Goal: Task Accomplishment & Management: Complete application form

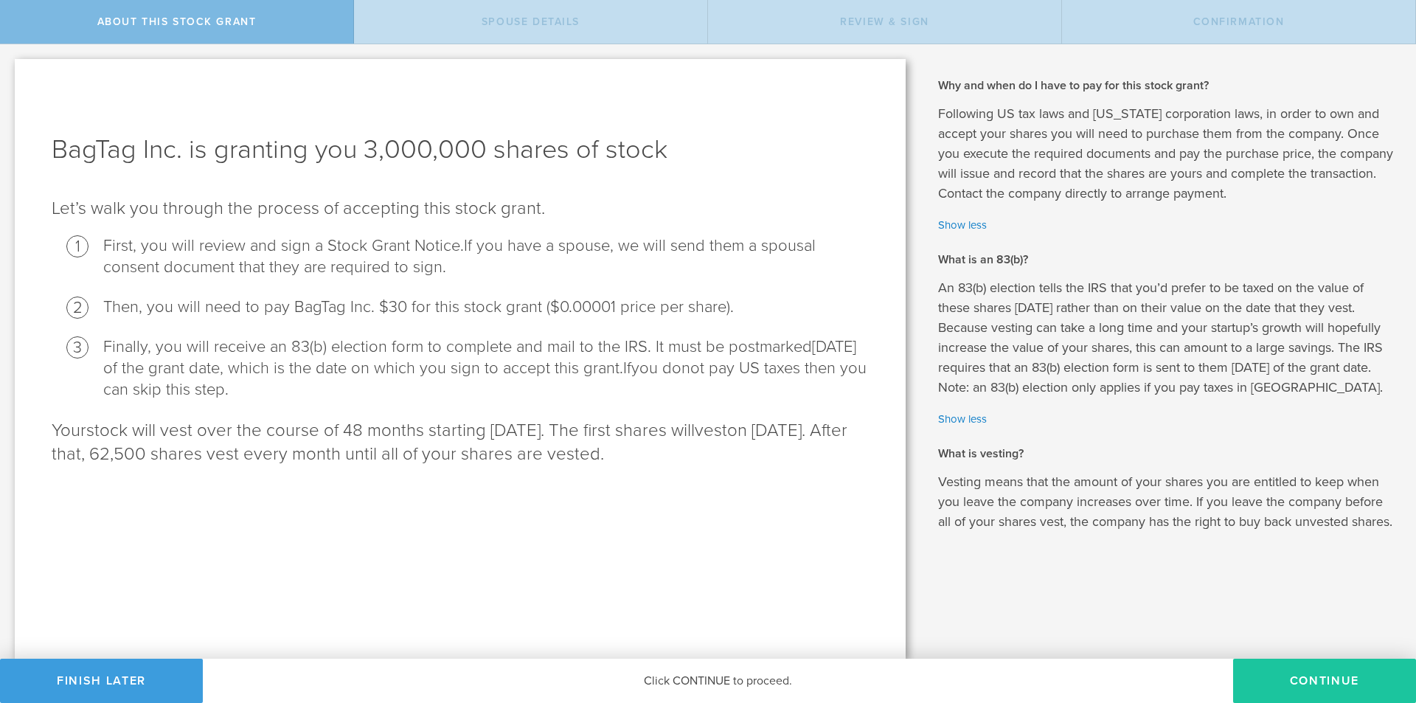
click at [1308, 671] on button "CONTINUE" at bounding box center [1324, 681] width 183 height 44
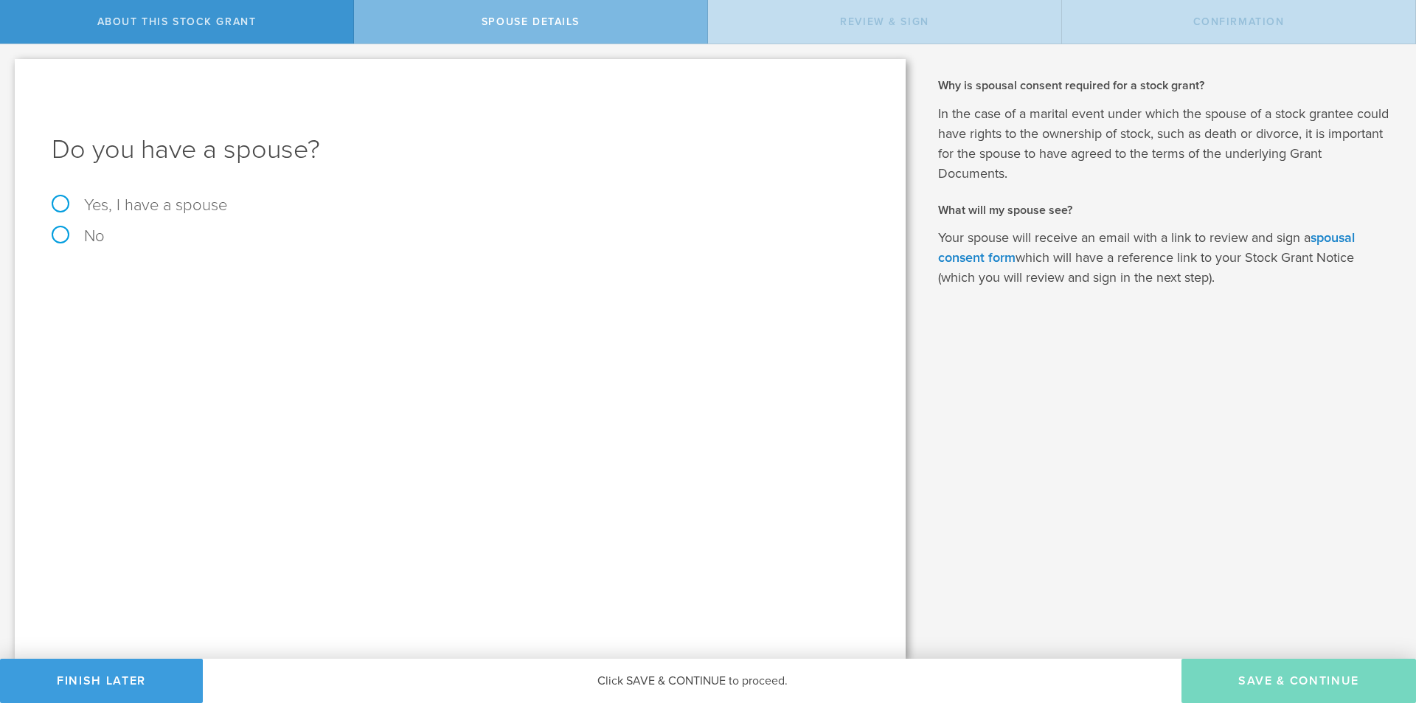
click at [155, 201] on label "Yes, I have a spouse" at bounding box center [460, 205] width 817 height 16
click at [10, 68] on input "Yes, I have a spouse" at bounding box center [5, 56] width 10 height 24
radio input "true"
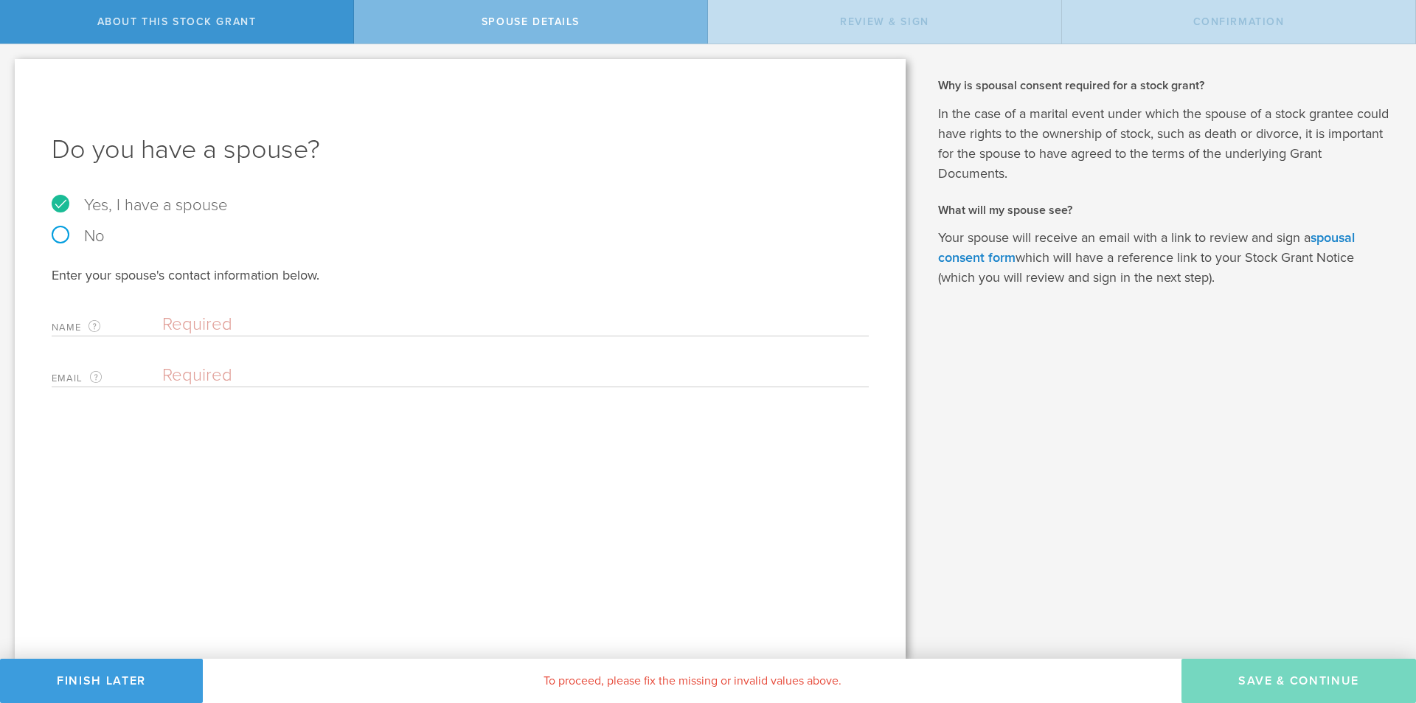
click at [291, 314] on input "text" at bounding box center [511, 325] width 699 height 22
type input "Darla Peterson"
click at [290, 355] on div "Enter your spouse's contact information below. Name The first and last name of …" at bounding box center [460, 326] width 817 height 121
click at [286, 368] on input "email" at bounding box center [511, 375] width 699 height 22
type input "darlapeterson3@gmail.com"
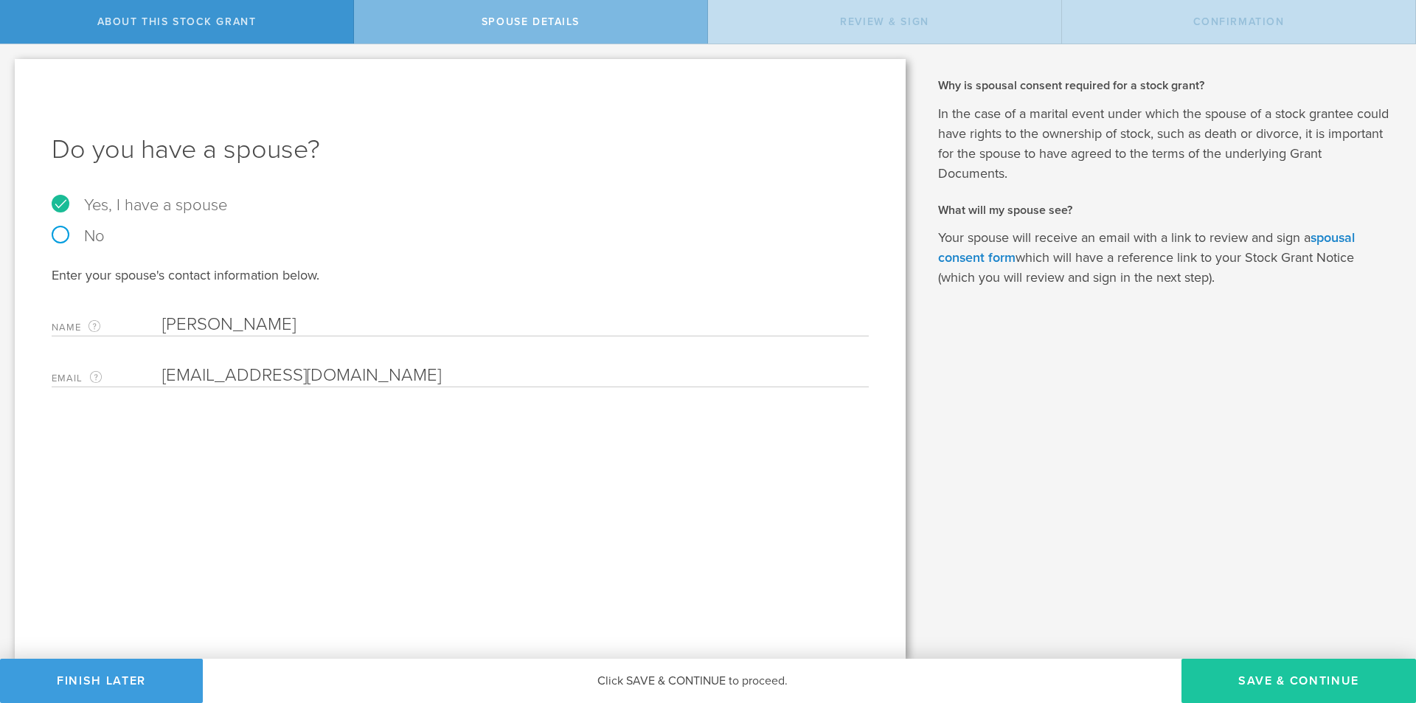
click at [1332, 674] on button "Save & Continue" at bounding box center [1299, 681] width 235 height 44
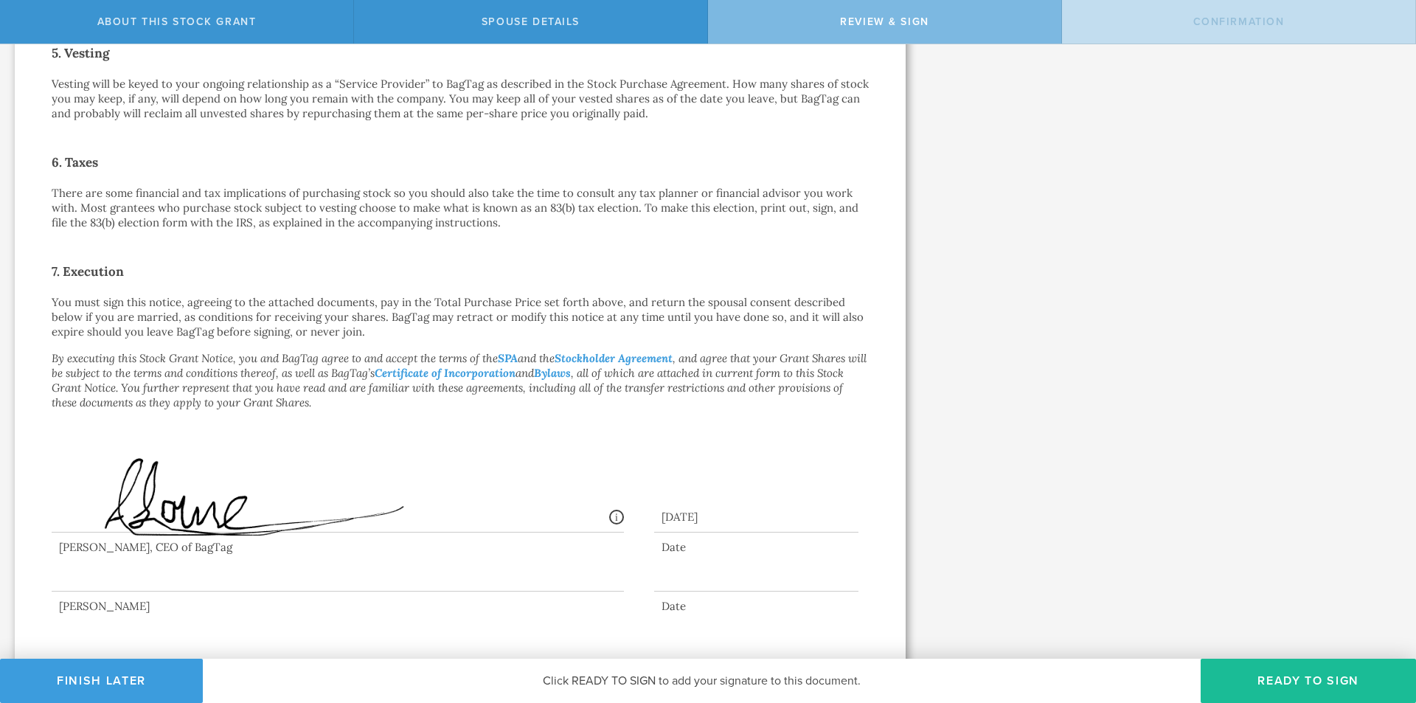
scroll to position [913, 0]
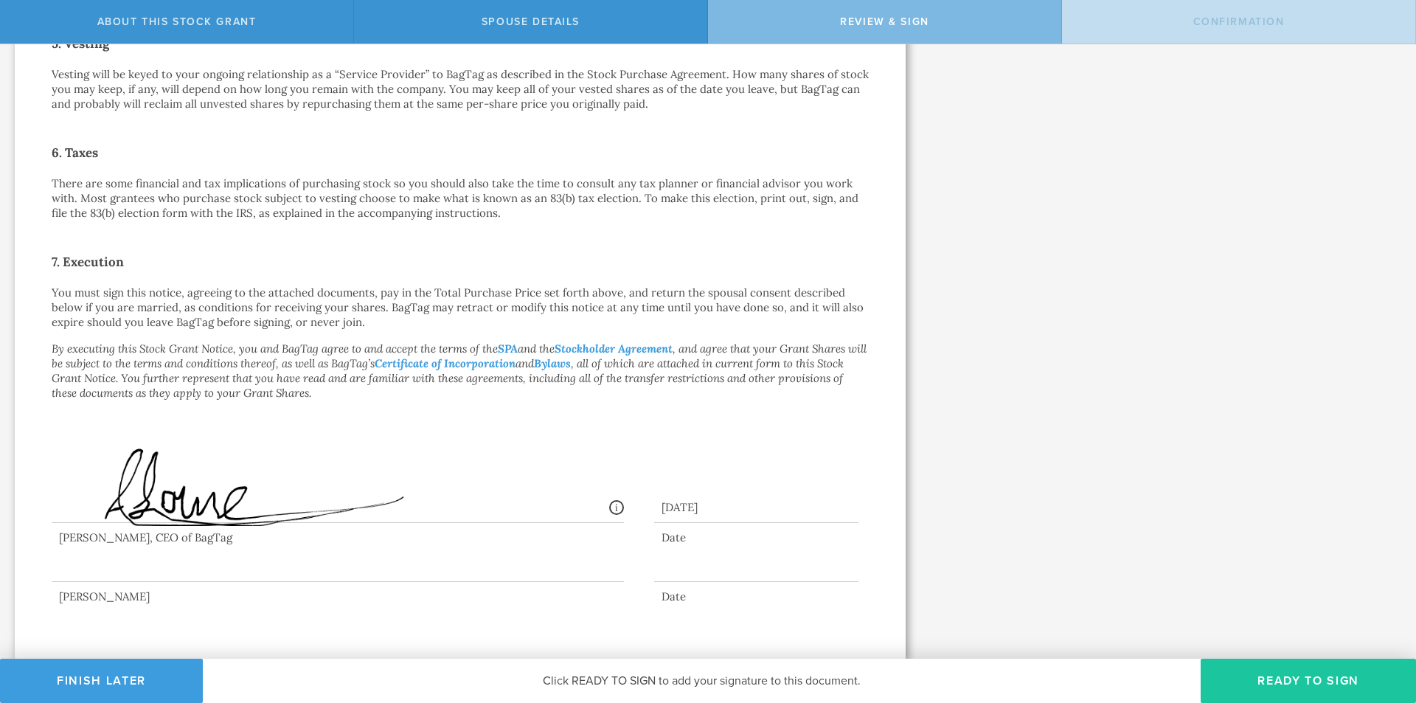
click at [1288, 677] on button "Ready to Sign" at bounding box center [1308, 681] width 215 height 44
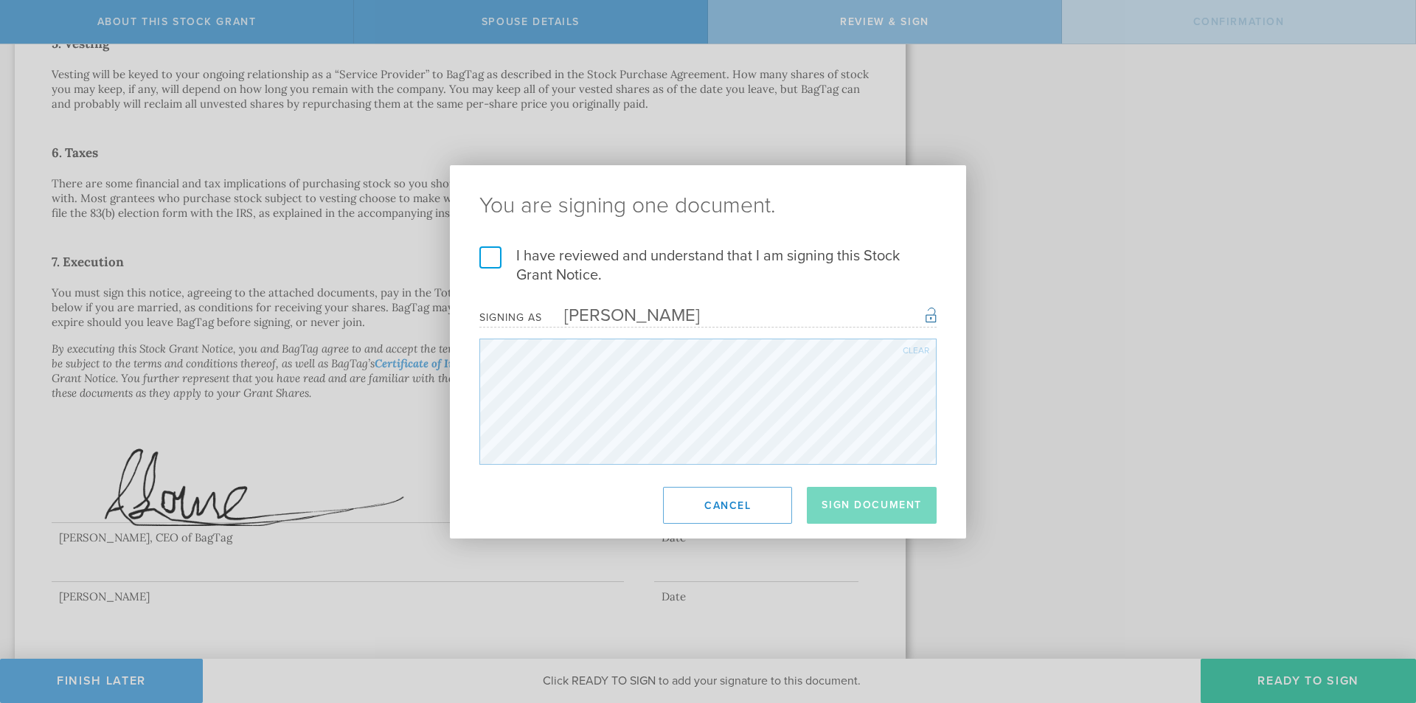
click at [487, 254] on label "I have reviewed and understand that I am signing this Stock Grant Notice." at bounding box center [708, 265] width 457 height 38
click at [0, 0] on input "I have reviewed and understand that I am signing this Stock Grant Notice." at bounding box center [0, 0] width 0 height 0
click at [873, 504] on button "Sign Document" at bounding box center [872, 505] width 130 height 37
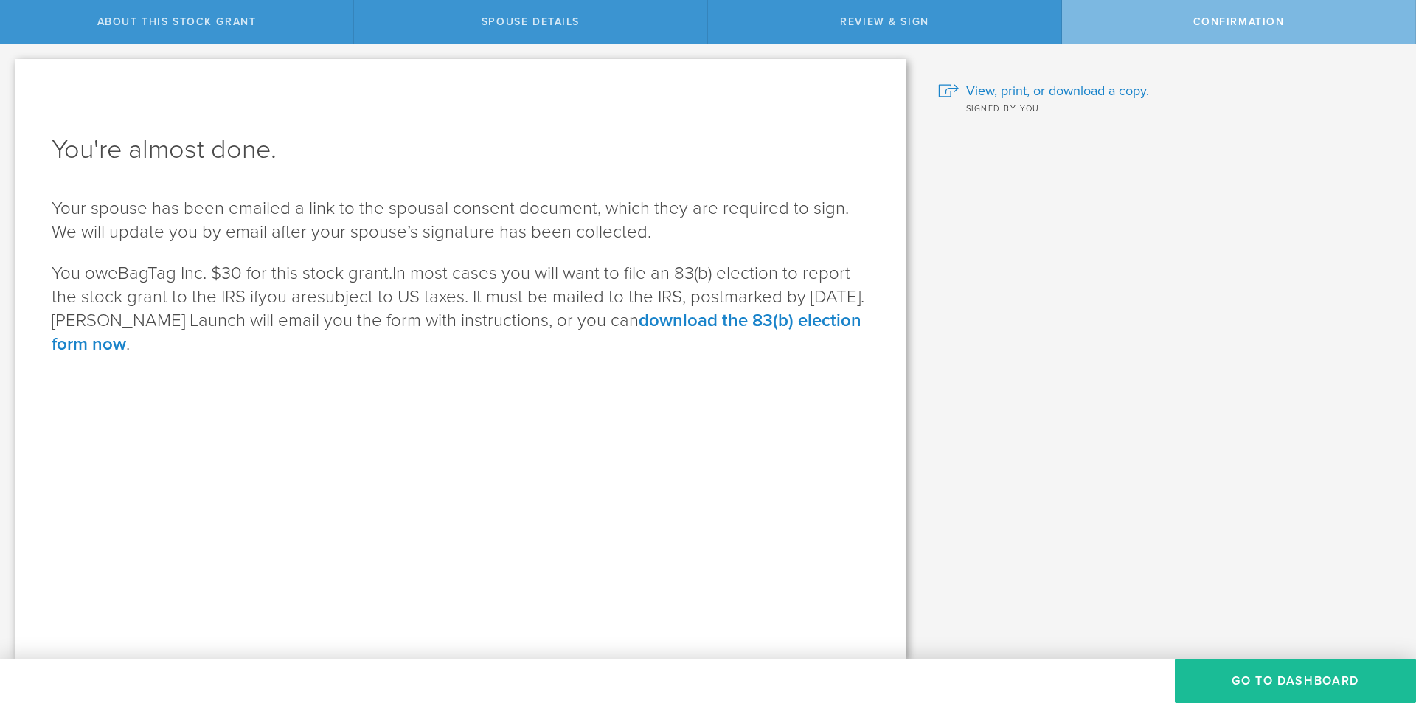
scroll to position [0, 0]
click at [728, 319] on link "download the 83(b) election form now" at bounding box center [457, 332] width 810 height 45
click at [1287, 674] on button "Go to Dashboard" at bounding box center [1295, 681] width 241 height 44
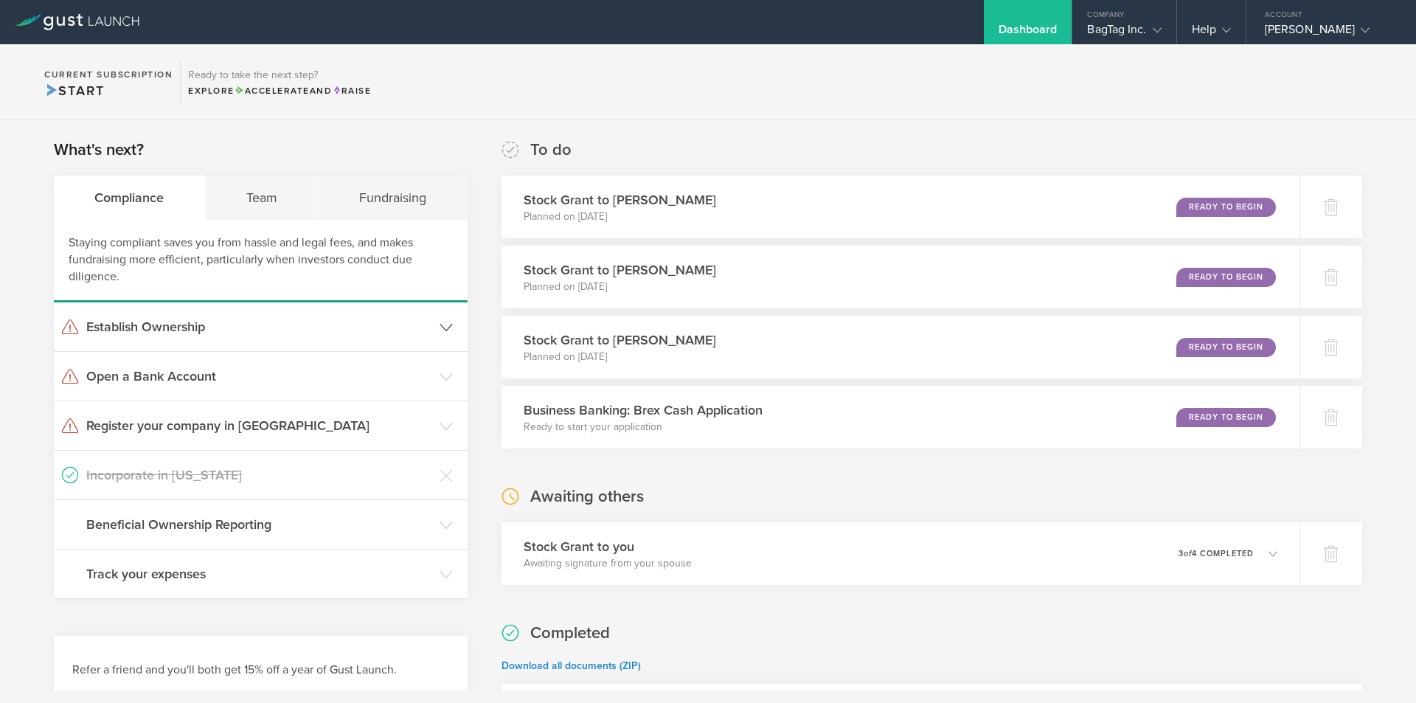
click at [440, 321] on icon at bounding box center [446, 327] width 13 height 13
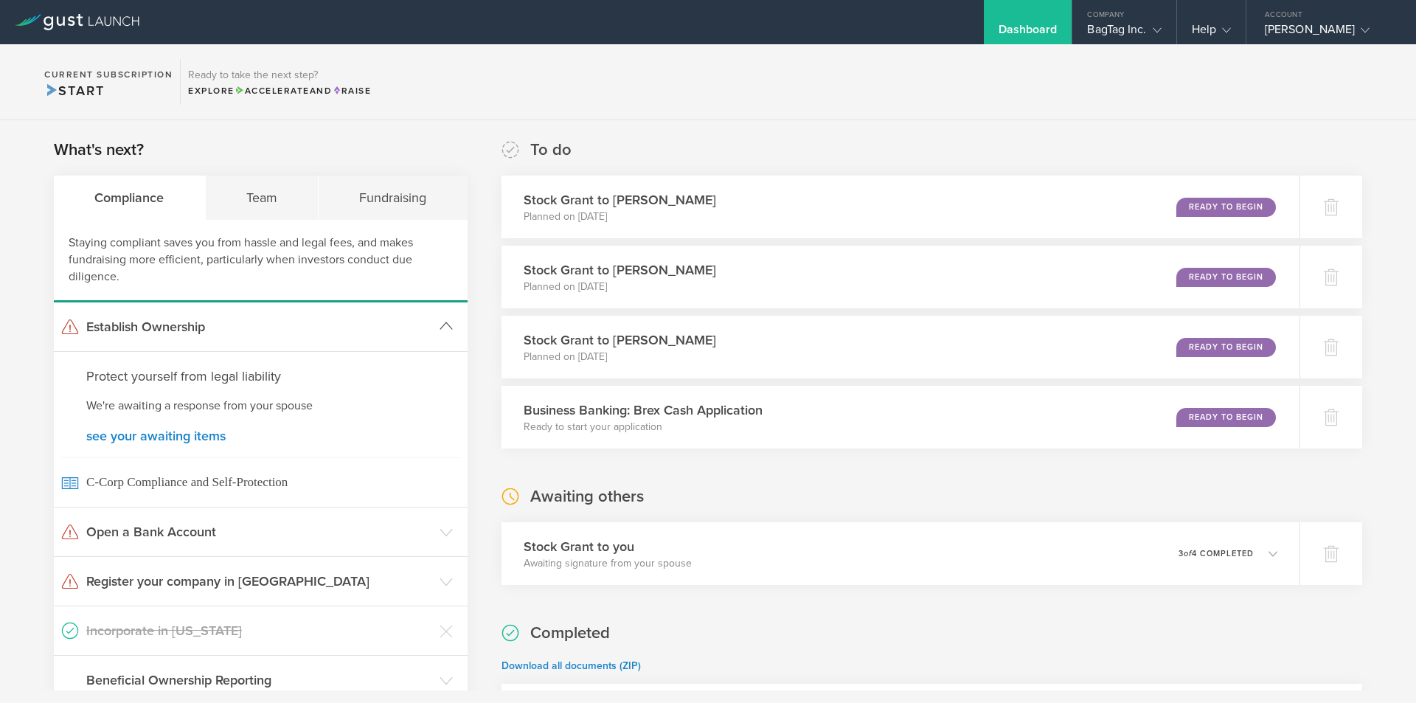
click at [440, 321] on icon at bounding box center [446, 325] width 13 height 13
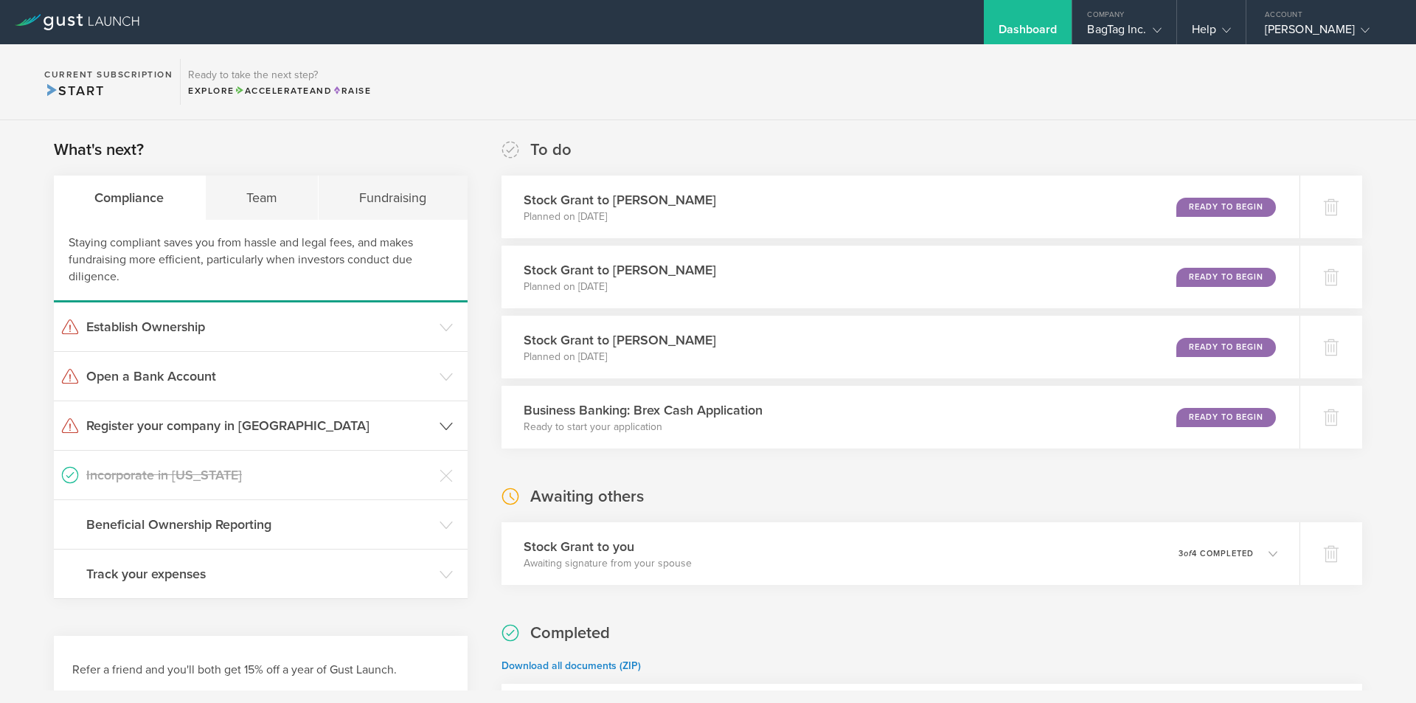
click at [456, 429] on header "Register your company in FL" at bounding box center [261, 425] width 414 height 49
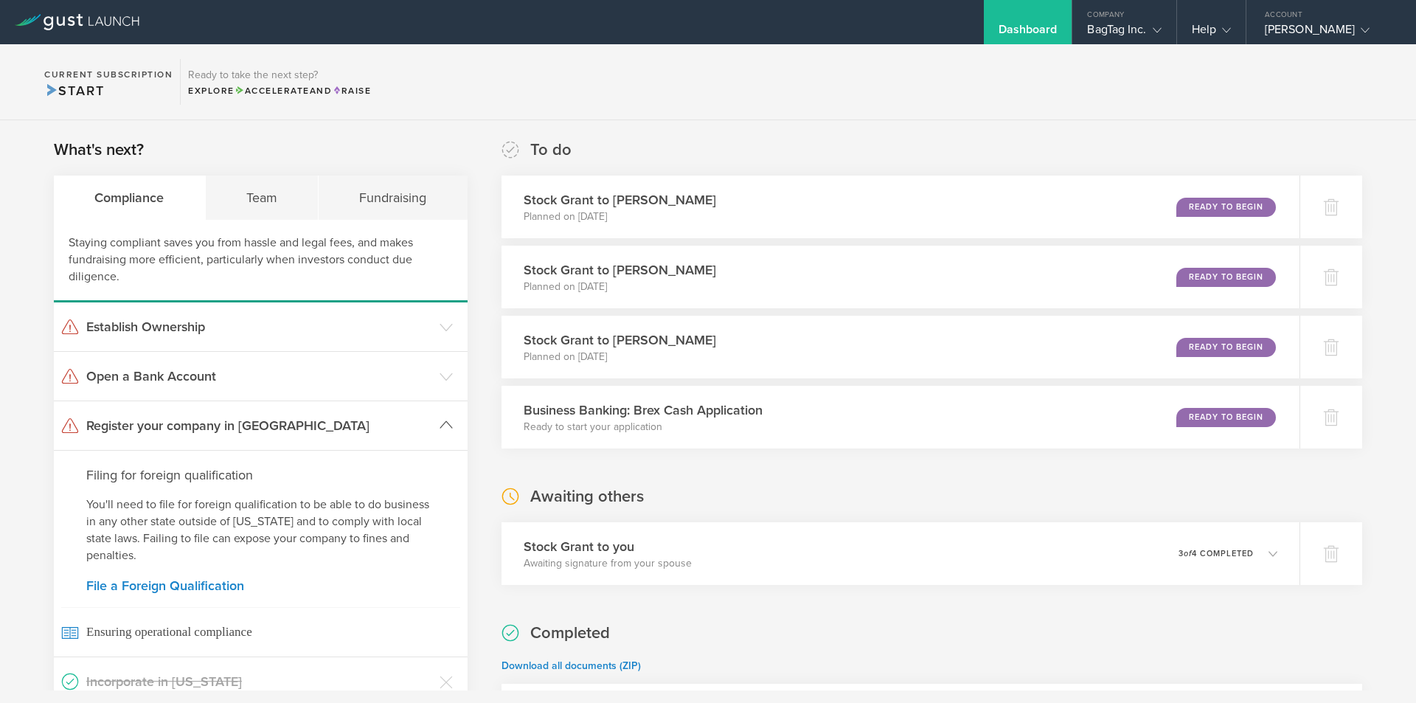
click at [456, 429] on header "Register your company in FL" at bounding box center [261, 425] width 414 height 49
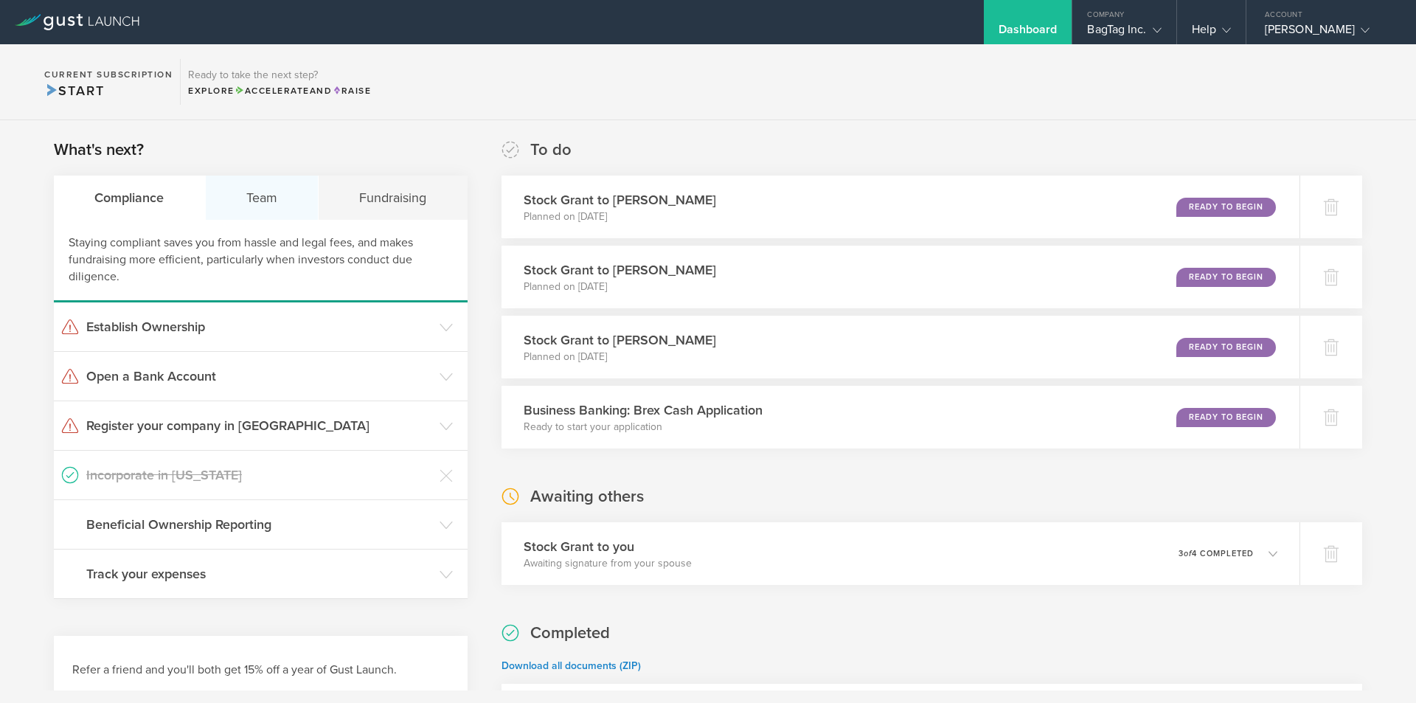
click at [247, 190] on div "Team" at bounding box center [263, 198] width 114 height 44
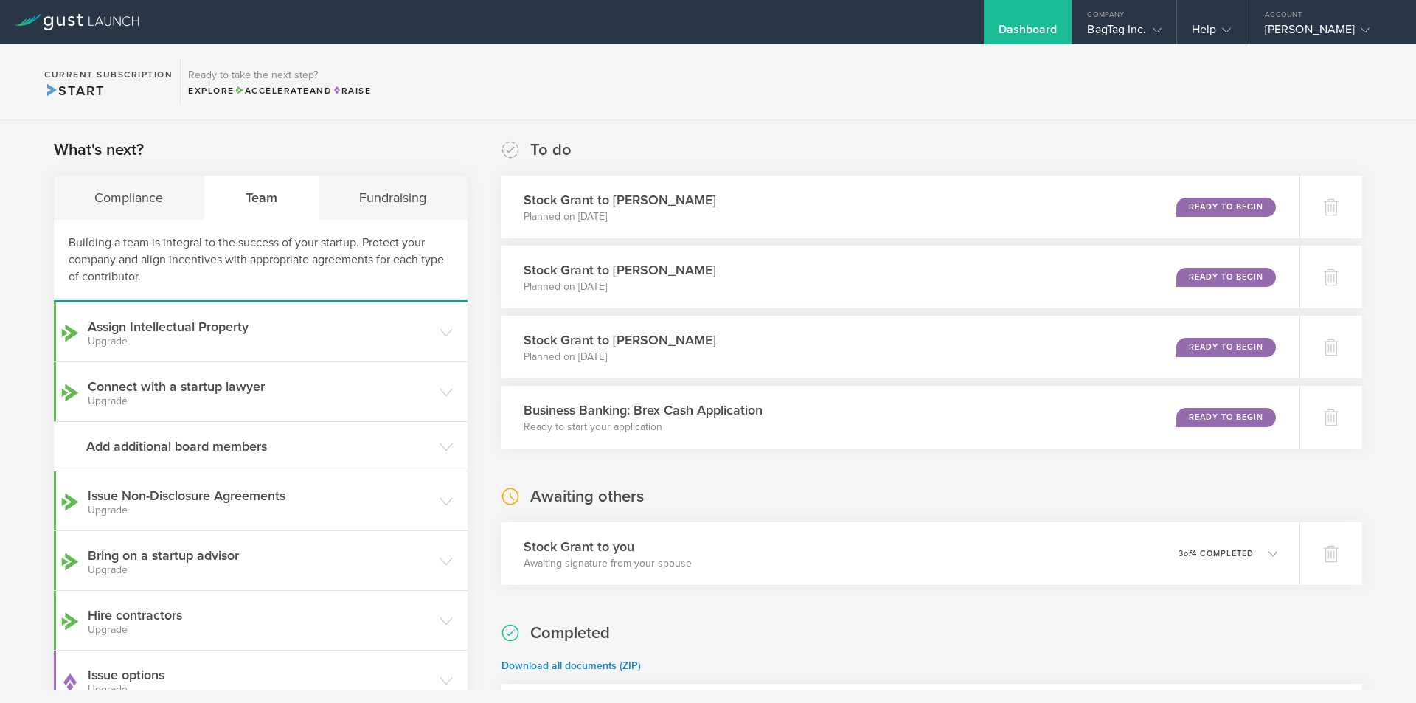
scroll to position [74, 0]
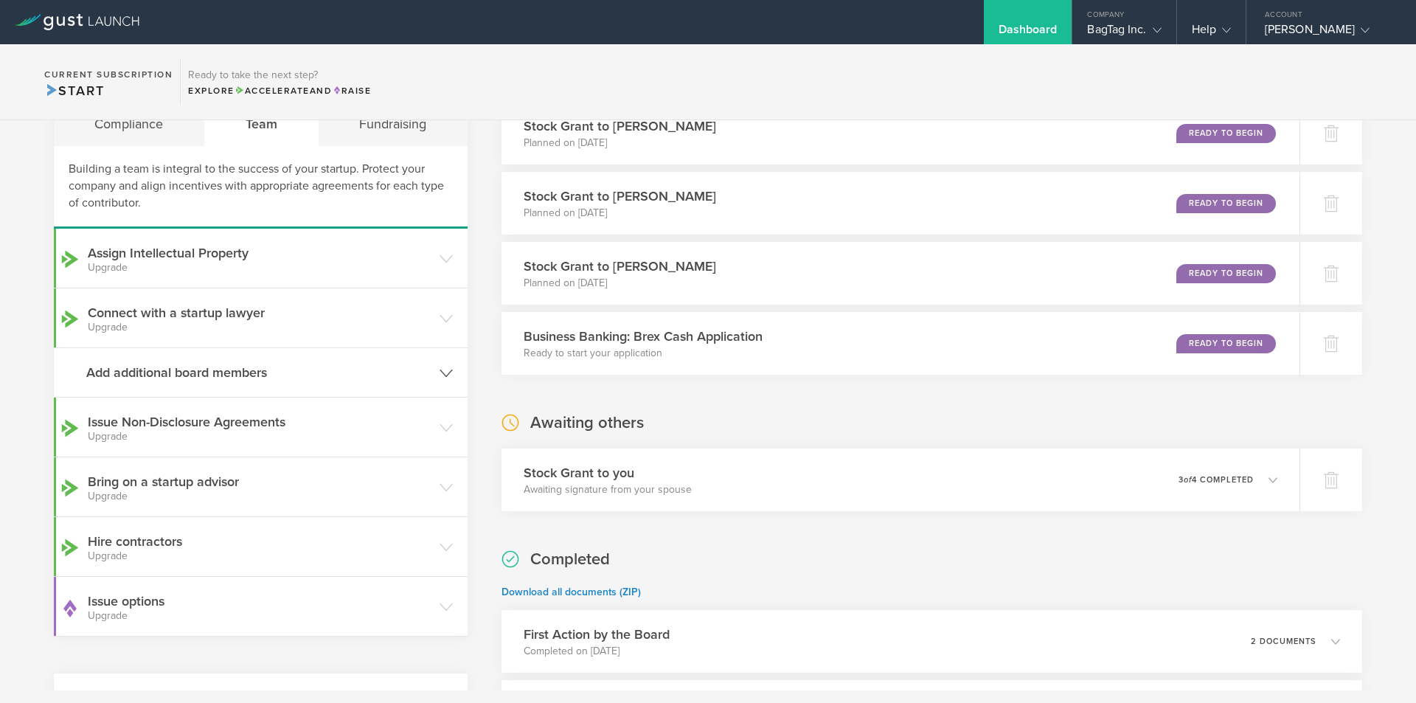
click at [432, 373] on header "Add additional board members" at bounding box center [261, 372] width 414 height 49
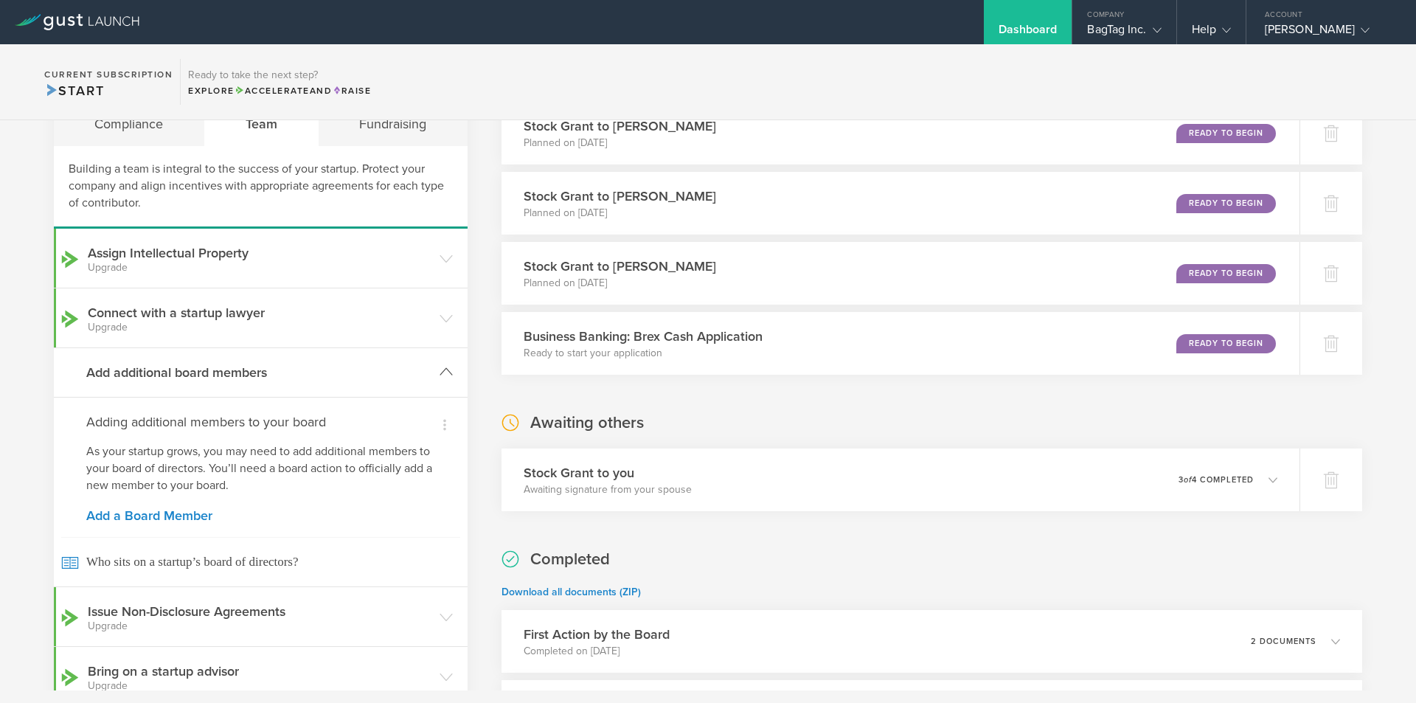
click at [432, 373] on header "Add additional board members" at bounding box center [261, 372] width 414 height 49
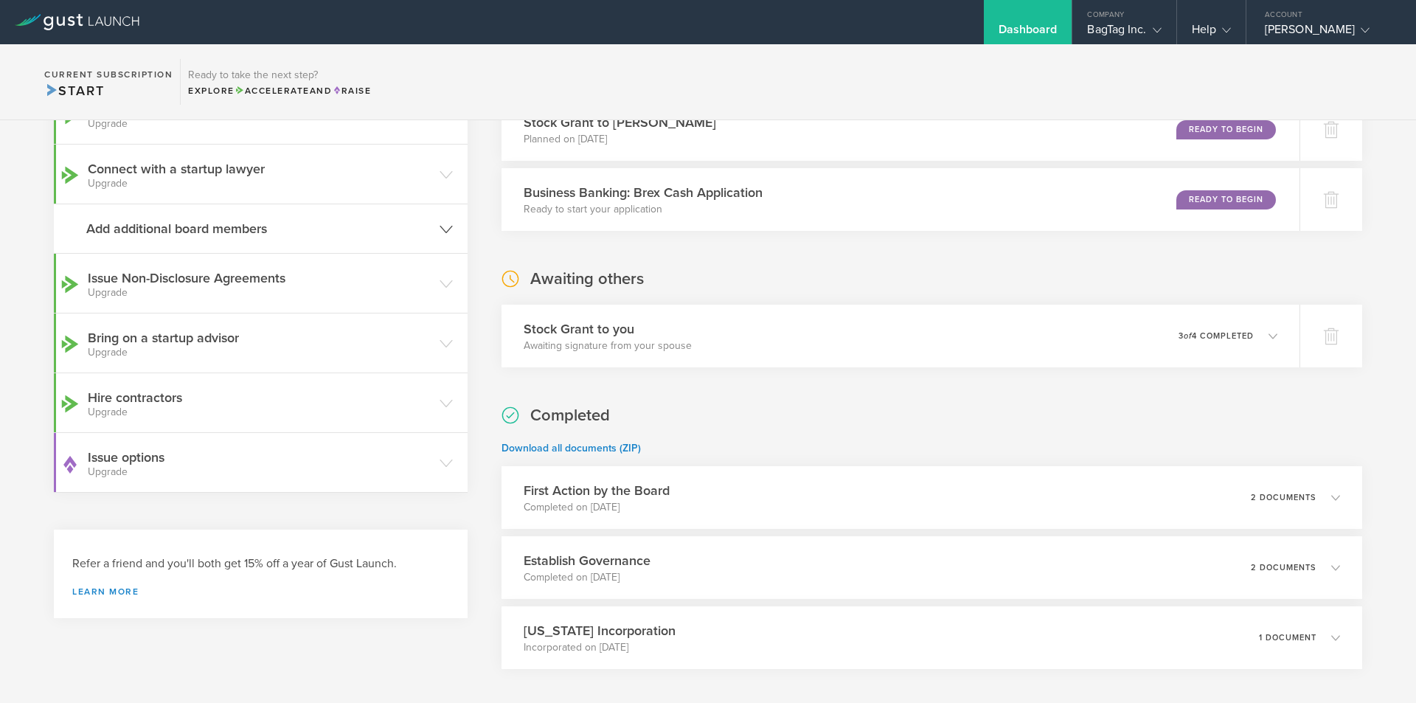
scroll to position [221, 0]
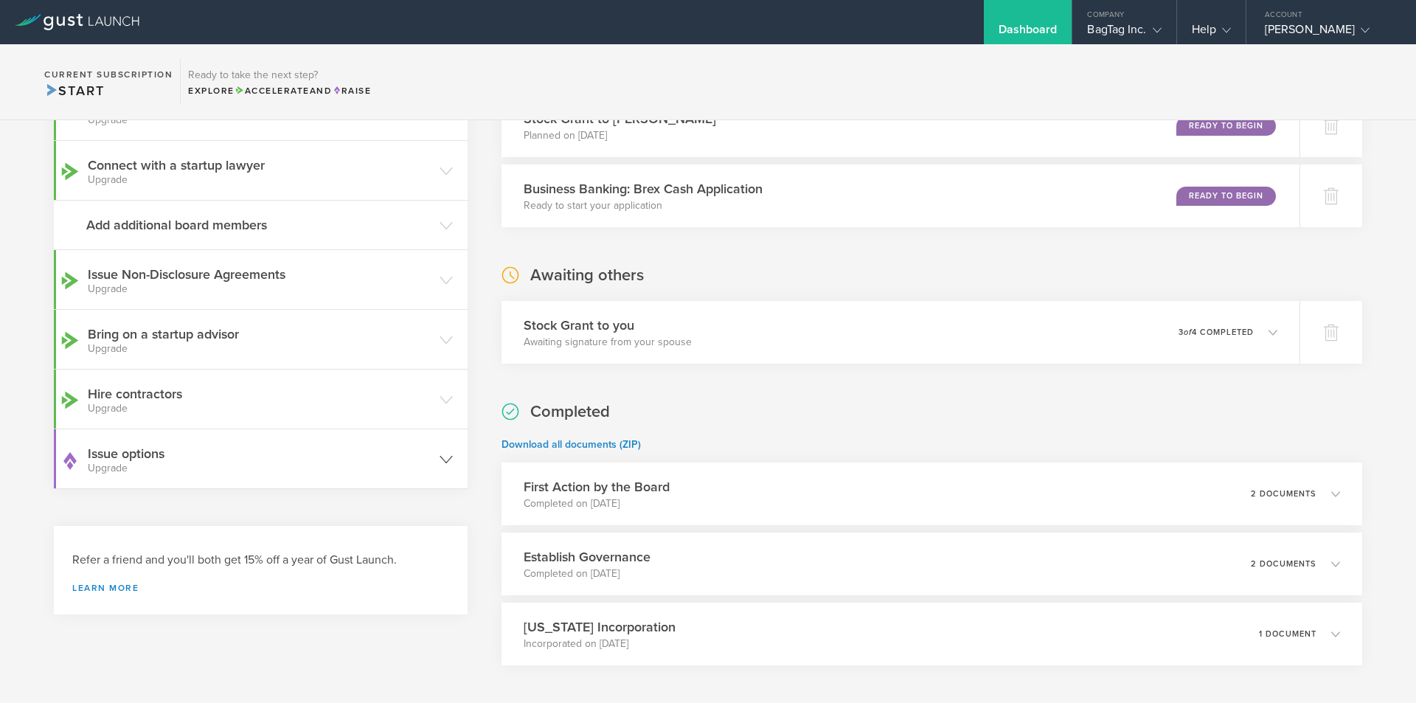
click at [432, 453] on header "Issue options Upgrade" at bounding box center [261, 458] width 414 height 59
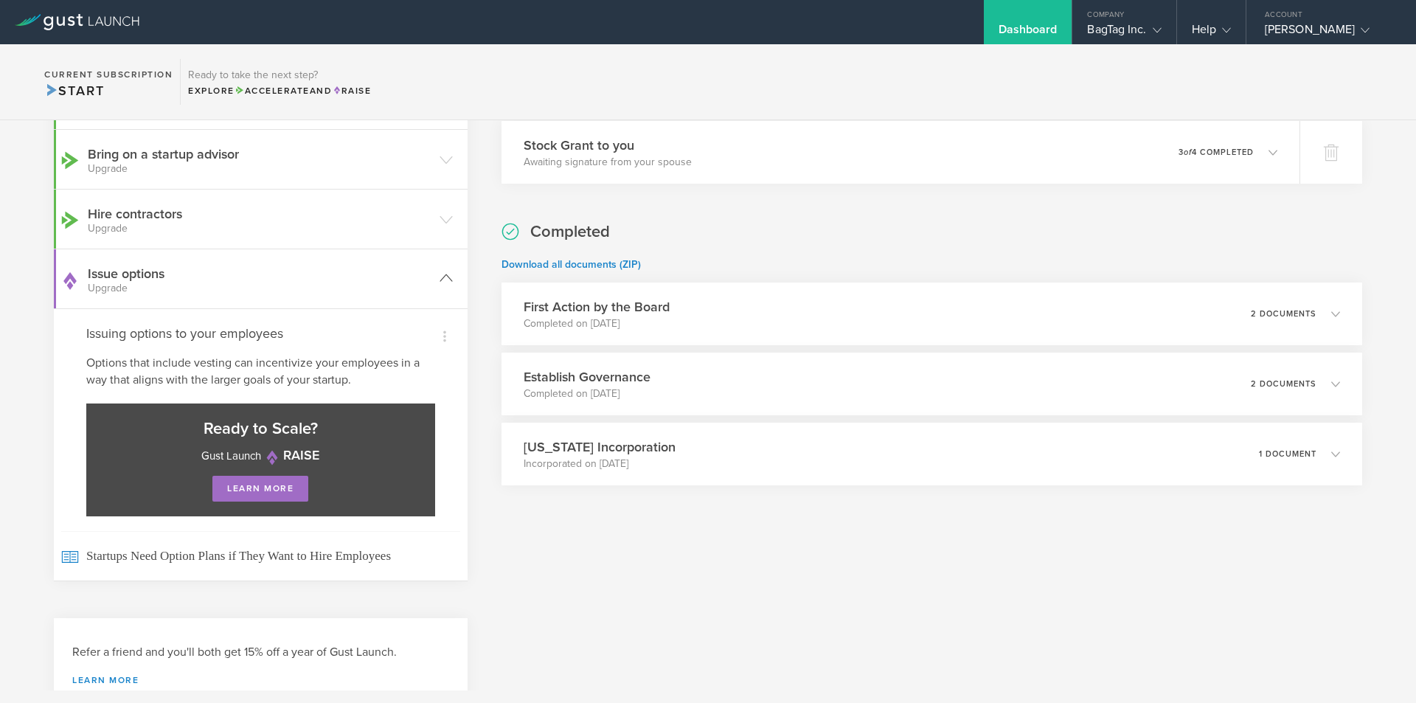
scroll to position [451, 0]
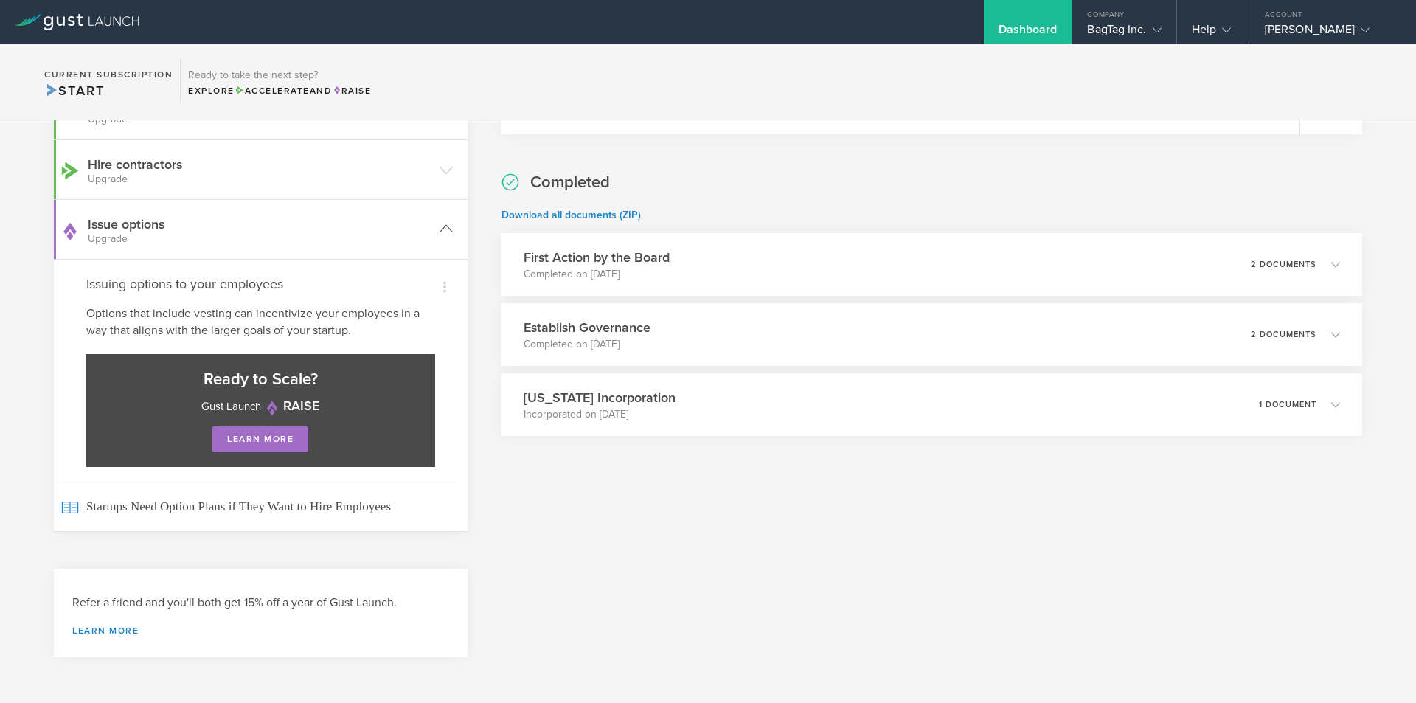
click at [432, 247] on header "Issue options Upgrade" at bounding box center [261, 229] width 414 height 59
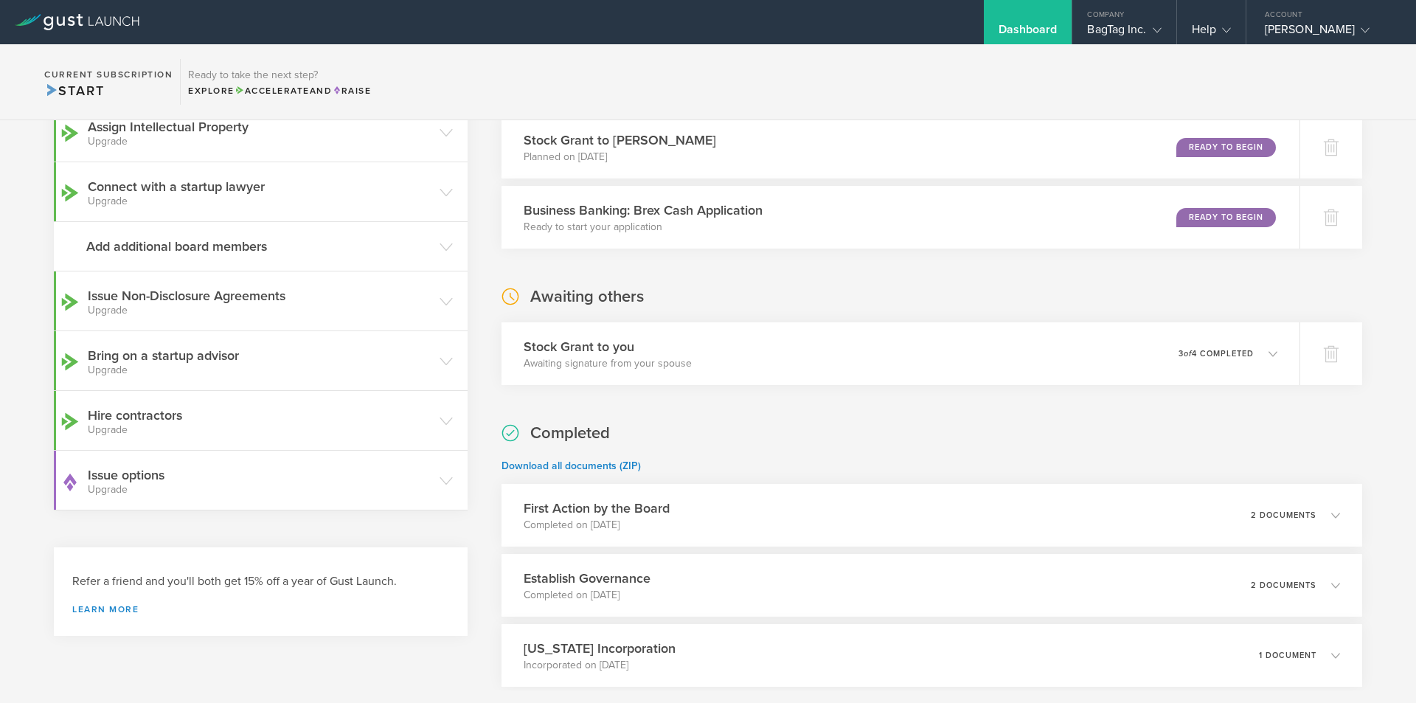
scroll to position [0, 0]
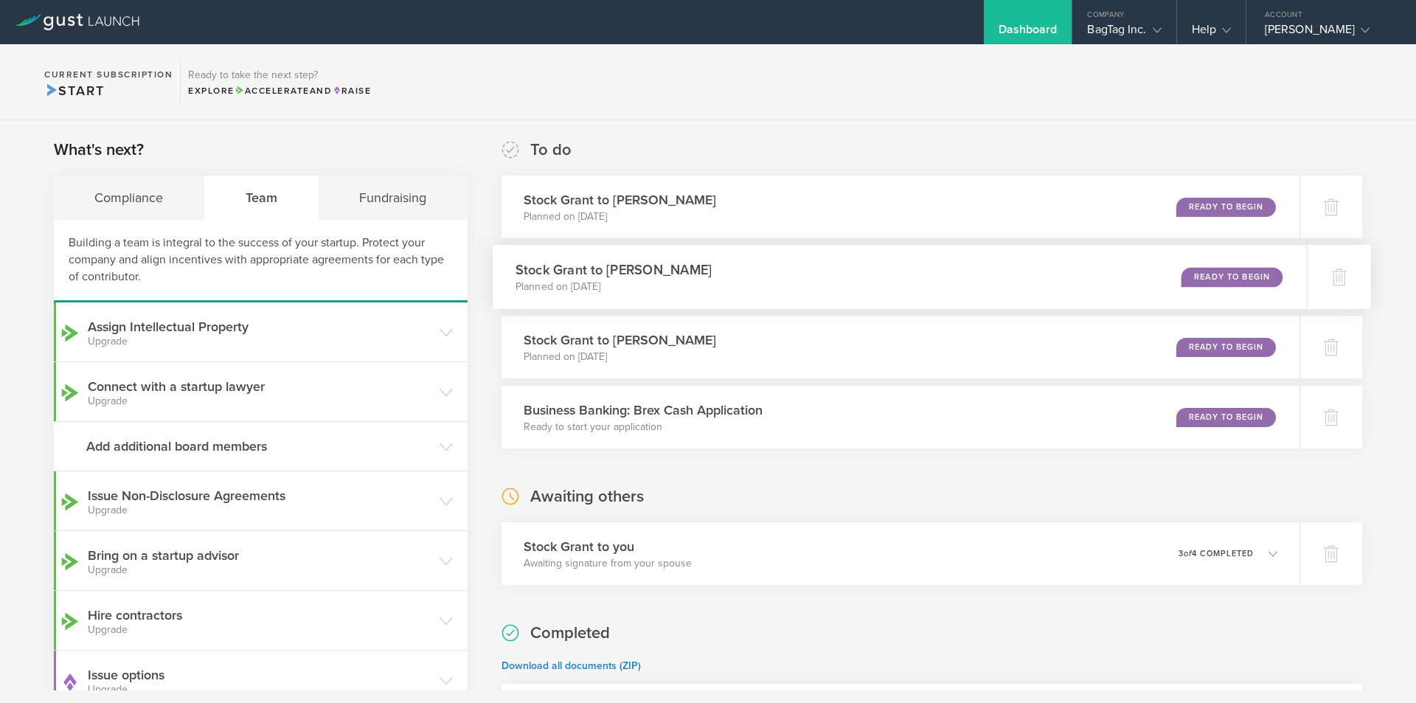
click at [1153, 268] on div "Stock Grant to Derek Peterson Planned on Aug 25, 2025 Ready to Begin" at bounding box center [900, 277] width 814 height 64
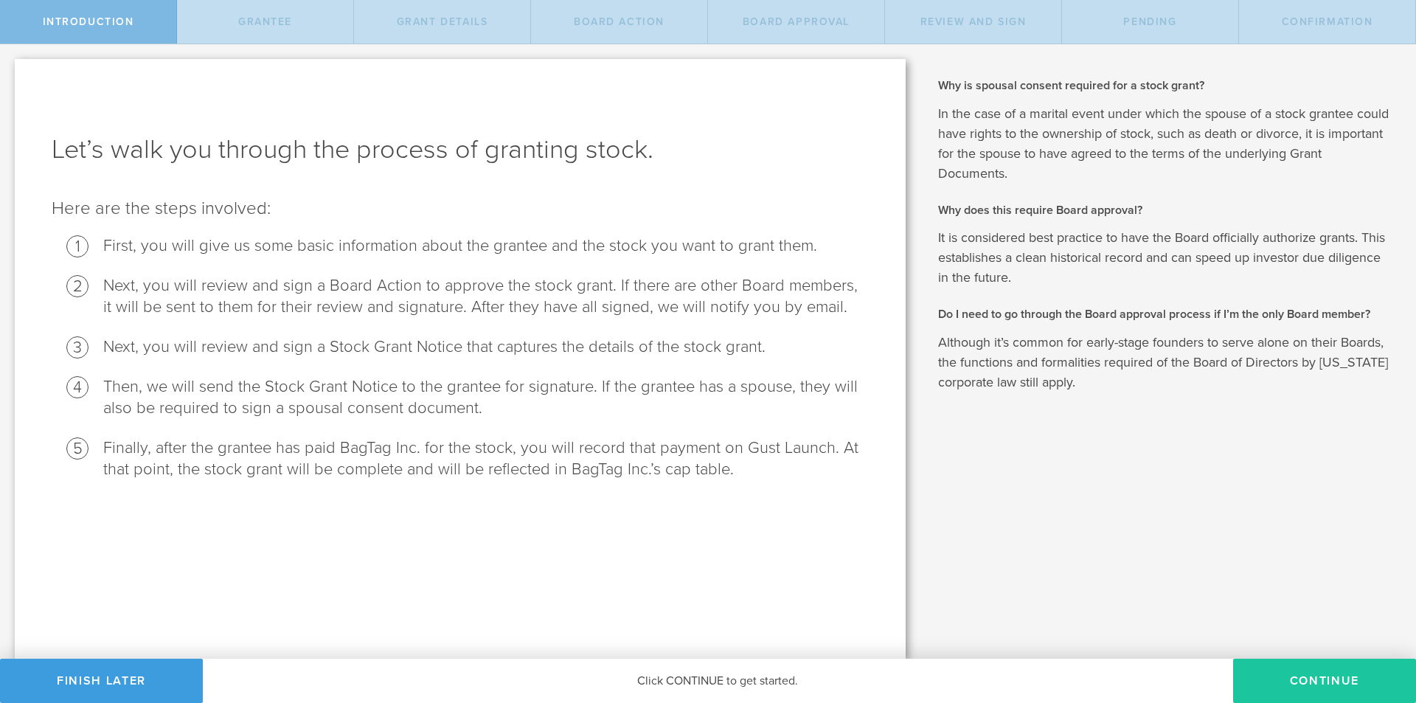
click at [1269, 678] on button "Continue" at bounding box center [1324, 681] width 183 height 44
radio input "true"
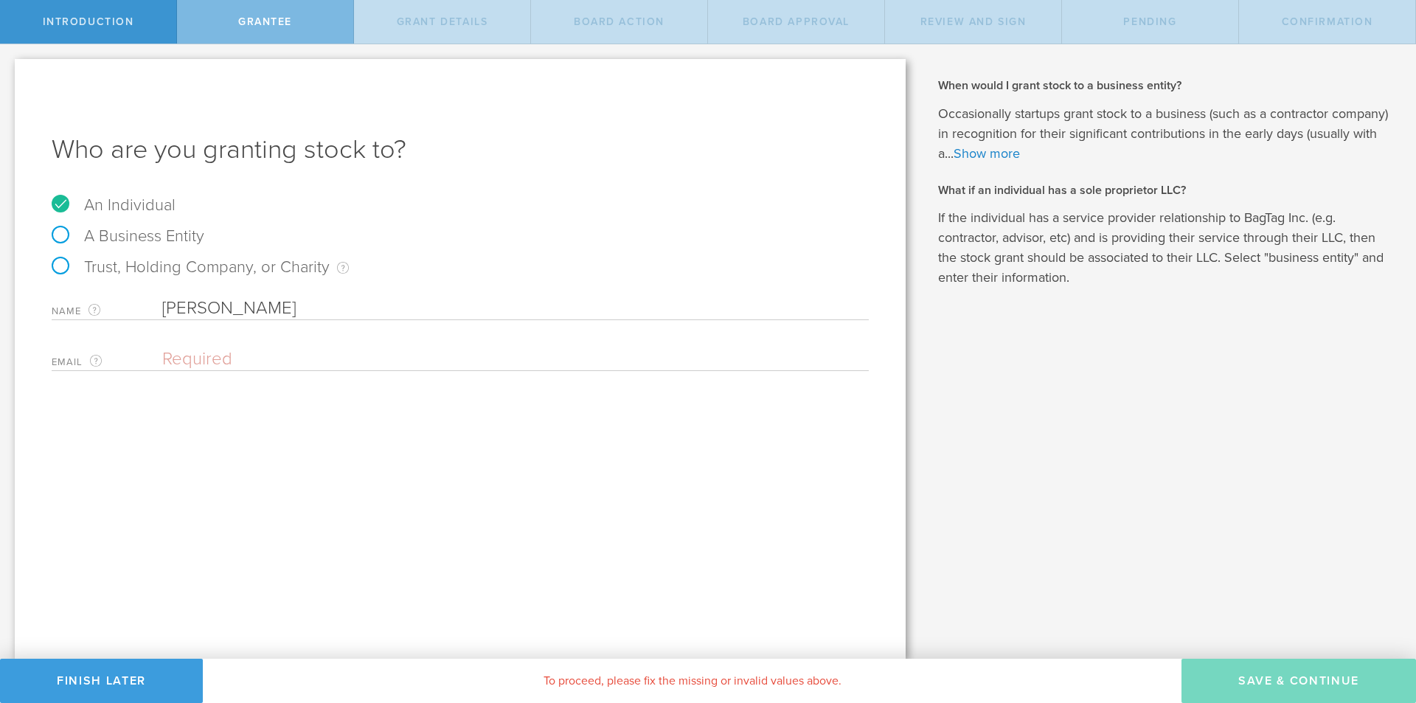
click at [421, 357] on input "email" at bounding box center [511, 359] width 699 height 22
paste input "drpeterson2012@gmail.com"
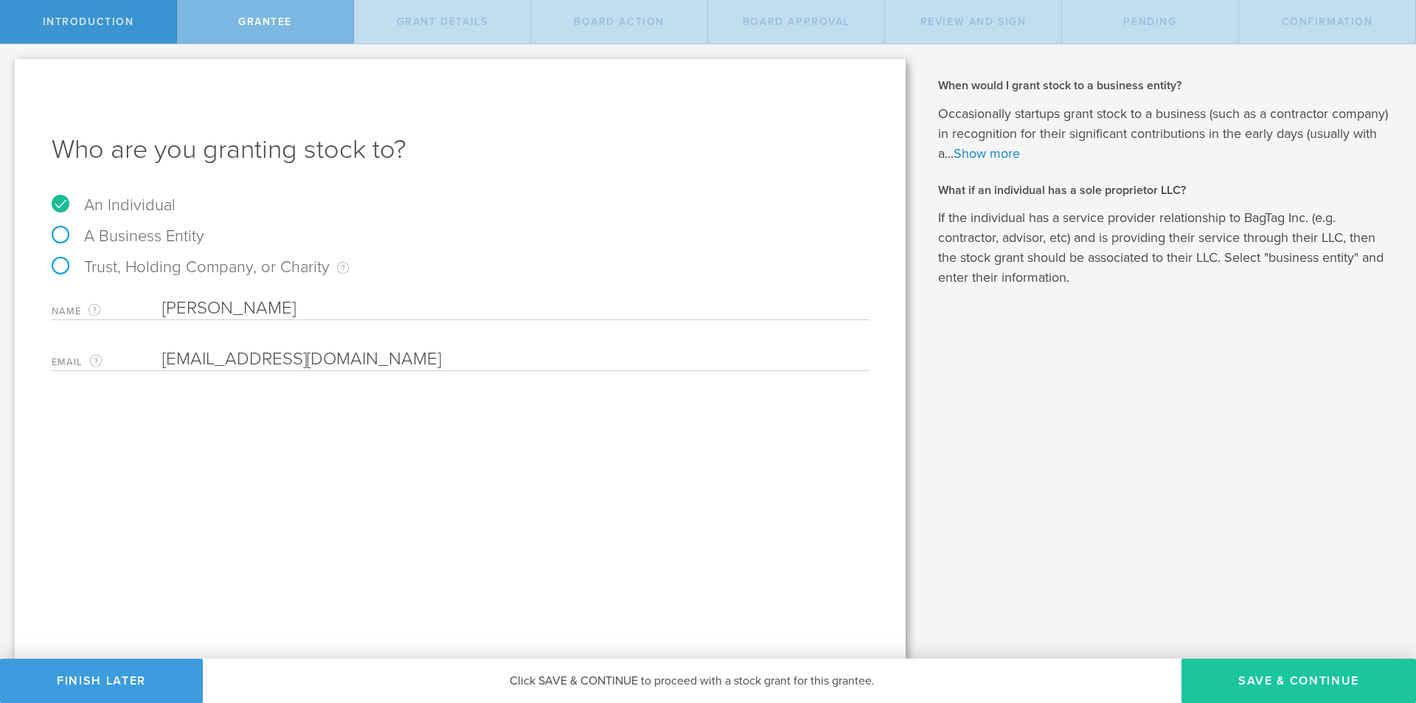
type input "drpeterson2012@gmail.com"
click at [1315, 677] on button "Save & Continue" at bounding box center [1299, 681] width 235 height 44
type input "1,000,000"
type input "48"
type input "12"
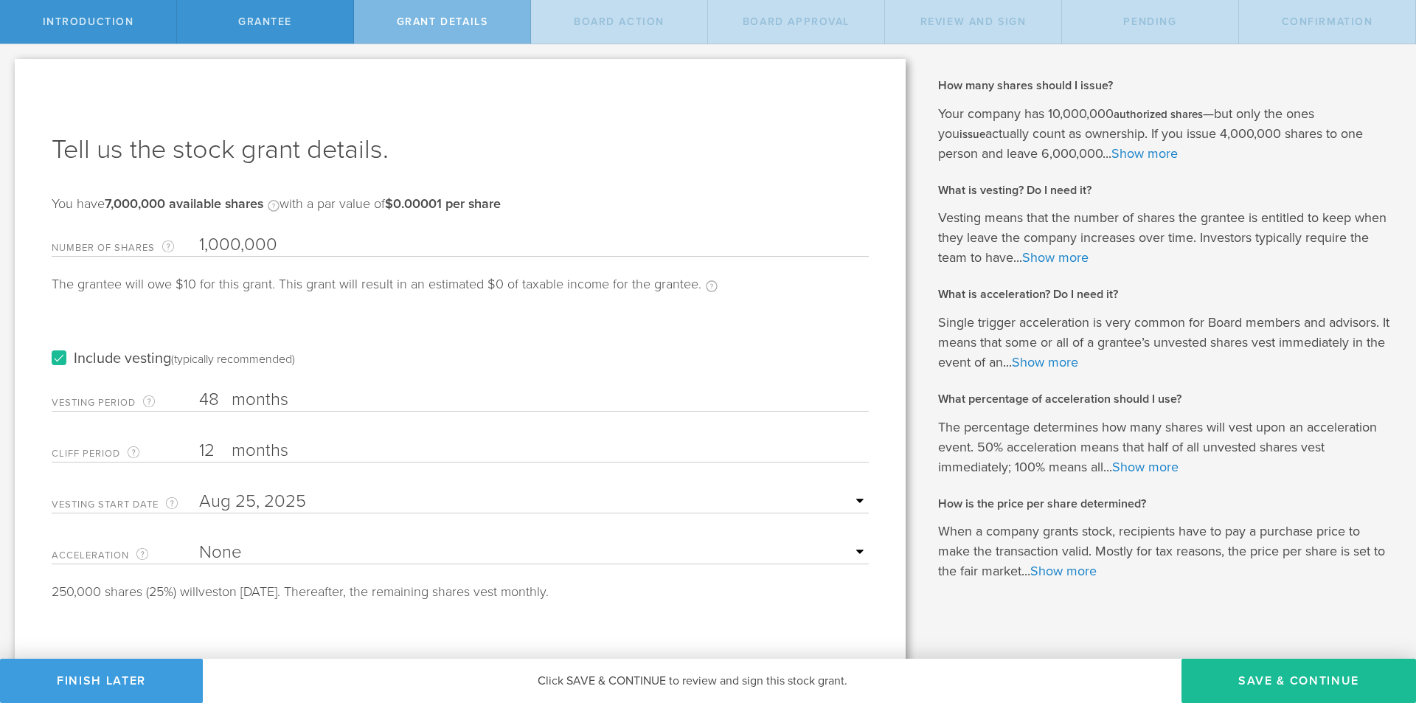
scroll to position [10, 0]
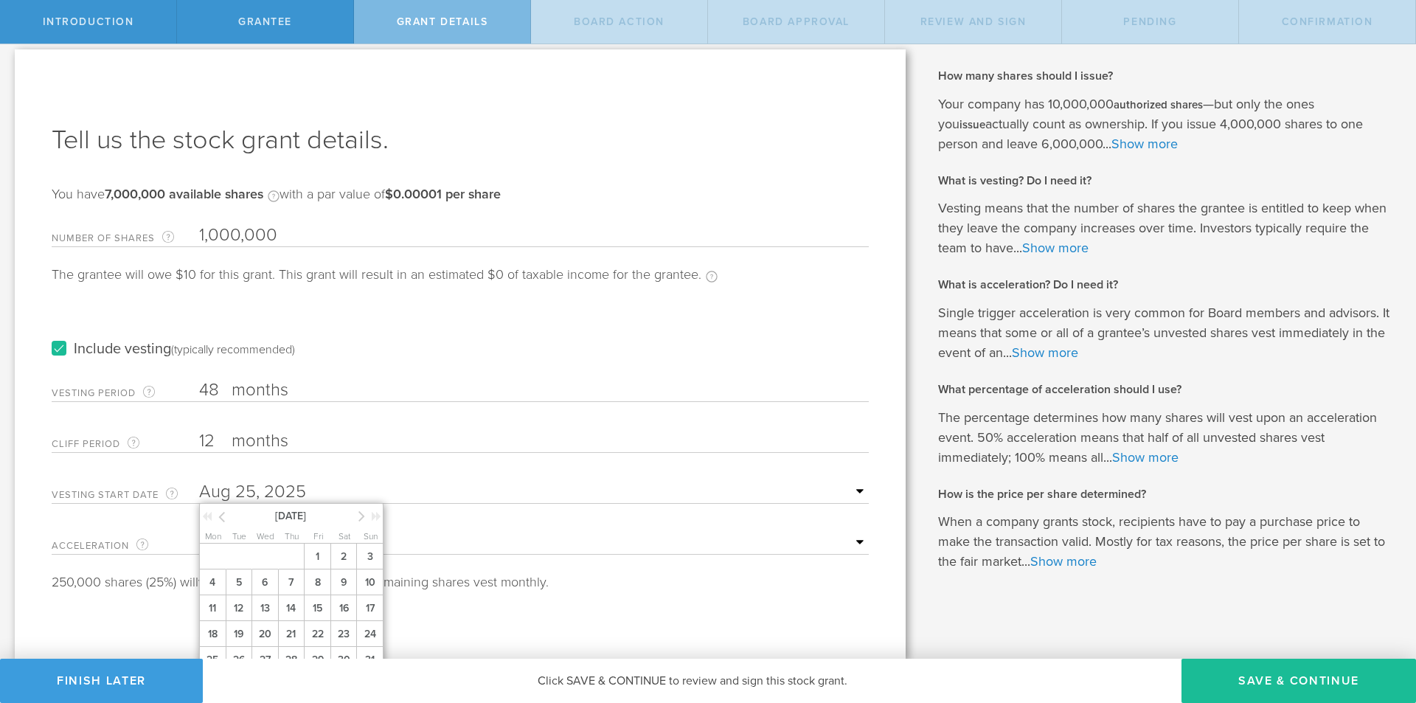
click at [227, 496] on input "text" at bounding box center [534, 492] width 670 height 22
click at [219, 513] on icon at bounding box center [221, 517] width 7 height 18
click at [297, 559] on span "1" at bounding box center [291, 557] width 27 height 26
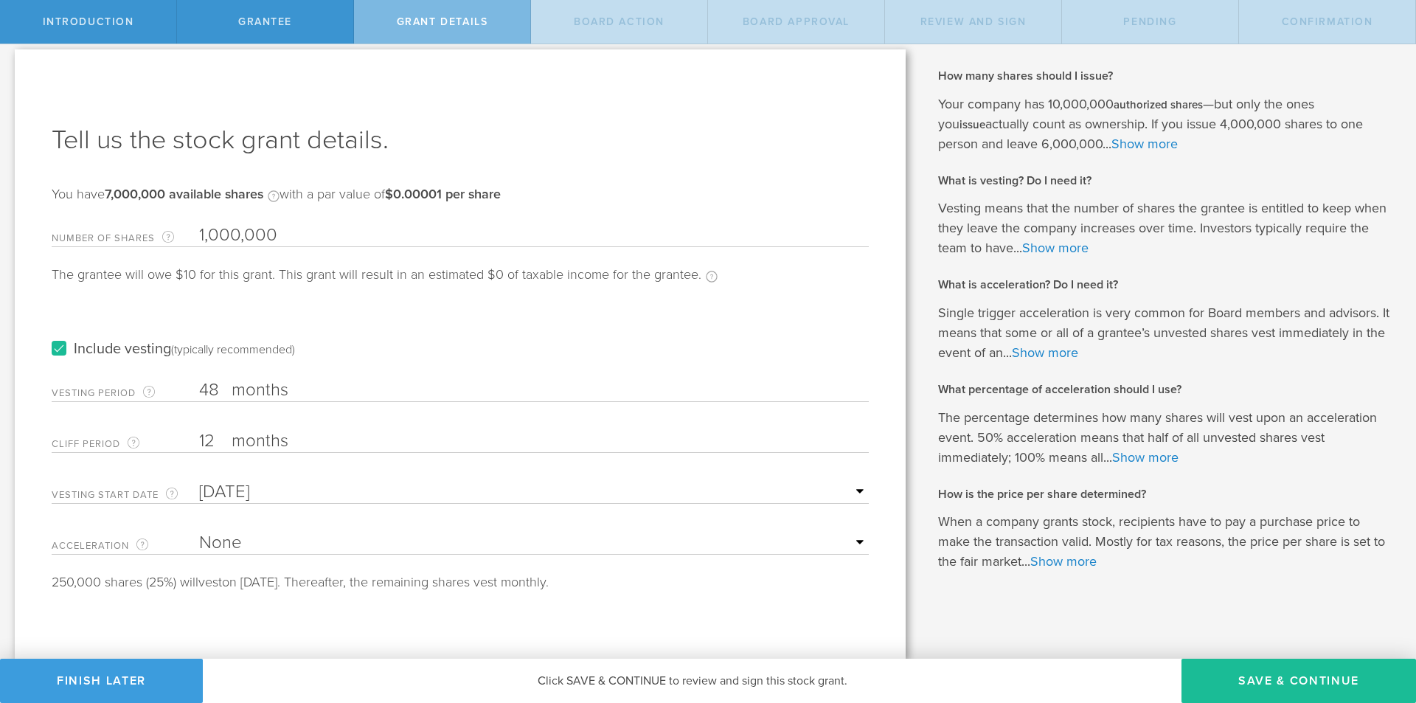
click at [286, 550] on select "None Single Trigger Double Trigger" at bounding box center [534, 543] width 670 height 22
select select "double"
click at [199, 532] on select "None Single Trigger Double Trigger" at bounding box center [534, 543] width 670 height 22
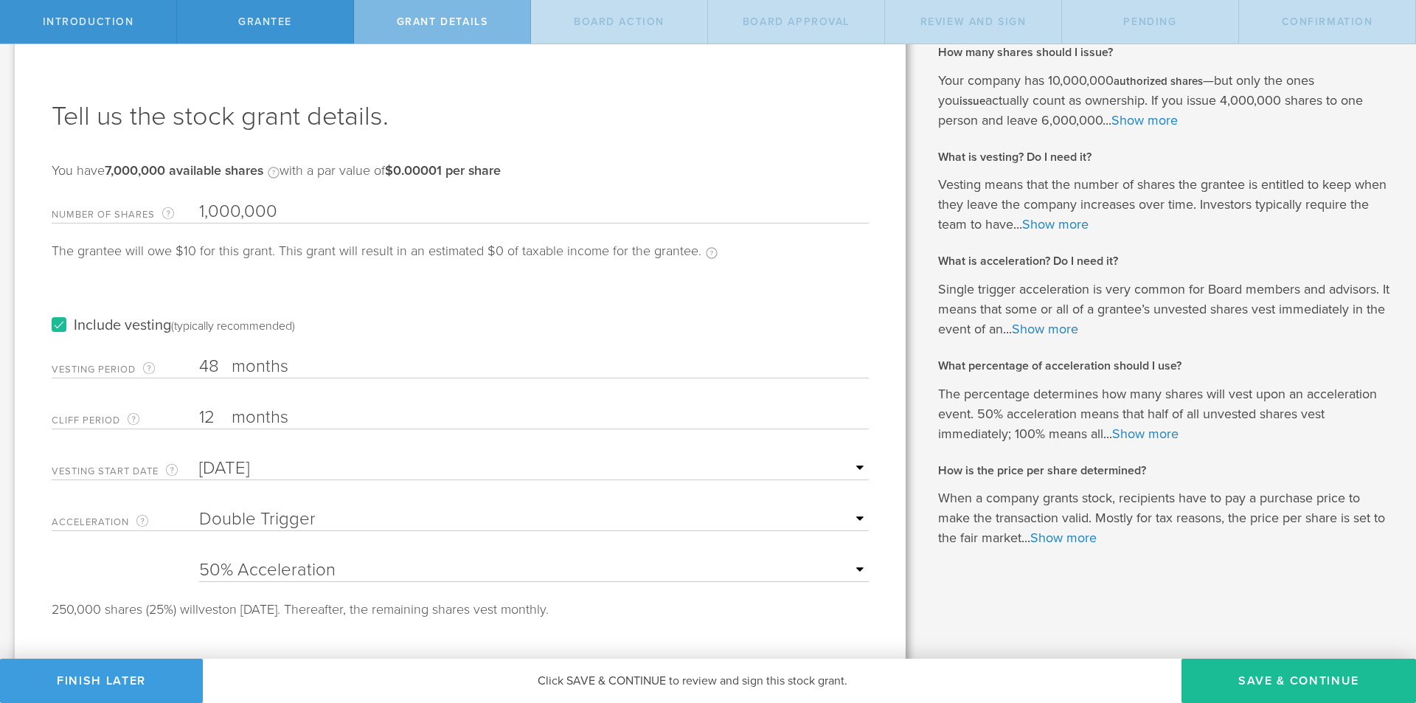
scroll to position [46, 0]
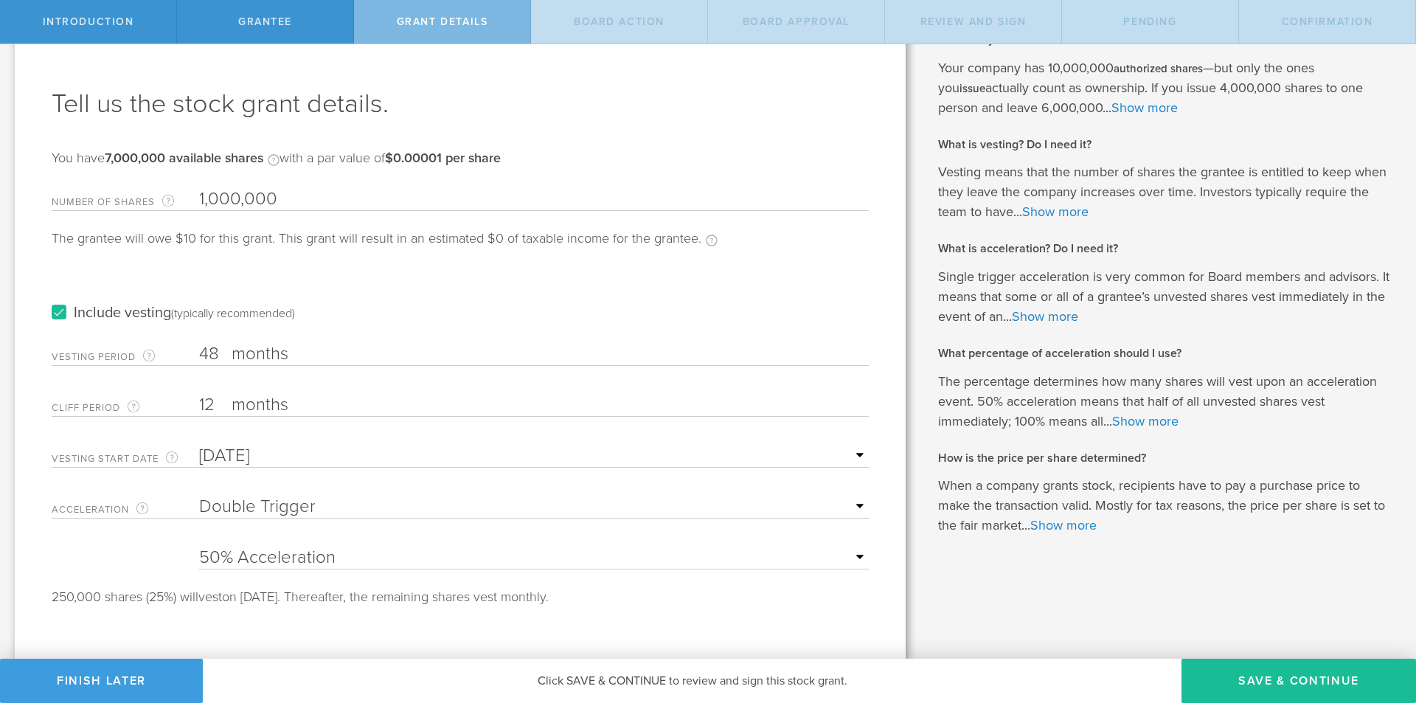
click at [365, 565] on select "25% Acceleration 50% Acceleration 75% Acceleration 100% Acceleration" at bounding box center [534, 558] width 670 height 22
select select "100"
click at [199, 547] on select "25% Acceleration 50% Acceleration 75% Acceleration 100% Acceleration" at bounding box center [534, 558] width 670 height 22
click at [263, 409] on label "months" at bounding box center [306, 406] width 148 height 25
click at [263, 409] on input "12" at bounding box center [534, 405] width 670 height 22
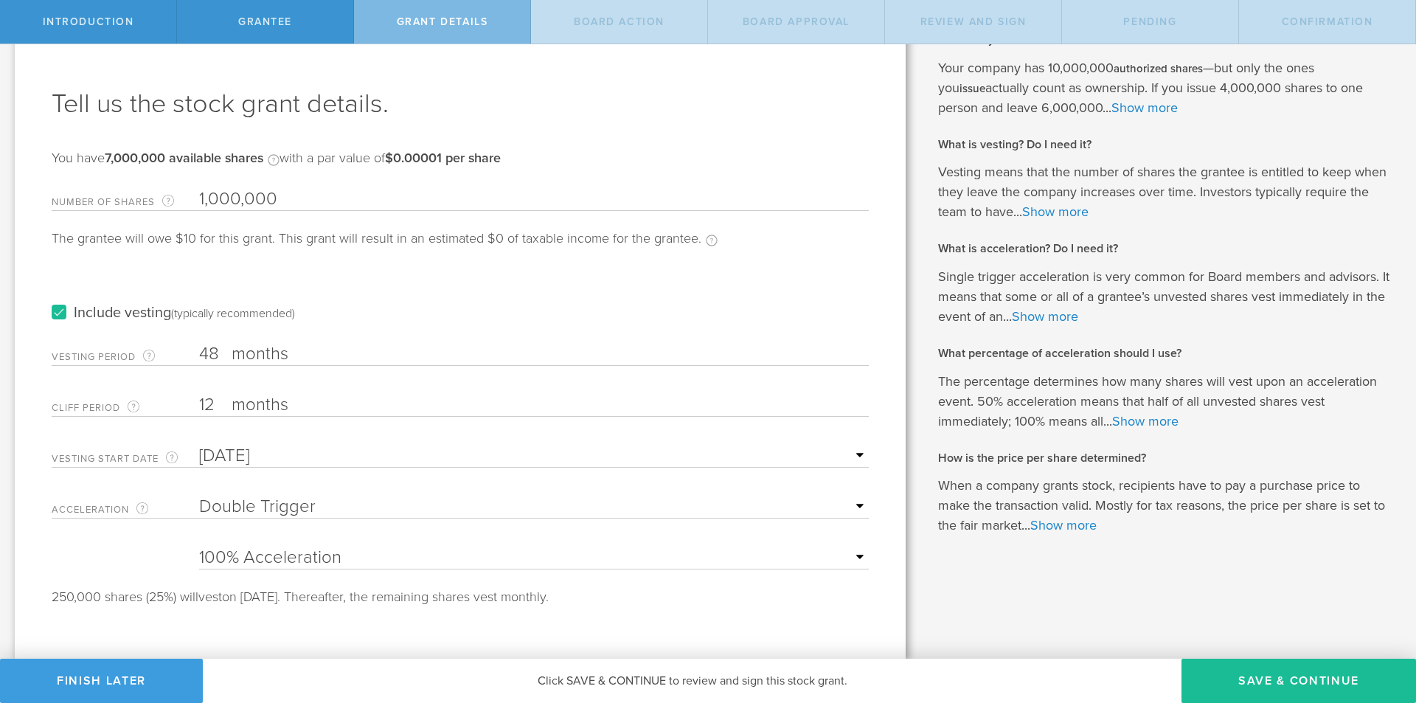
drag, startPoint x: 212, startPoint y: 398, endPoint x: 179, endPoint y: 403, distance: 32.8
click at [179, 403] on div "Cliff Period The initial waiting period before the first set of shares vests. T…" at bounding box center [460, 402] width 817 height 30
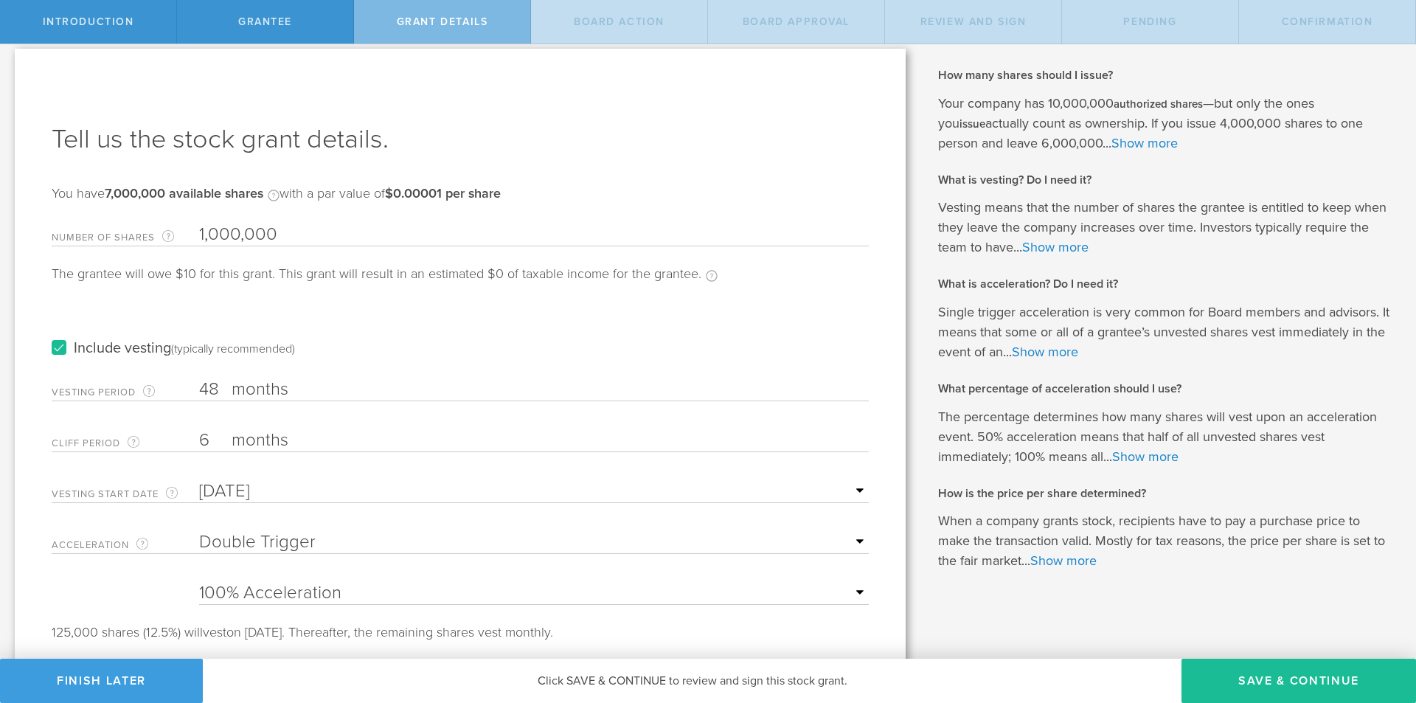
scroll to position [0, 0]
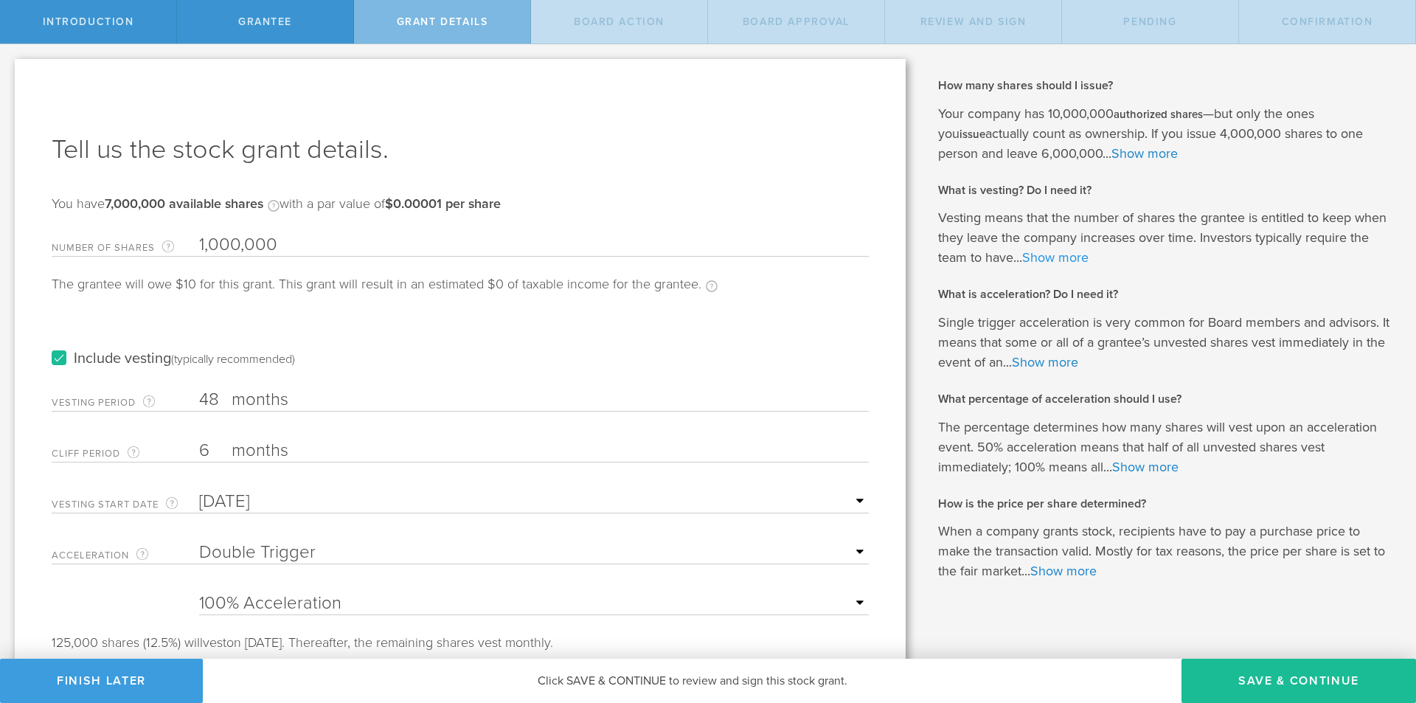
type input "6"
click at [1072, 255] on link "Show more" at bounding box center [1055, 257] width 66 height 16
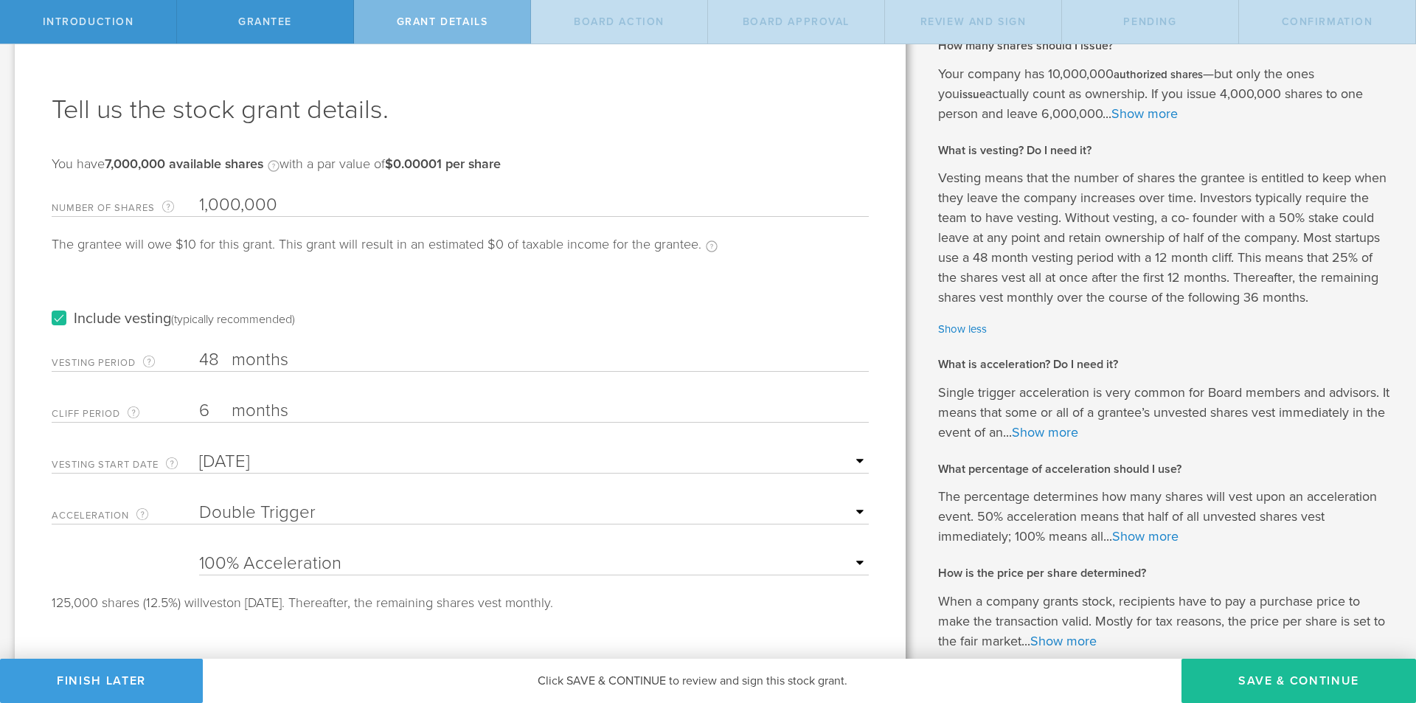
scroll to position [74, 0]
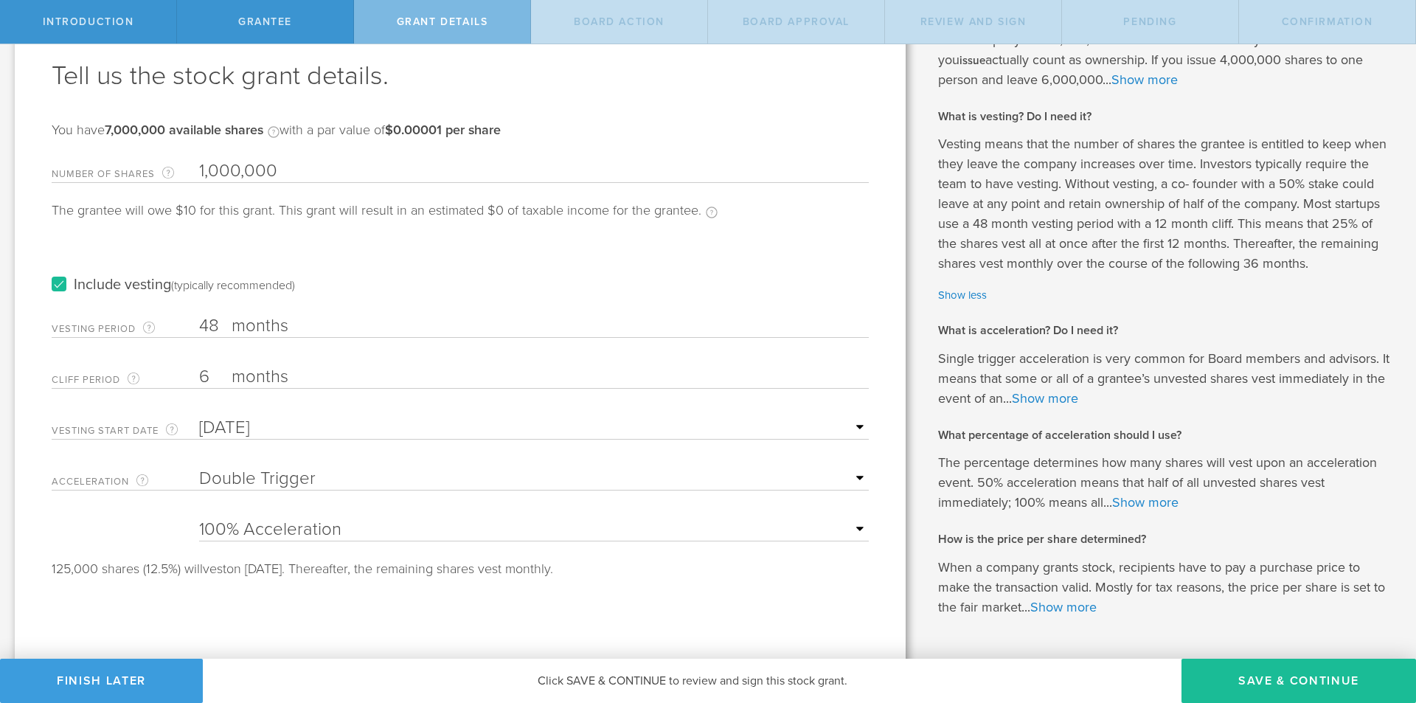
click at [300, 383] on label "months" at bounding box center [306, 378] width 148 height 25
click at [300, 383] on input "6" at bounding box center [534, 377] width 670 height 22
click at [288, 373] on label "months" at bounding box center [306, 378] width 148 height 25
click at [288, 373] on input "6" at bounding box center [534, 377] width 670 height 22
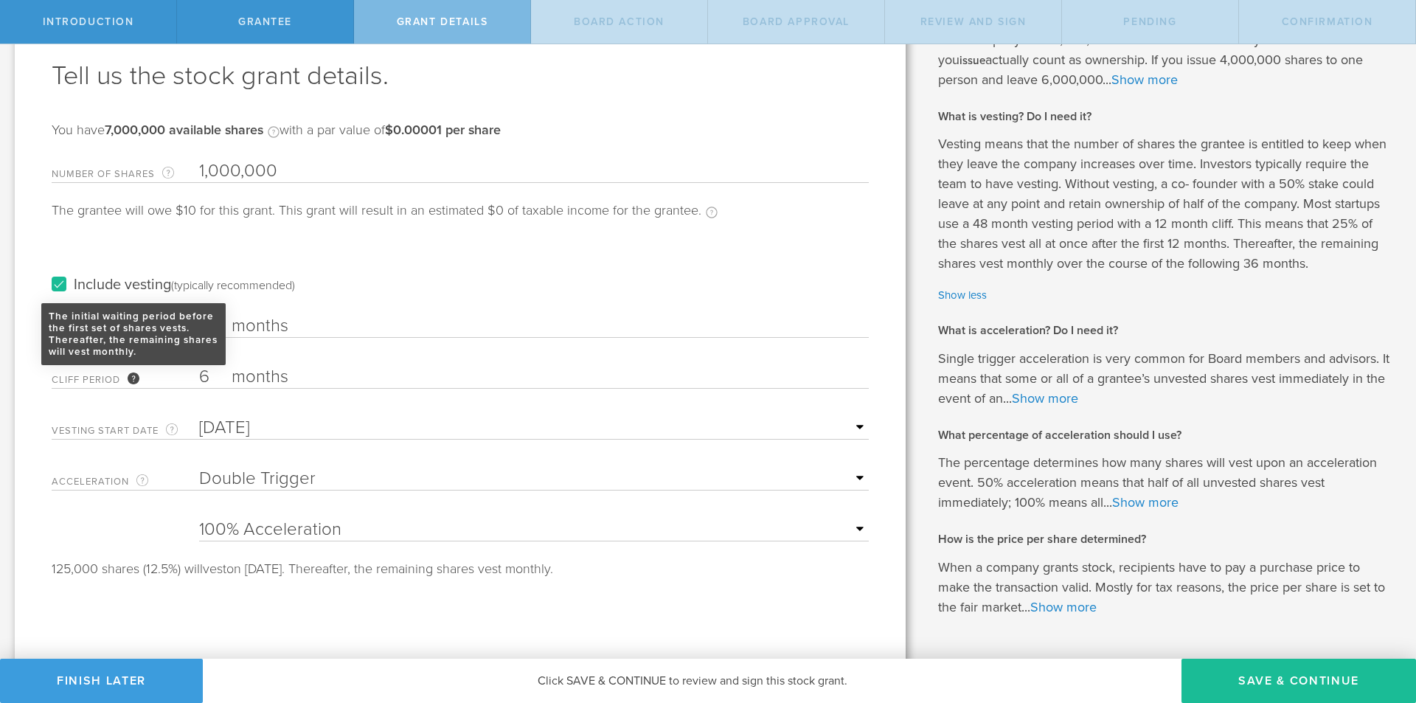
click at [135, 373] on div "The initial waiting period before the first set of shares vests. Thereafter, th…" at bounding box center [134, 367] width 12 height 12
click at [199, 373] on input "6" at bounding box center [534, 377] width 670 height 22
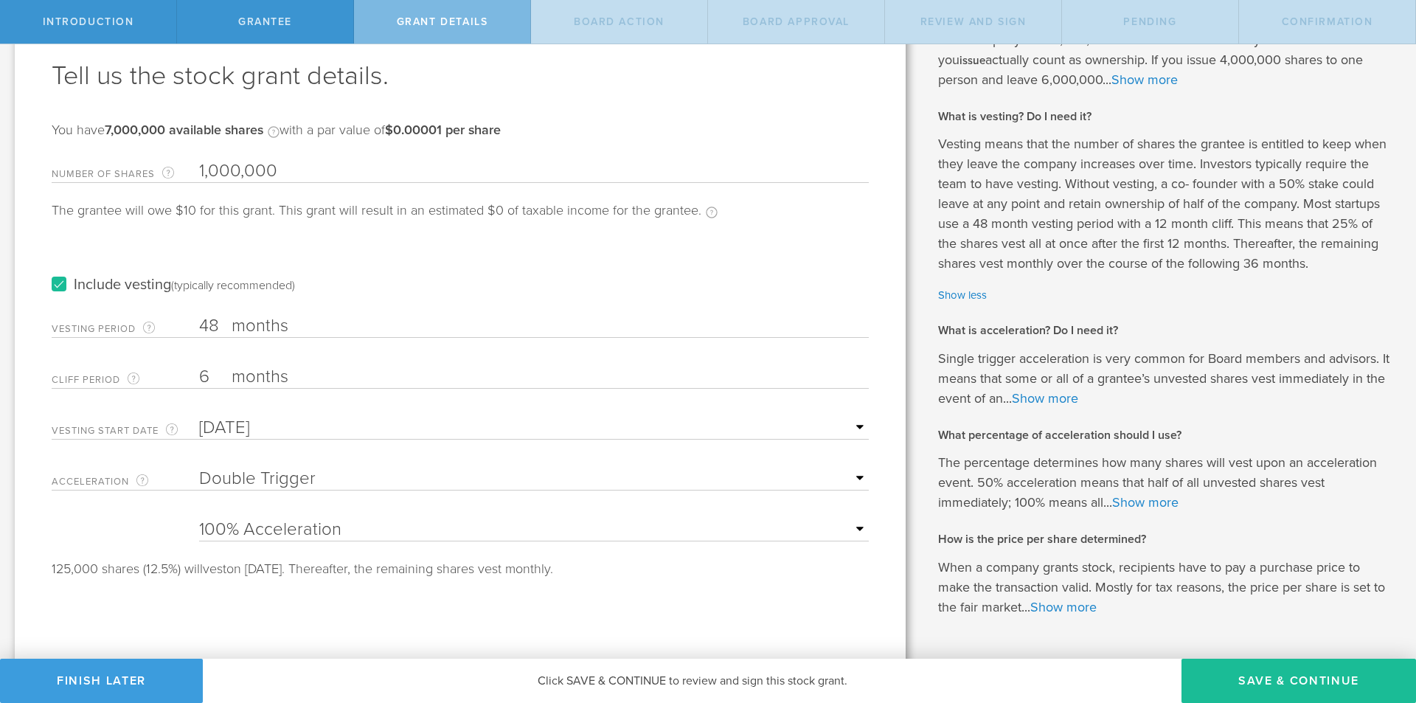
click at [222, 373] on input "6" at bounding box center [534, 377] width 670 height 22
drag, startPoint x: 211, startPoint y: 373, endPoint x: 243, endPoint y: 376, distance: 32.5
click at [243, 376] on div "Cliff Period The initial waiting period before the first set of shares vests. T…" at bounding box center [460, 374] width 817 height 30
click at [246, 421] on input "text" at bounding box center [534, 428] width 670 height 22
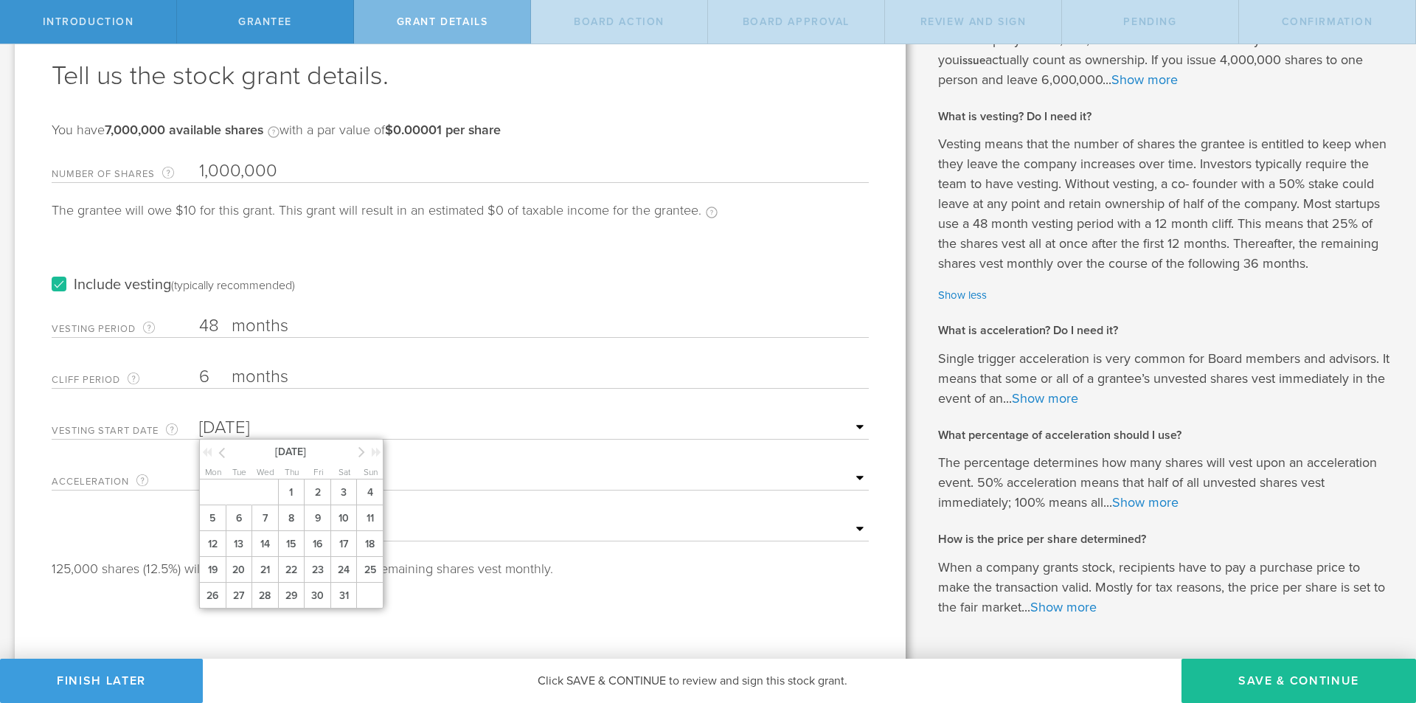
click at [246, 421] on input "text" at bounding box center [534, 428] width 670 height 22
click at [613, 578] on div "Tell us the stock grant details. You have 7,000,000 available shares Available …" at bounding box center [460, 344] width 891 height 719
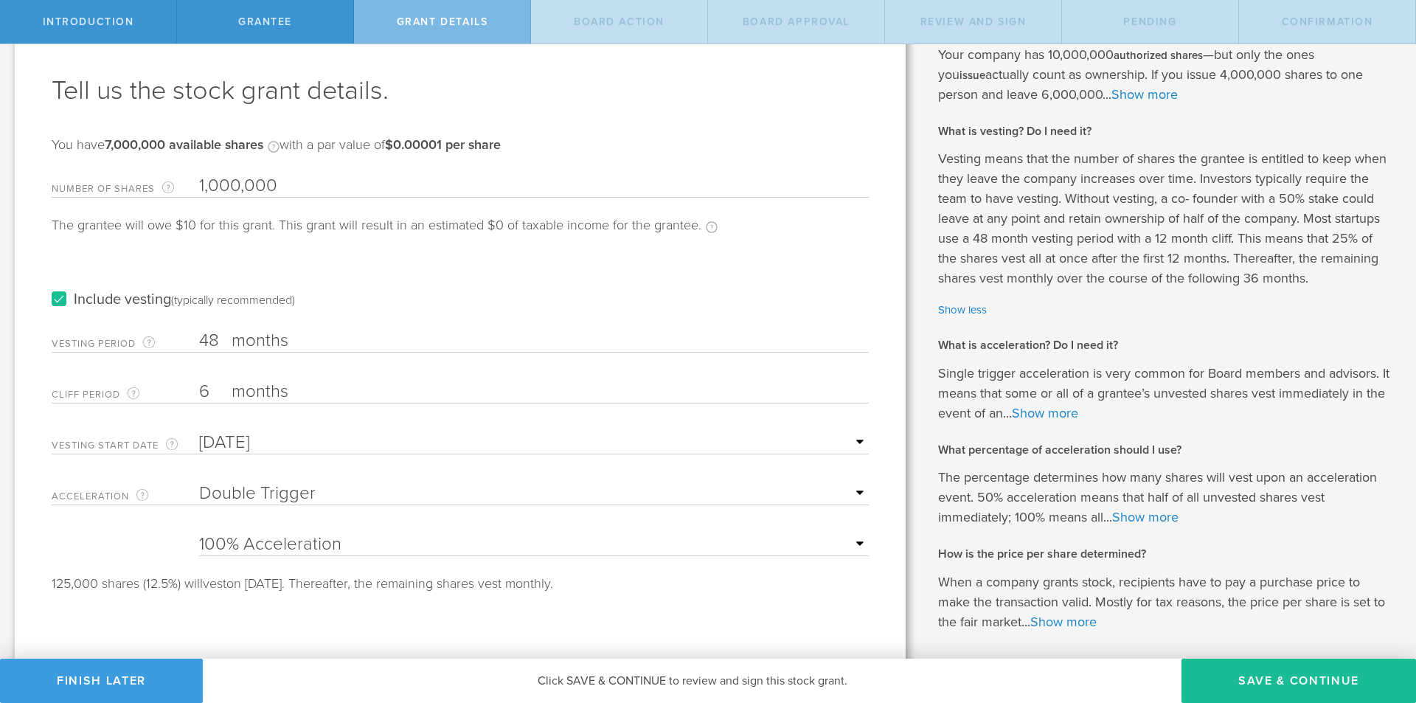
scroll to position [120, 0]
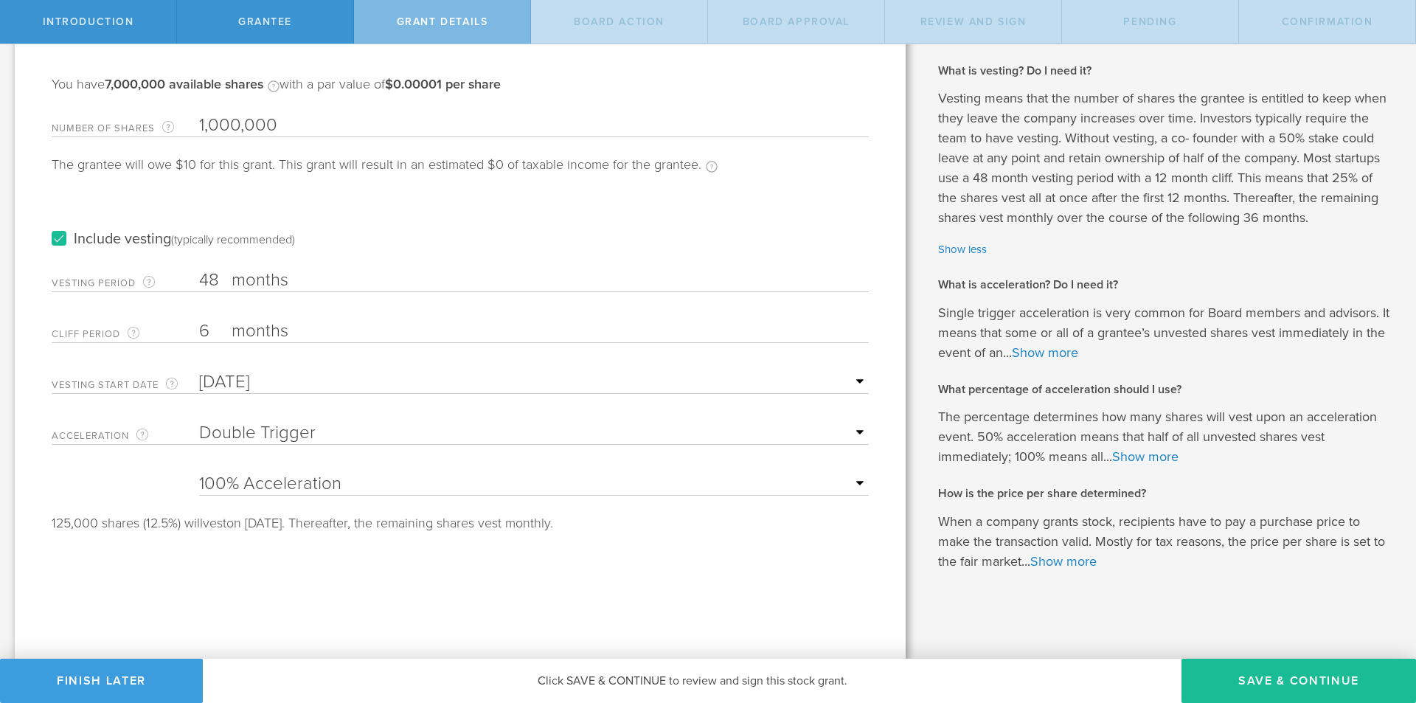
click at [308, 422] on select "None Single Trigger Double Trigger" at bounding box center [534, 433] width 670 height 22
click at [1259, 677] on button "Save & Continue" at bounding box center [1299, 681] width 235 height 44
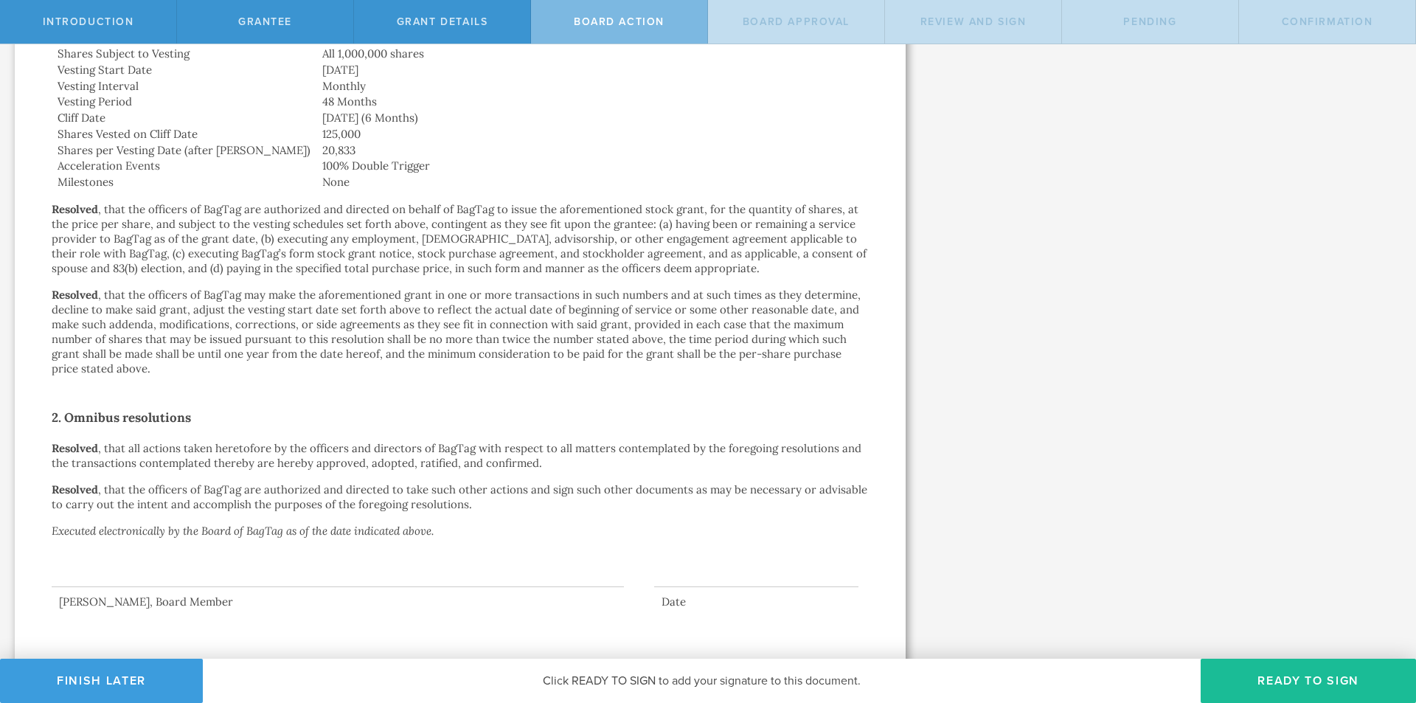
scroll to position [616, 0]
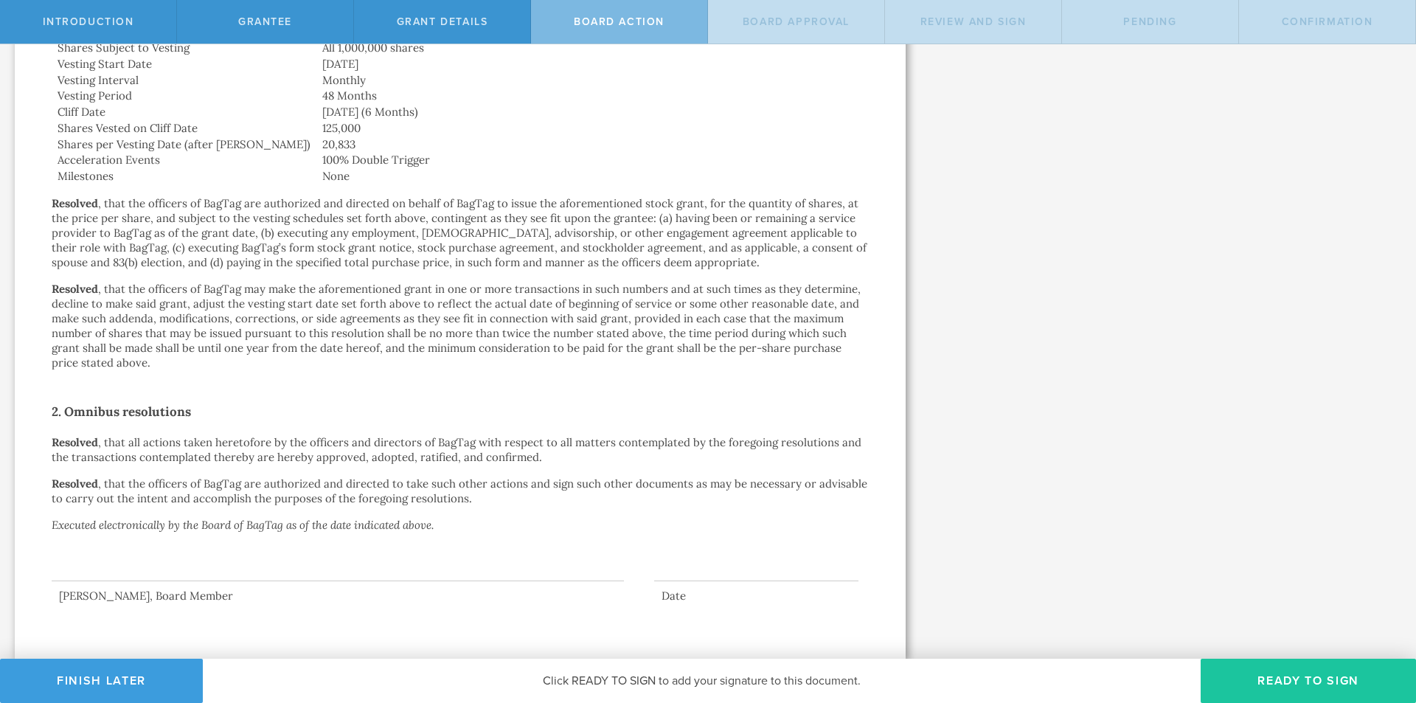
click at [1296, 676] on button "Ready to Sign" at bounding box center [1308, 681] width 215 height 44
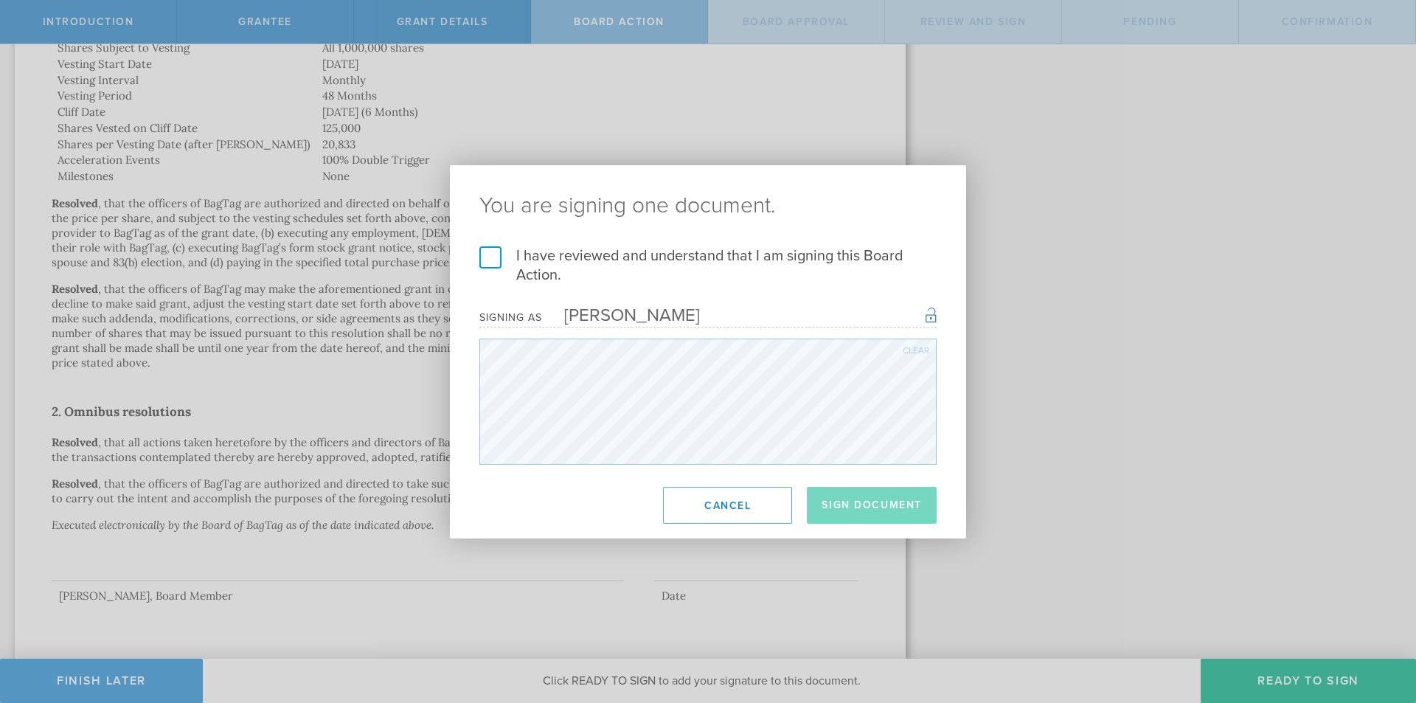
click at [485, 252] on label "I have reviewed and understand that I am signing this Board Action." at bounding box center [708, 265] width 457 height 38
click at [0, 0] on input "I have reviewed and understand that I am signing this Board Action." at bounding box center [0, 0] width 0 height 0
click at [879, 513] on button "Sign Document" at bounding box center [872, 505] width 130 height 37
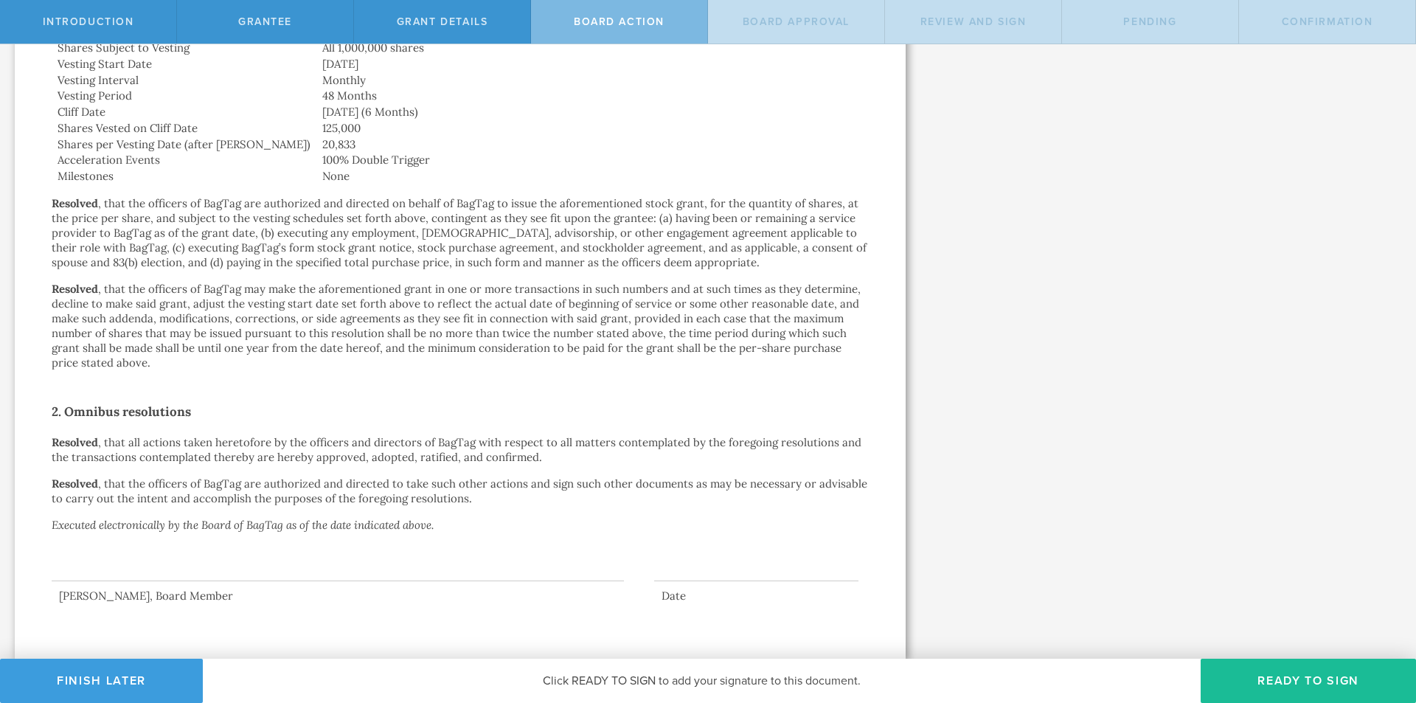
scroll to position [0, 0]
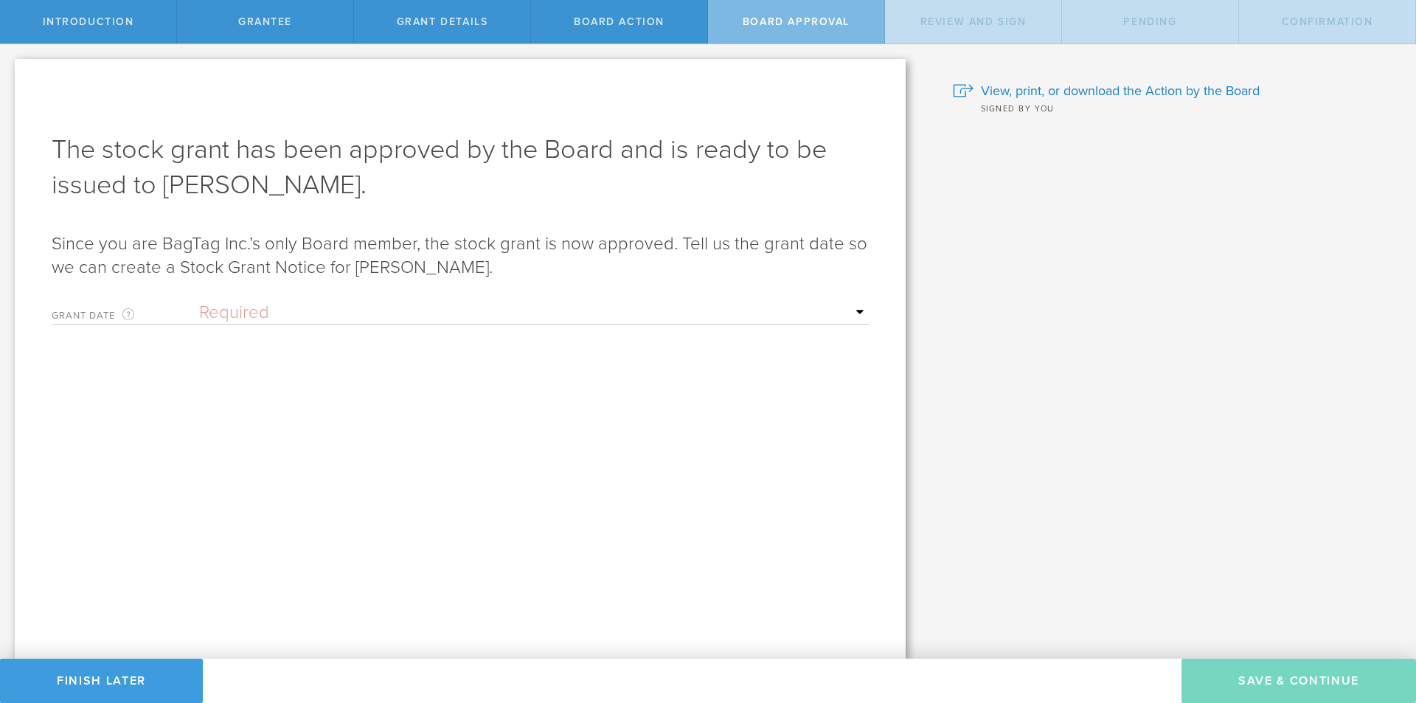
click at [224, 310] on select "Required Upon grantee's signature A specific date" at bounding box center [534, 313] width 670 height 22
select select "uponGranteeSignature"
click at [199, 302] on select "Required Upon grantee's signature A specific date" at bounding box center [534, 313] width 670 height 22
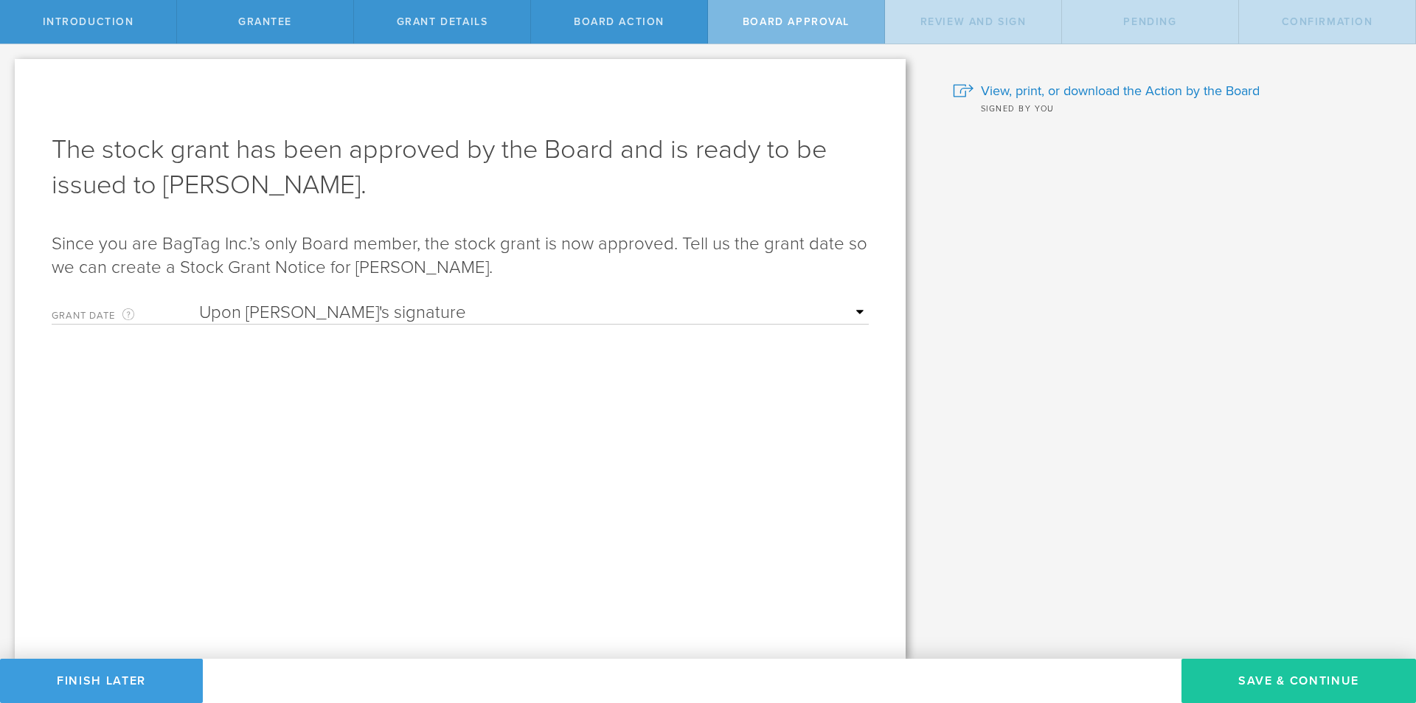
click at [1271, 677] on button "Save & Continue" at bounding box center [1299, 681] width 235 height 44
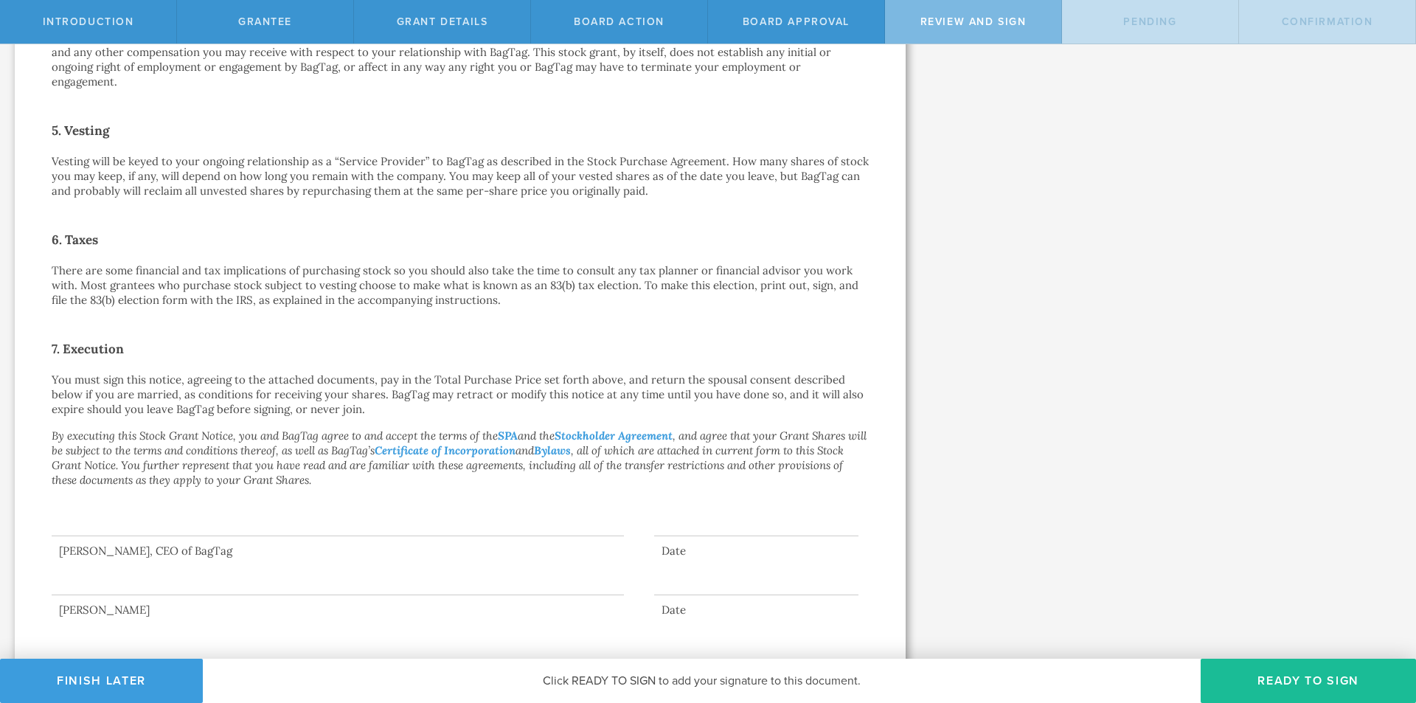
scroll to position [840, 0]
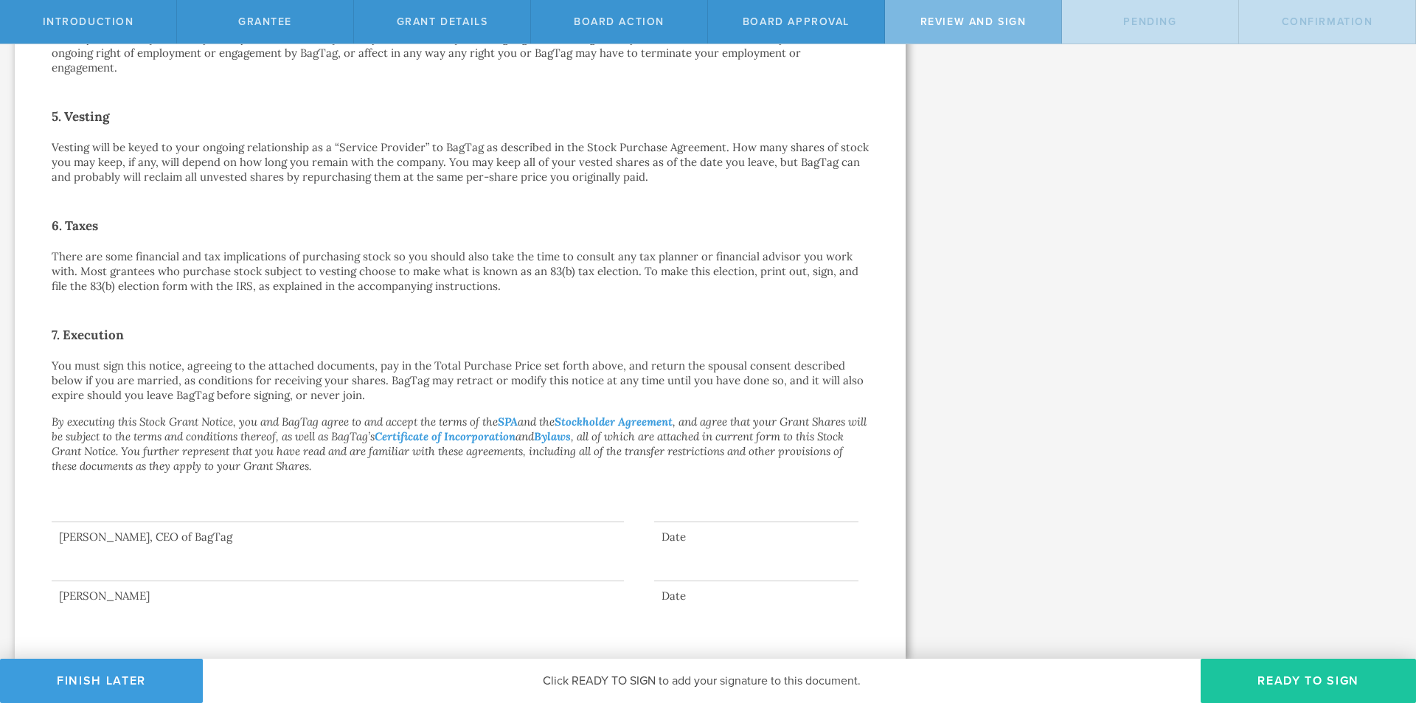
click at [1227, 670] on button "Ready to Sign" at bounding box center [1308, 681] width 215 height 44
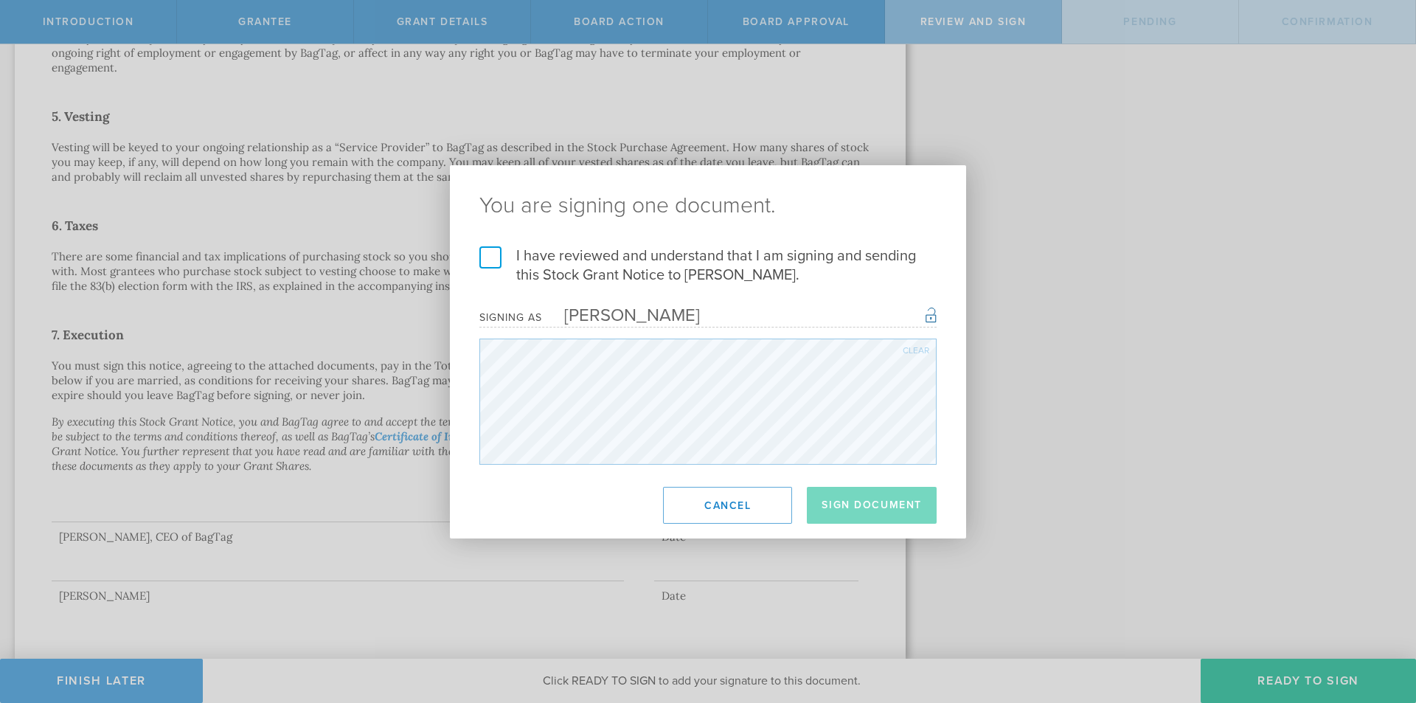
click at [482, 258] on label "I have reviewed and understand that I am signing and sending this Stock Grant N…" at bounding box center [708, 265] width 457 height 38
click at [0, 0] on input "I have reviewed and understand that I am signing and sending this Stock Grant N…" at bounding box center [0, 0] width 0 height 0
click at [905, 506] on button "Sign Document" at bounding box center [872, 505] width 130 height 37
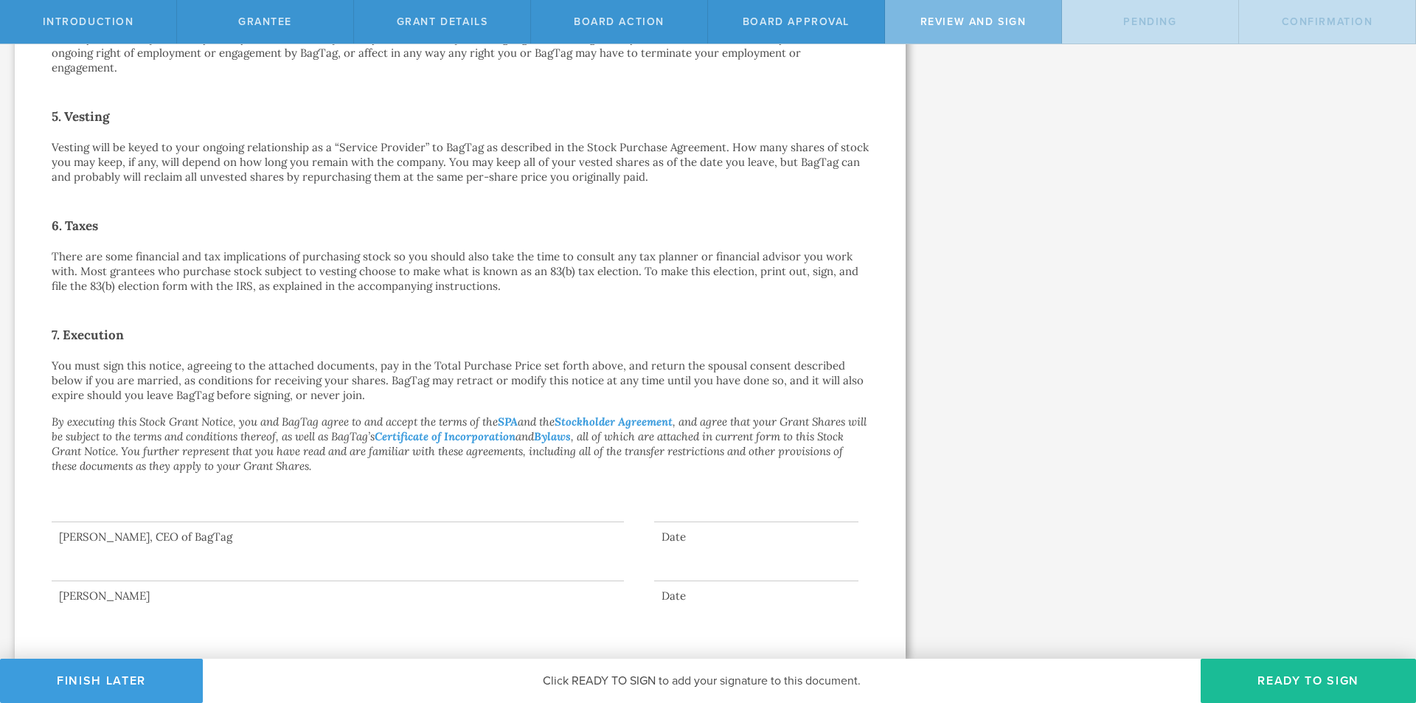
scroll to position [0, 0]
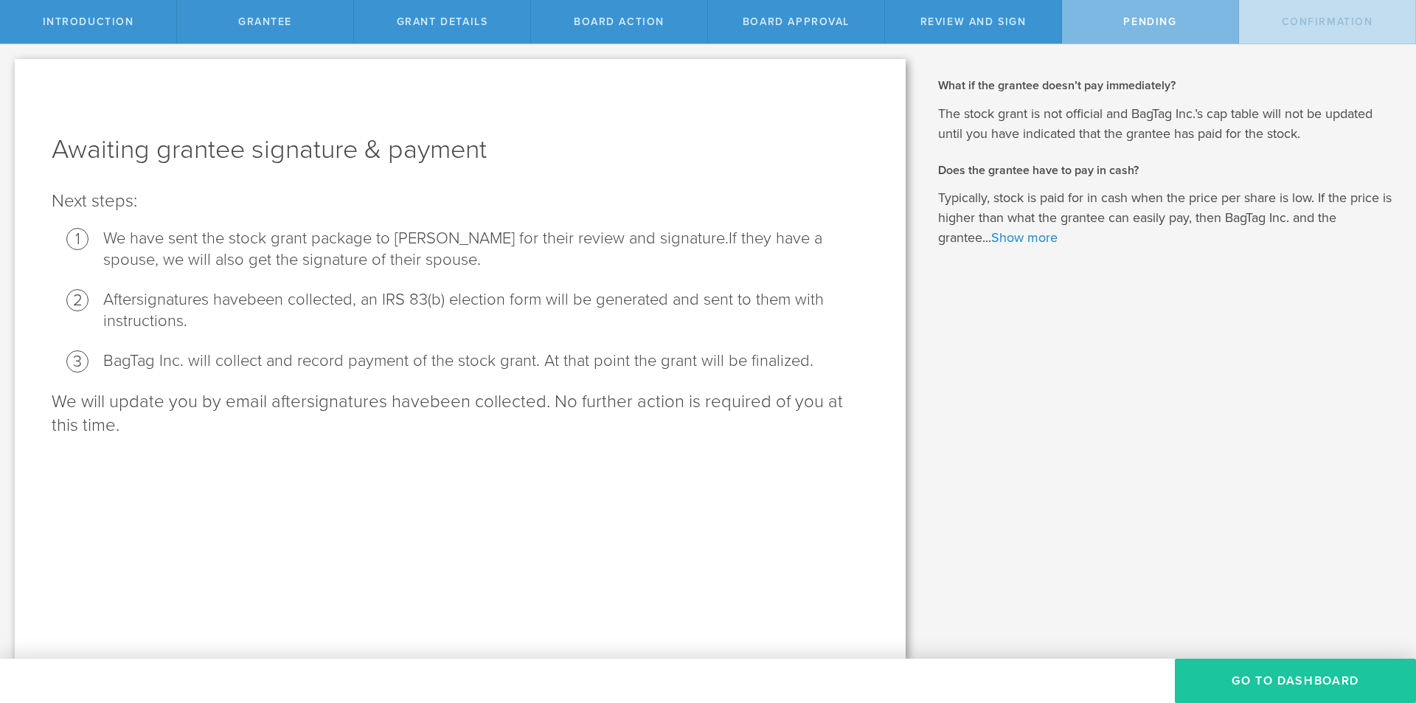
click at [1300, 671] on button "Go To Dashboard" at bounding box center [1295, 681] width 241 height 44
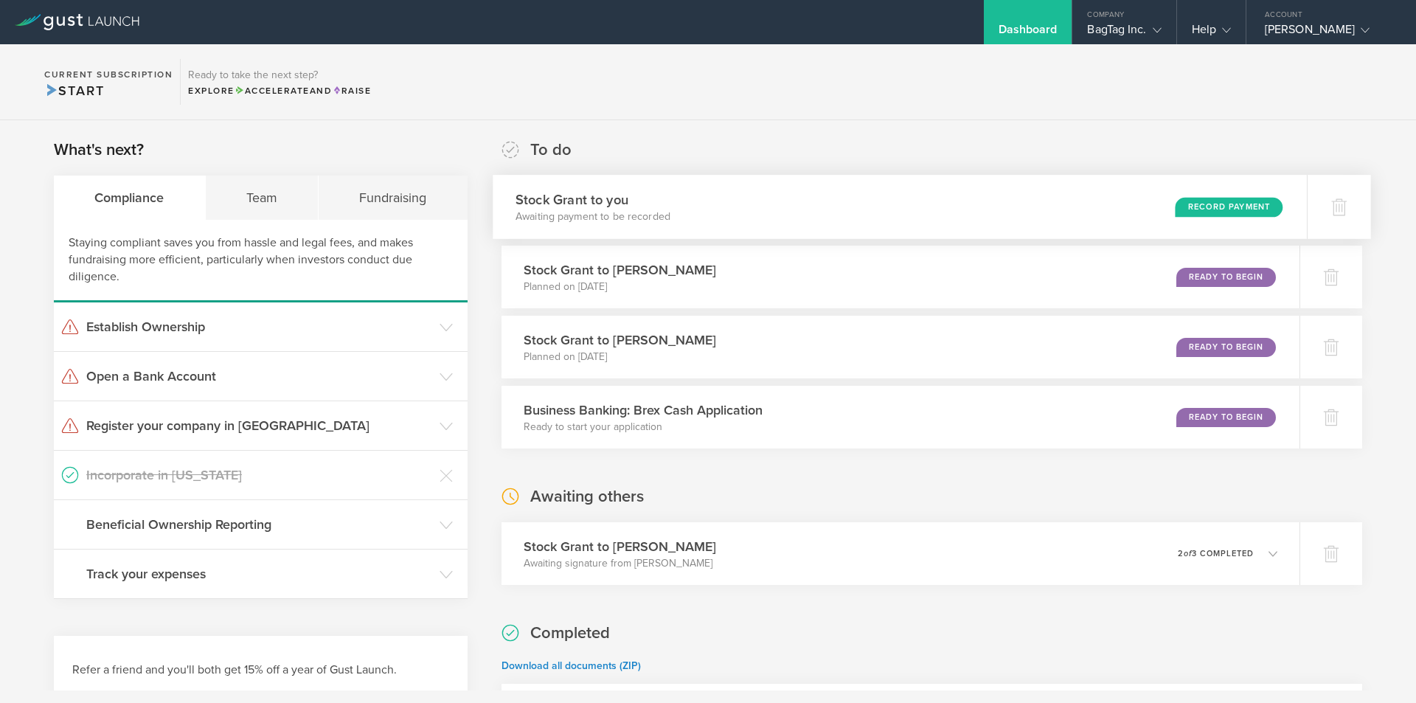
click at [1192, 210] on div "Record Payment" at bounding box center [1229, 207] width 108 height 20
click at [1182, 353] on div "Ready to Begin" at bounding box center [1232, 347] width 101 height 20
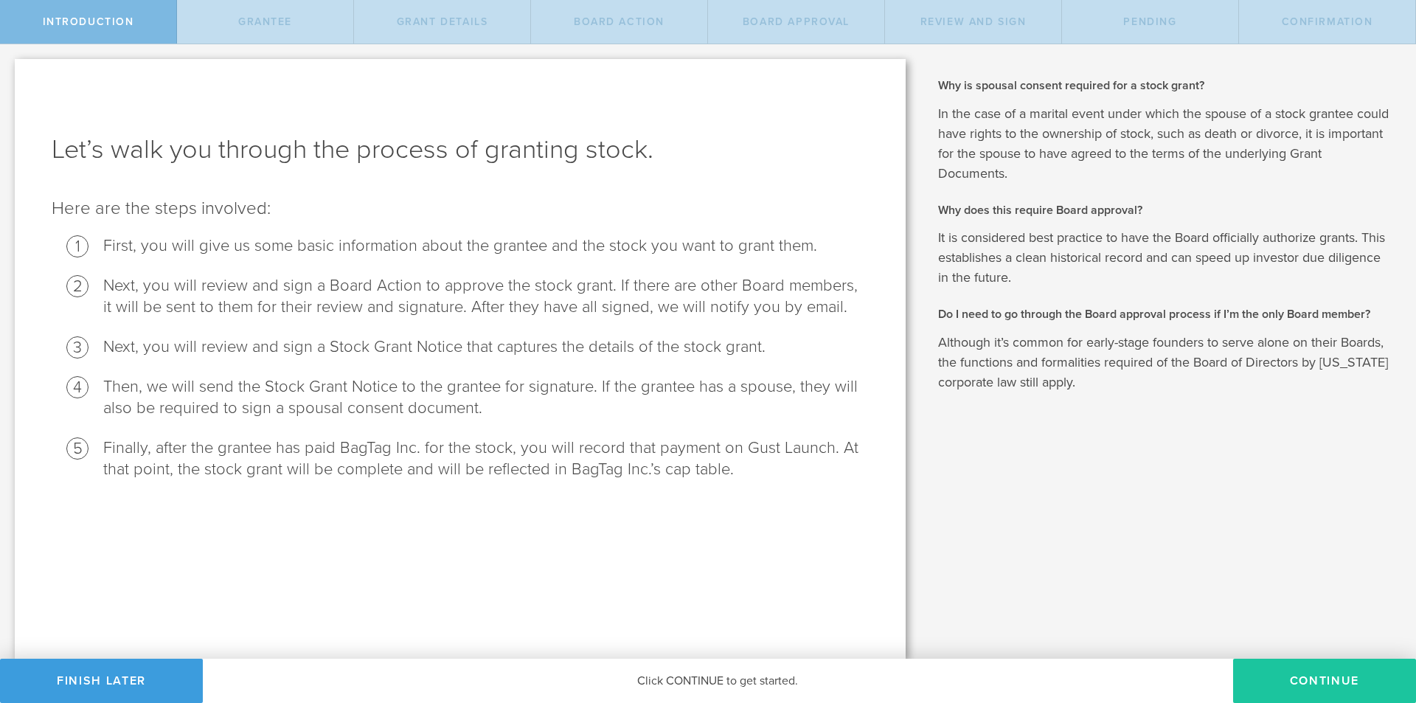
click at [1312, 675] on button "Continue" at bounding box center [1324, 681] width 183 height 44
radio input "true"
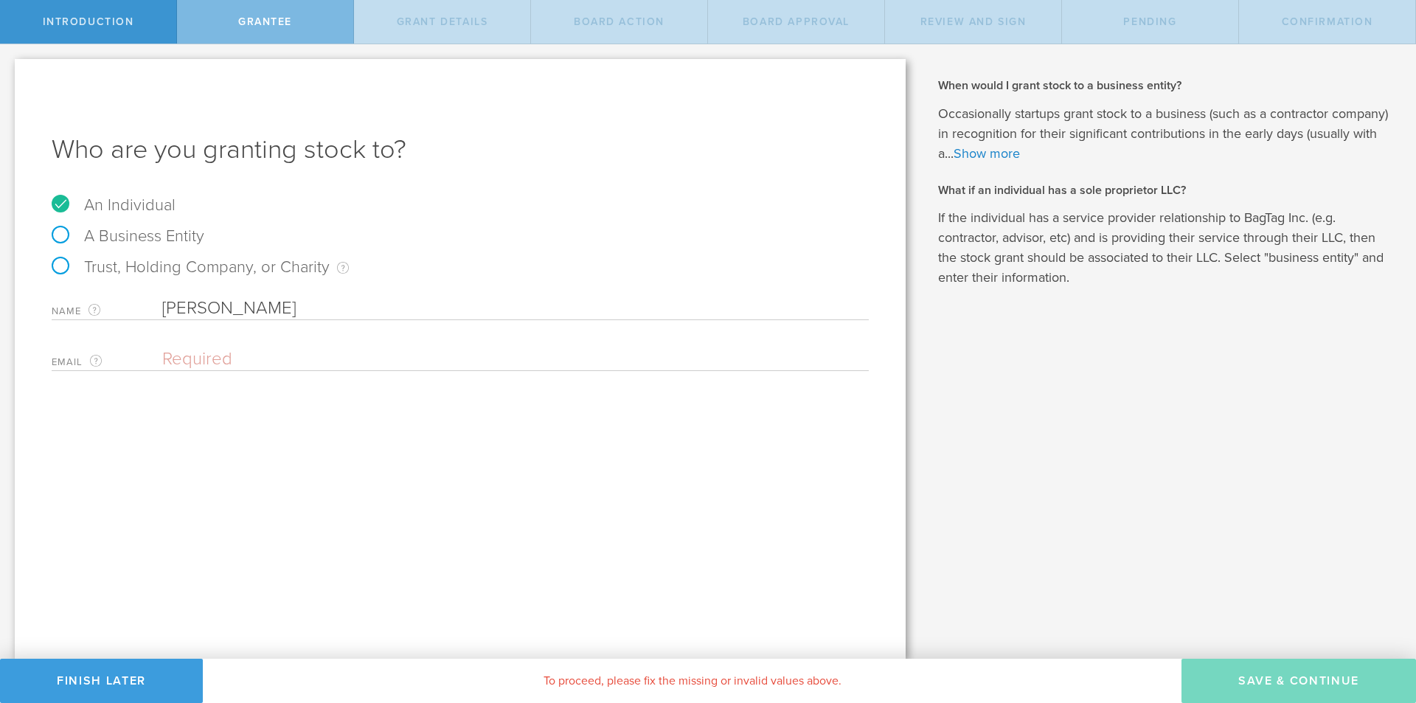
click at [243, 361] on input "email" at bounding box center [511, 359] width 699 height 22
click at [233, 356] on input "email" at bounding box center [511, 359] width 699 height 22
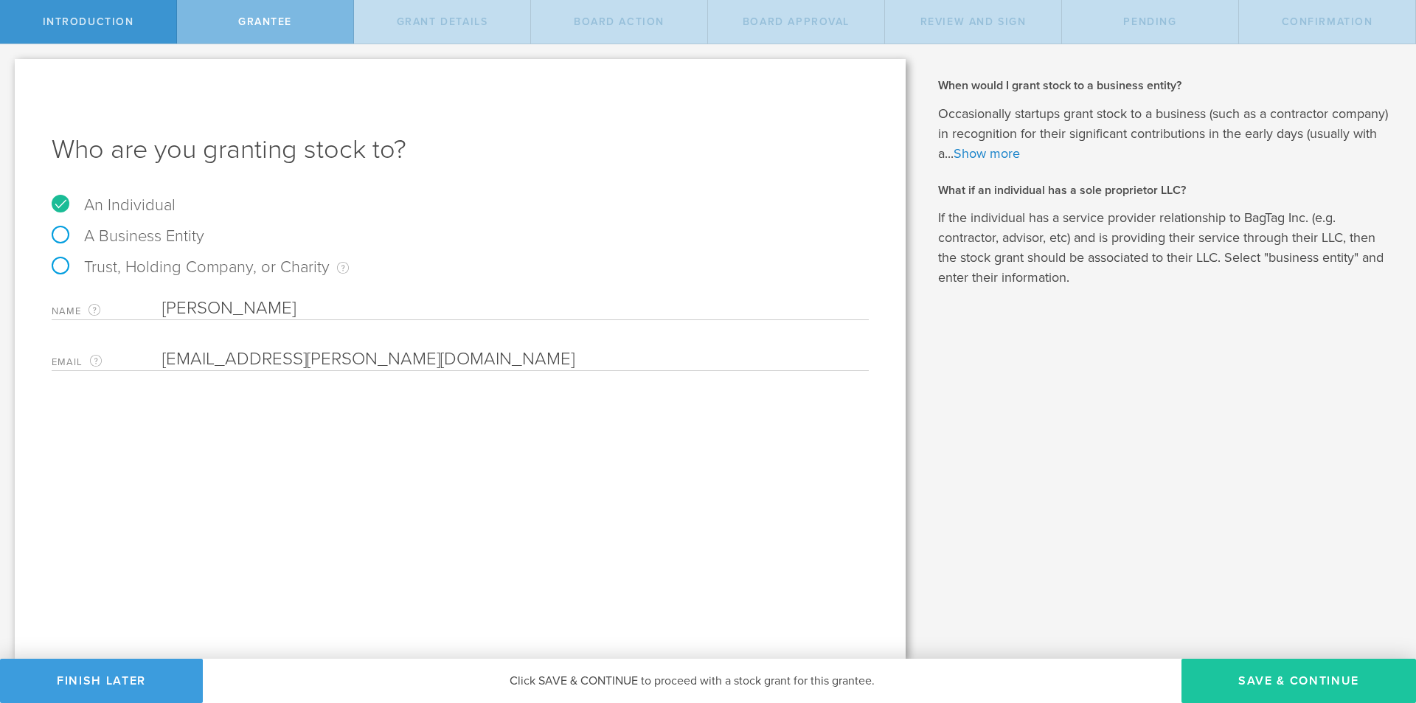
type input "marc.lowenthal@gmail.com"
click at [1242, 671] on button "Save & Continue" at bounding box center [1299, 681] width 235 height 44
type input "2,500,000"
type input "48"
type input "12"
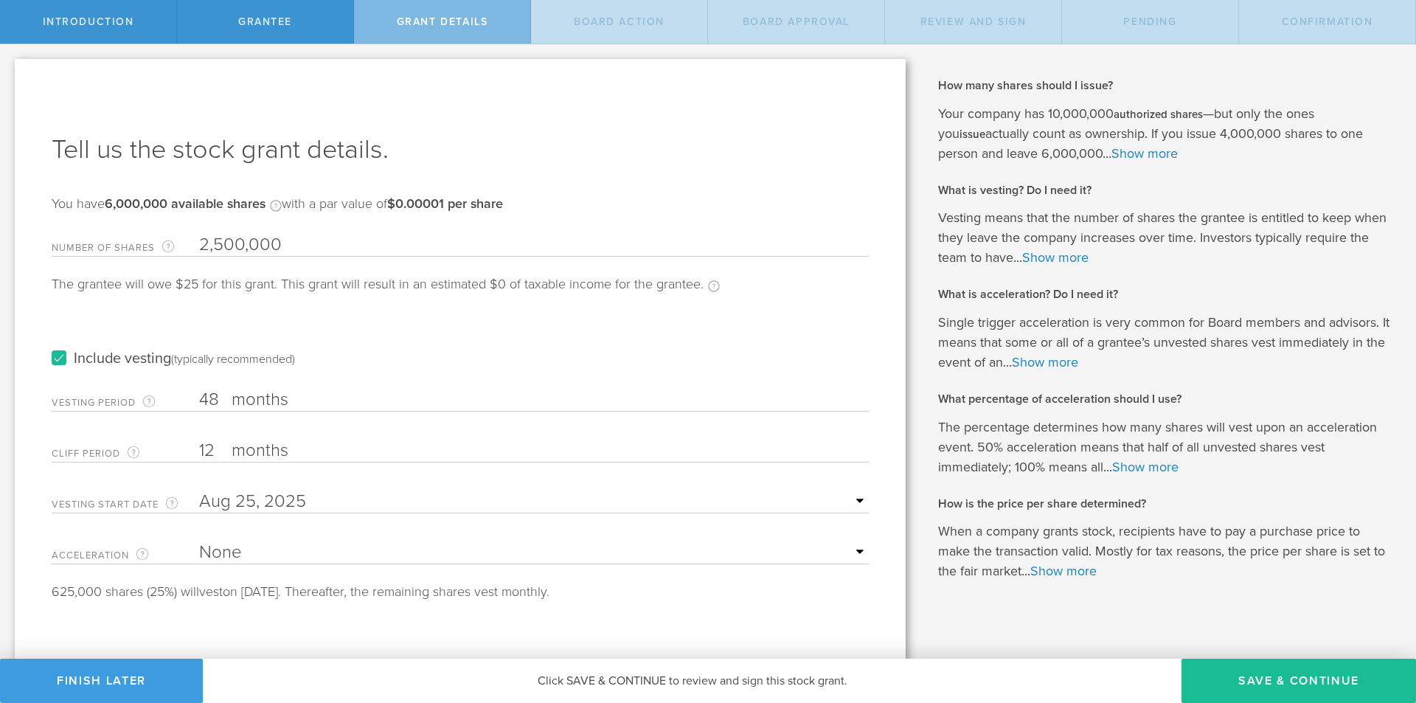
click at [291, 550] on select "None Single Trigger Double Trigger" at bounding box center [534, 552] width 670 height 22
select select "double"
click at [199, 541] on select "None Single Trigger Double Trigger" at bounding box center [534, 552] width 670 height 22
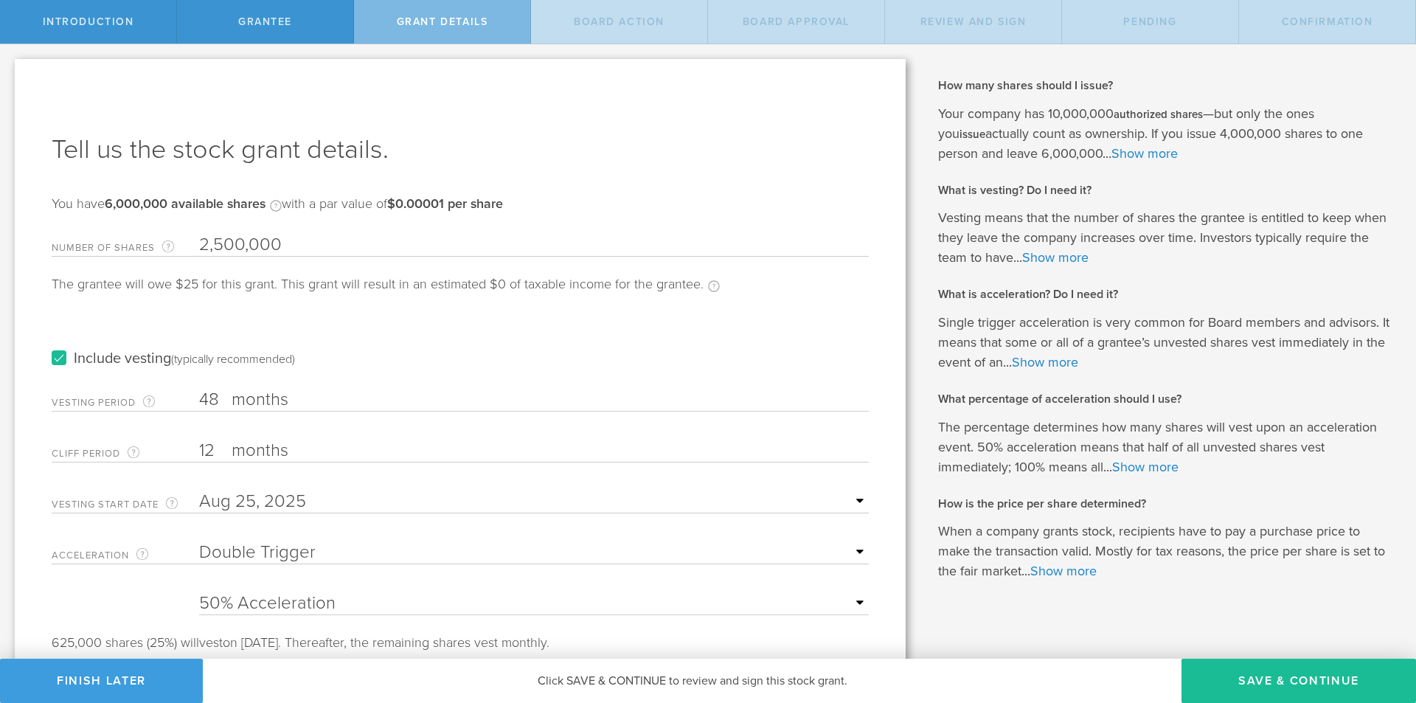
click at [283, 601] on select "25% Acceleration 50% Acceleration 75% Acceleration 100% Acceleration" at bounding box center [534, 603] width 670 height 22
select select "100"
click at [199, 592] on select "25% Acceleration 50% Acceleration 75% Acceleration 100% Acceleration" at bounding box center [534, 603] width 670 height 22
click at [245, 501] on input "text" at bounding box center [534, 502] width 670 height 22
click at [224, 523] on icon at bounding box center [221, 526] width 7 height 18
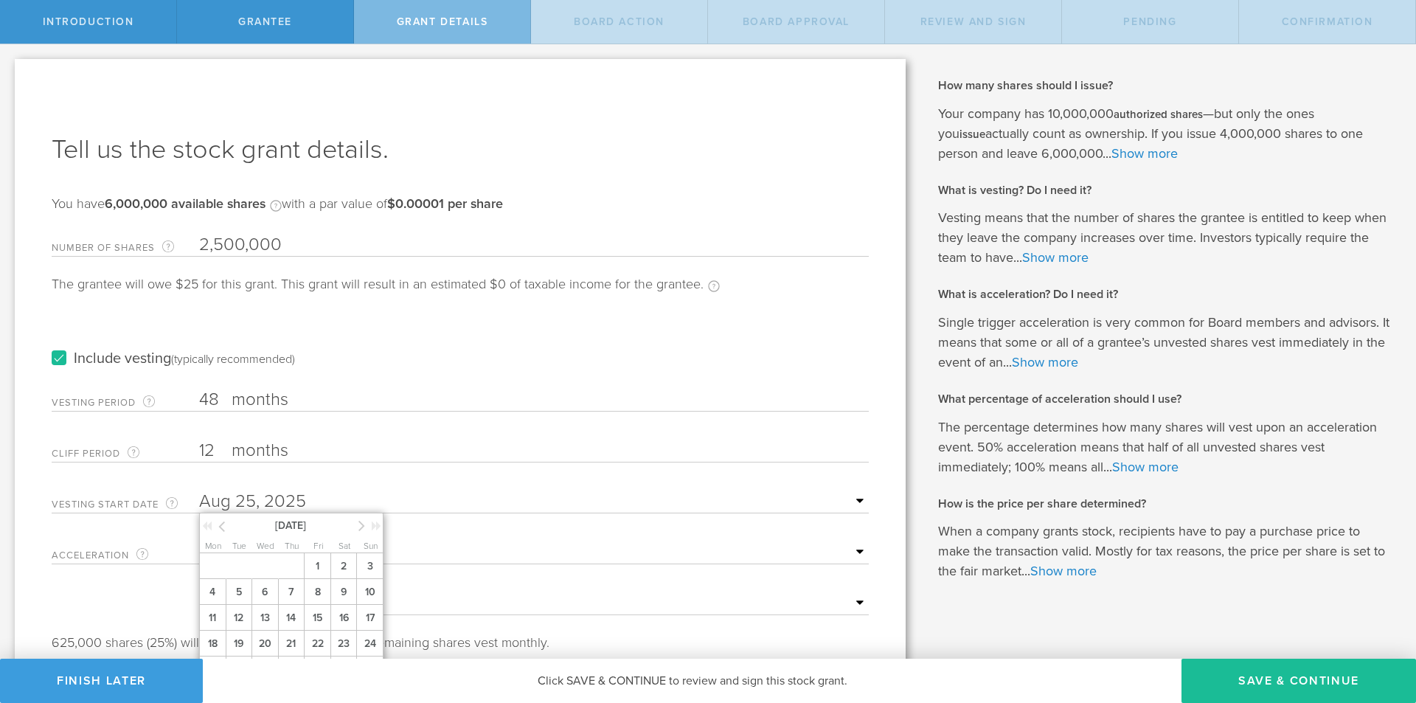
click at [224, 523] on icon at bounding box center [221, 526] width 7 height 18
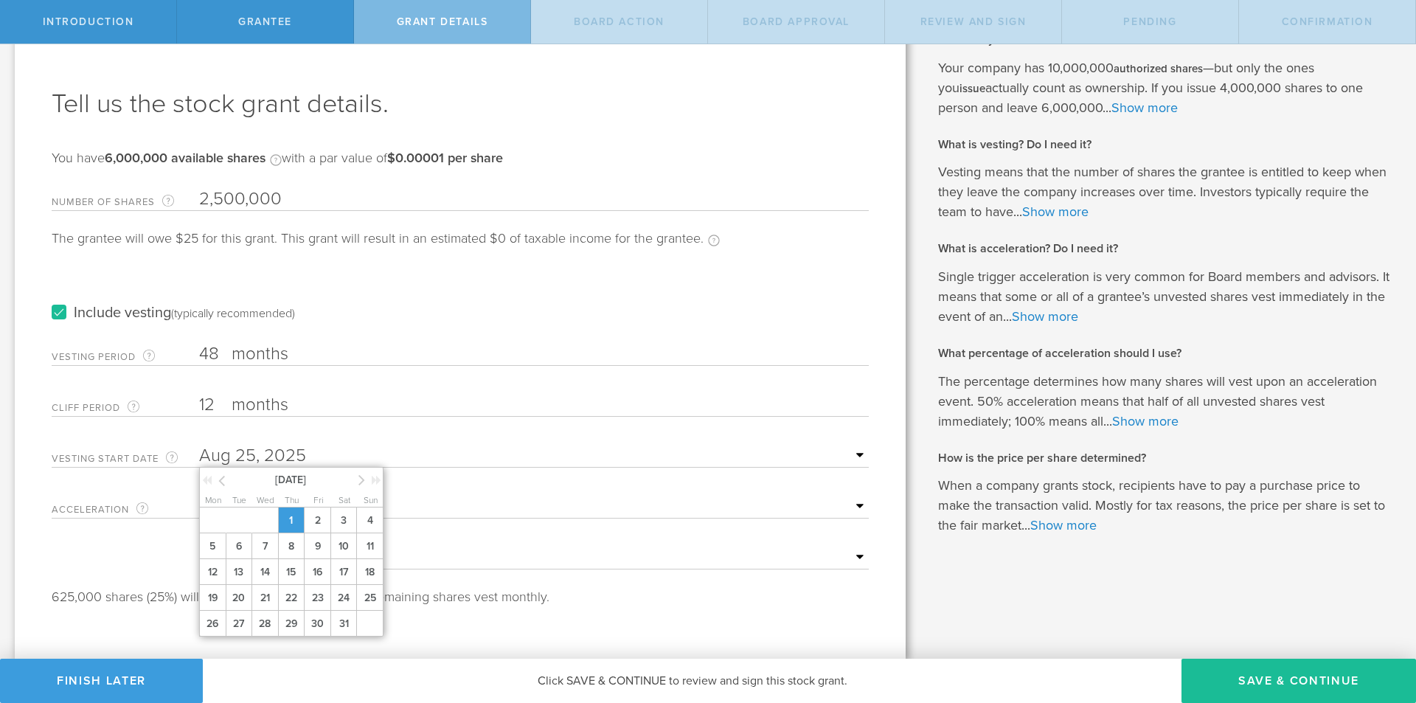
click at [286, 520] on span "1" at bounding box center [291, 521] width 27 height 26
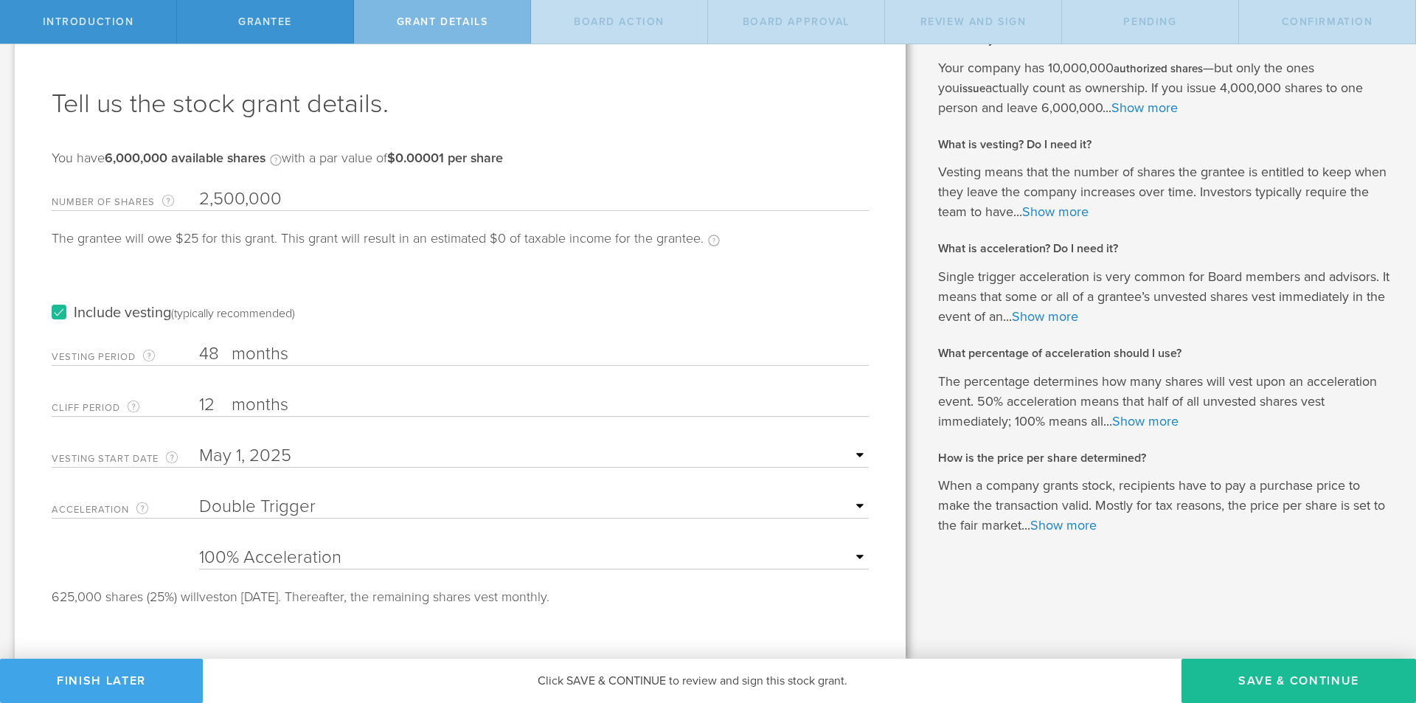
click at [169, 679] on button "Finish Later" at bounding box center [101, 681] width 203 height 44
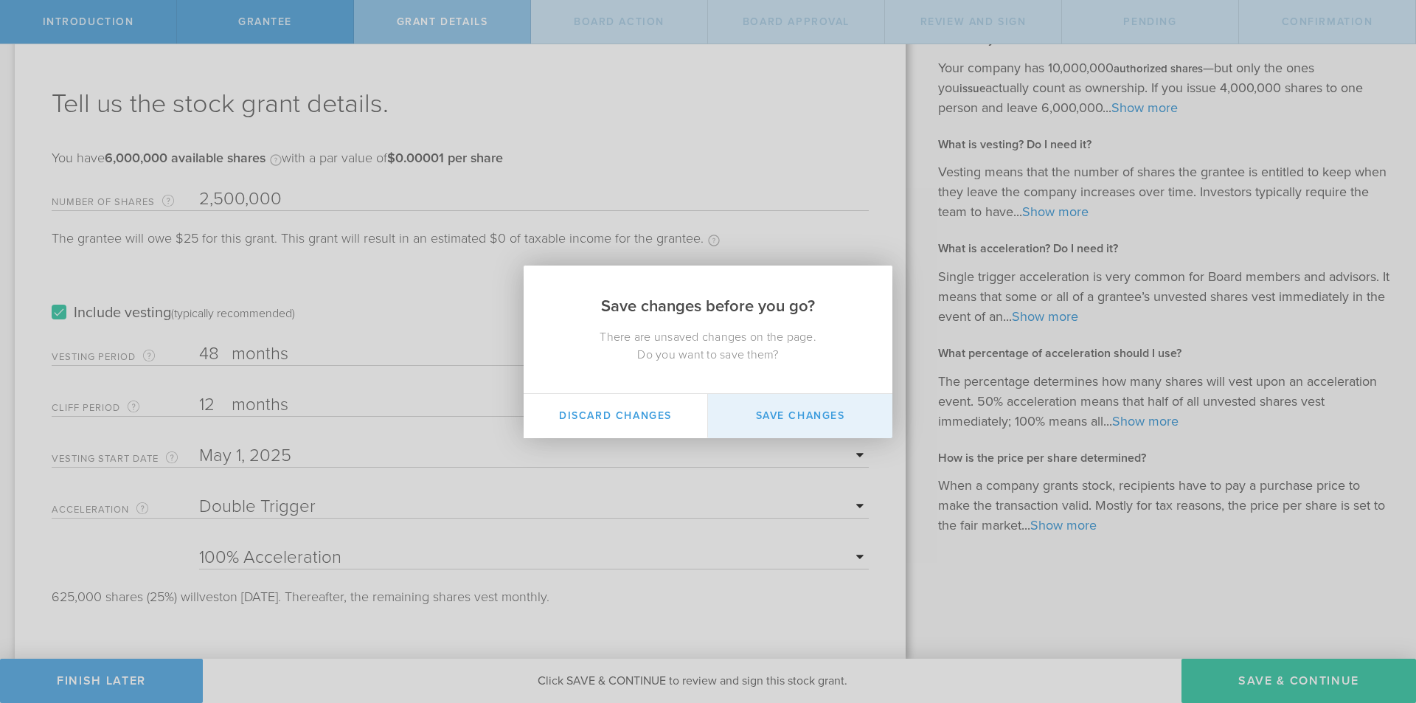
click at [740, 410] on button "Save Changes" at bounding box center [800, 416] width 184 height 44
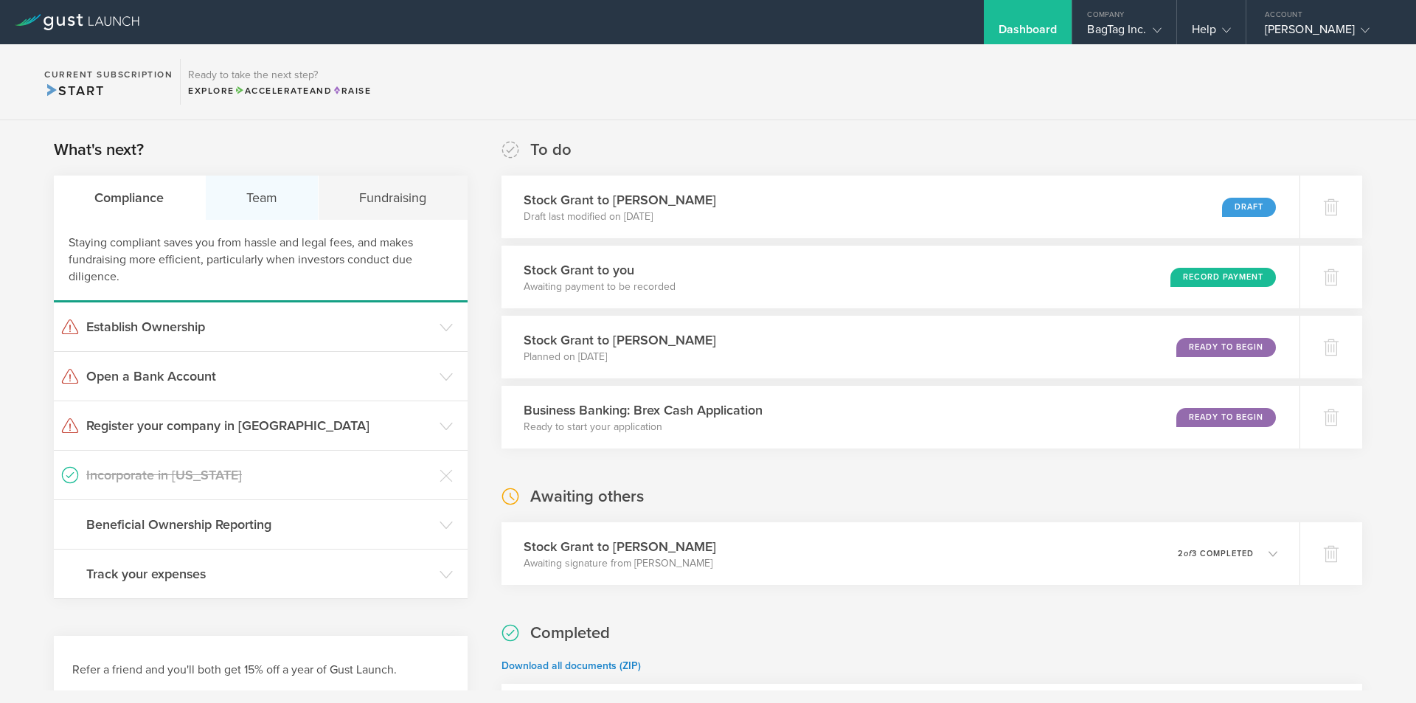
click at [282, 179] on div "Team" at bounding box center [263, 198] width 114 height 44
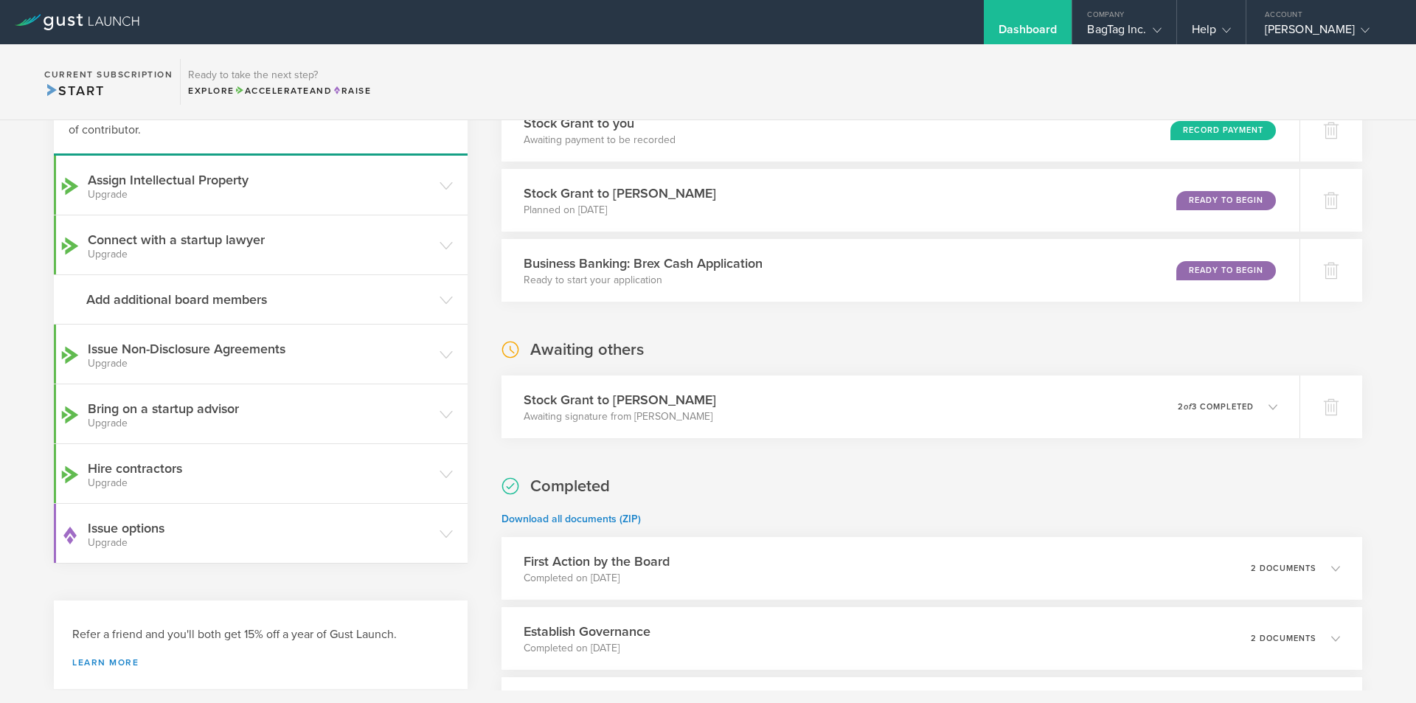
scroll to position [148, 0]
click at [440, 411] on polyline at bounding box center [446, 413] width 12 height 7
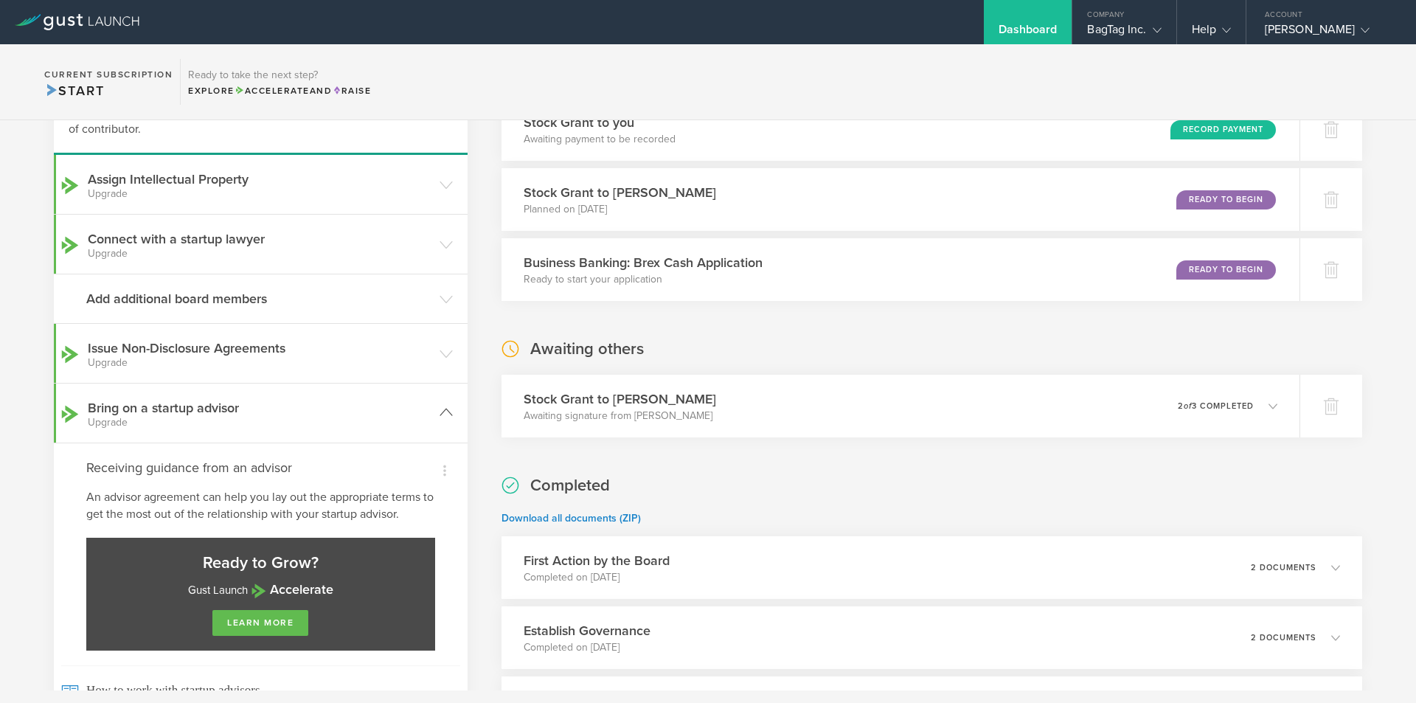
click at [440, 411] on icon at bounding box center [446, 412] width 13 height 13
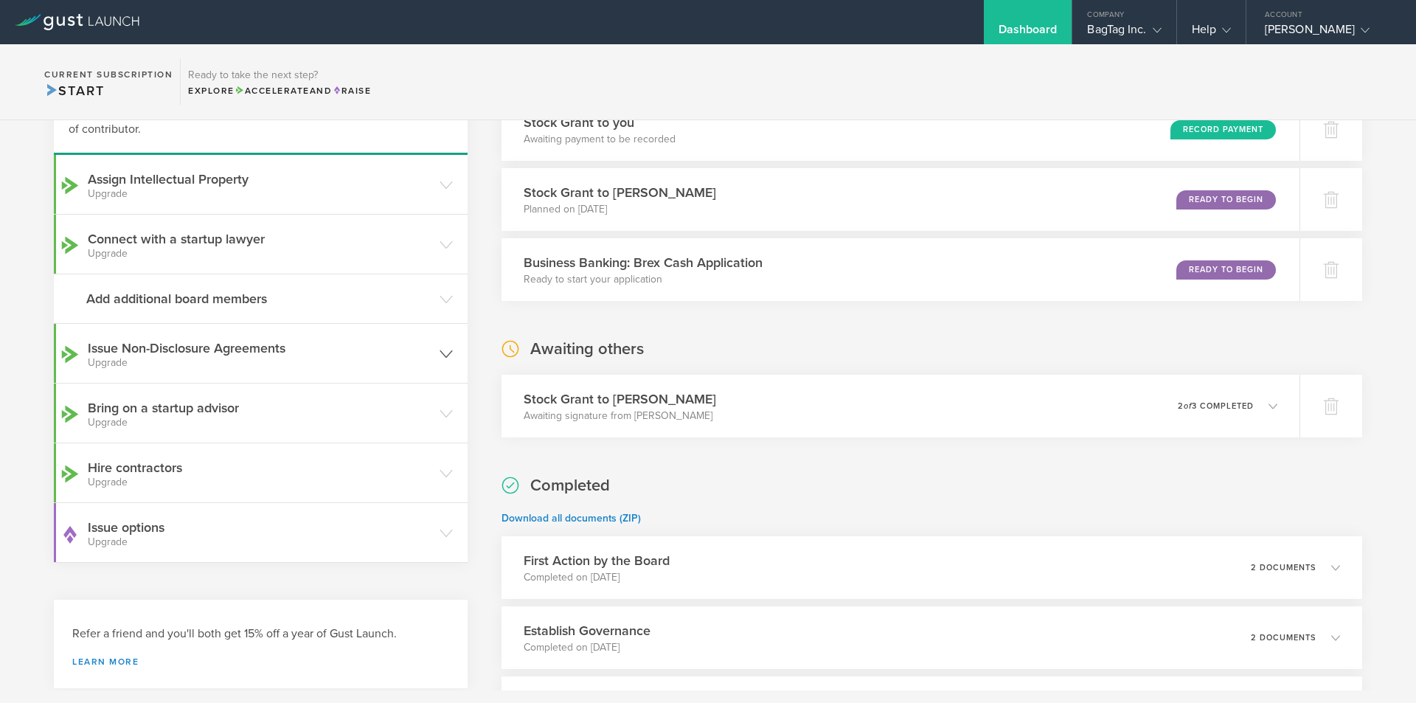
click at [440, 348] on icon at bounding box center [446, 353] width 13 height 13
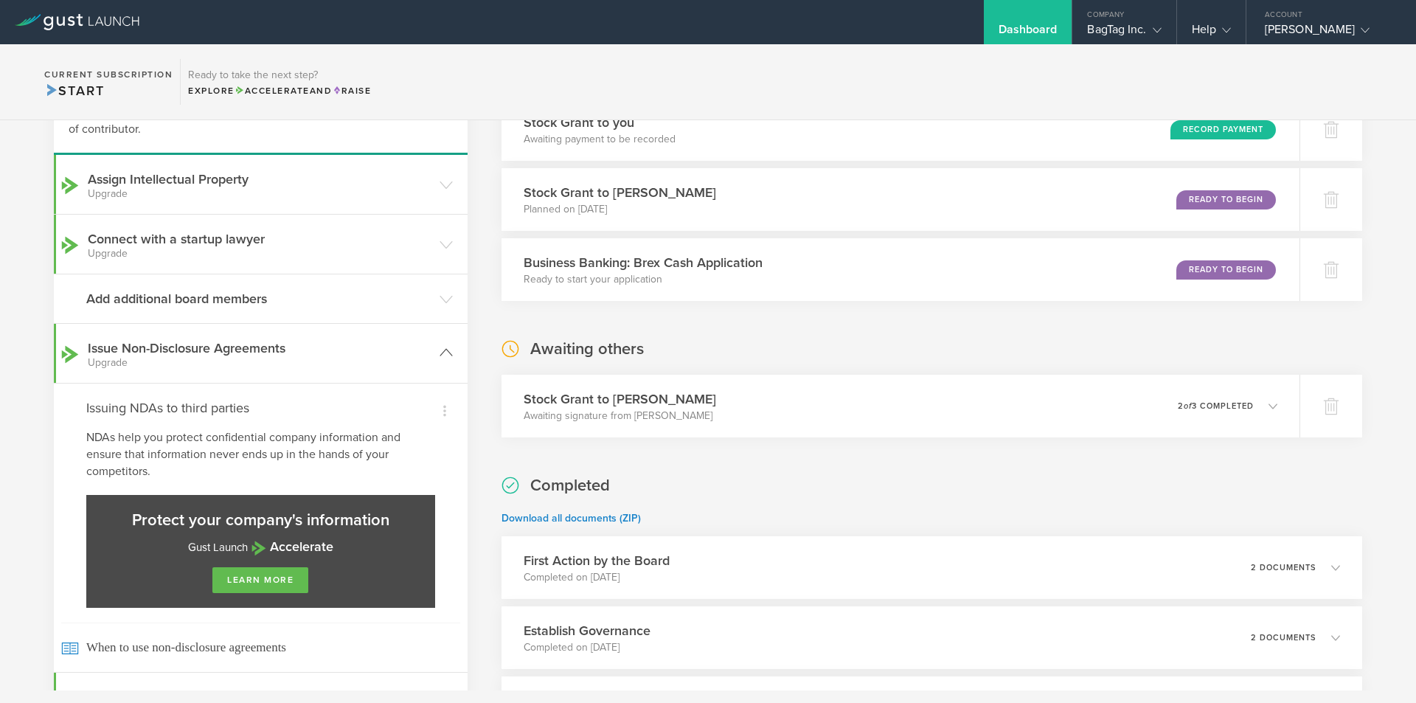
click at [435, 348] on header "Issue Non-Disclosure Agreements Upgrade" at bounding box center [261, 353] width 414 height 59
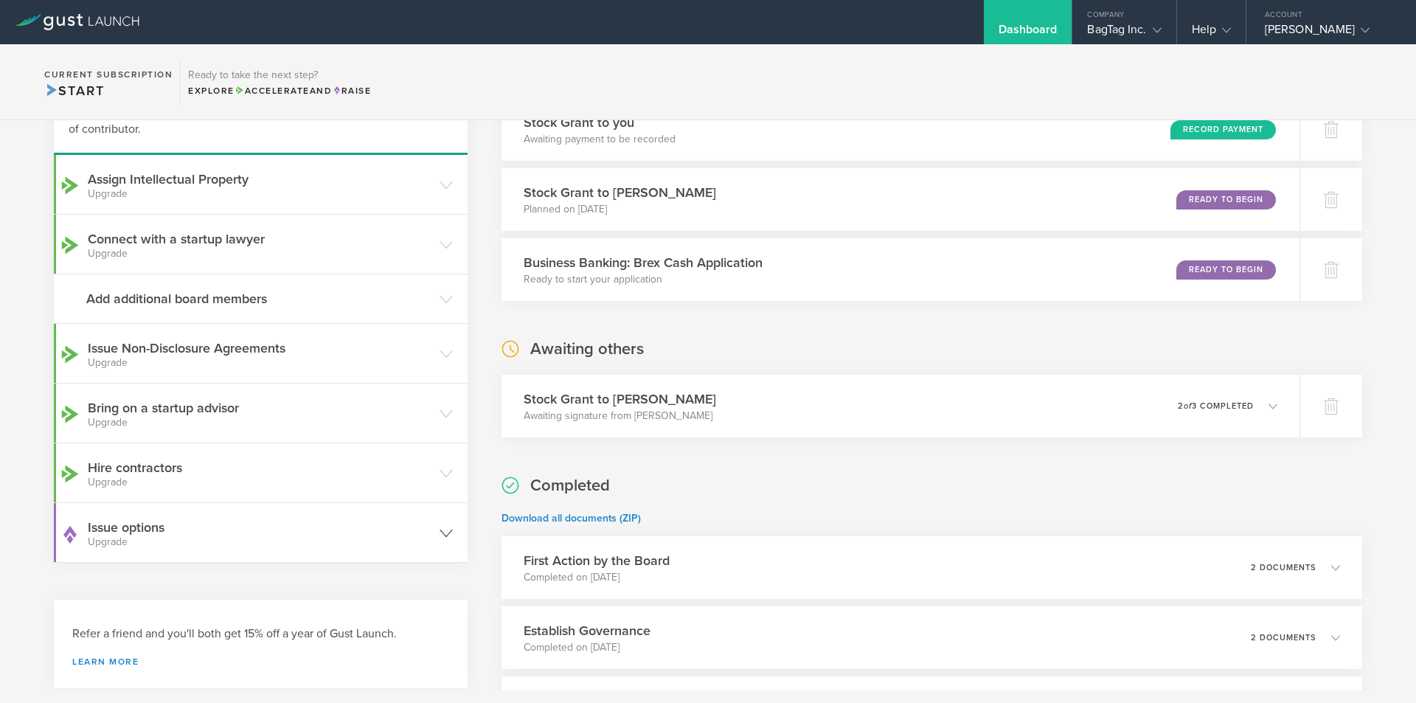
click at [443, 541] on header "Issue options Upgrade" at bounding box center [261, 532] width 414 height 59
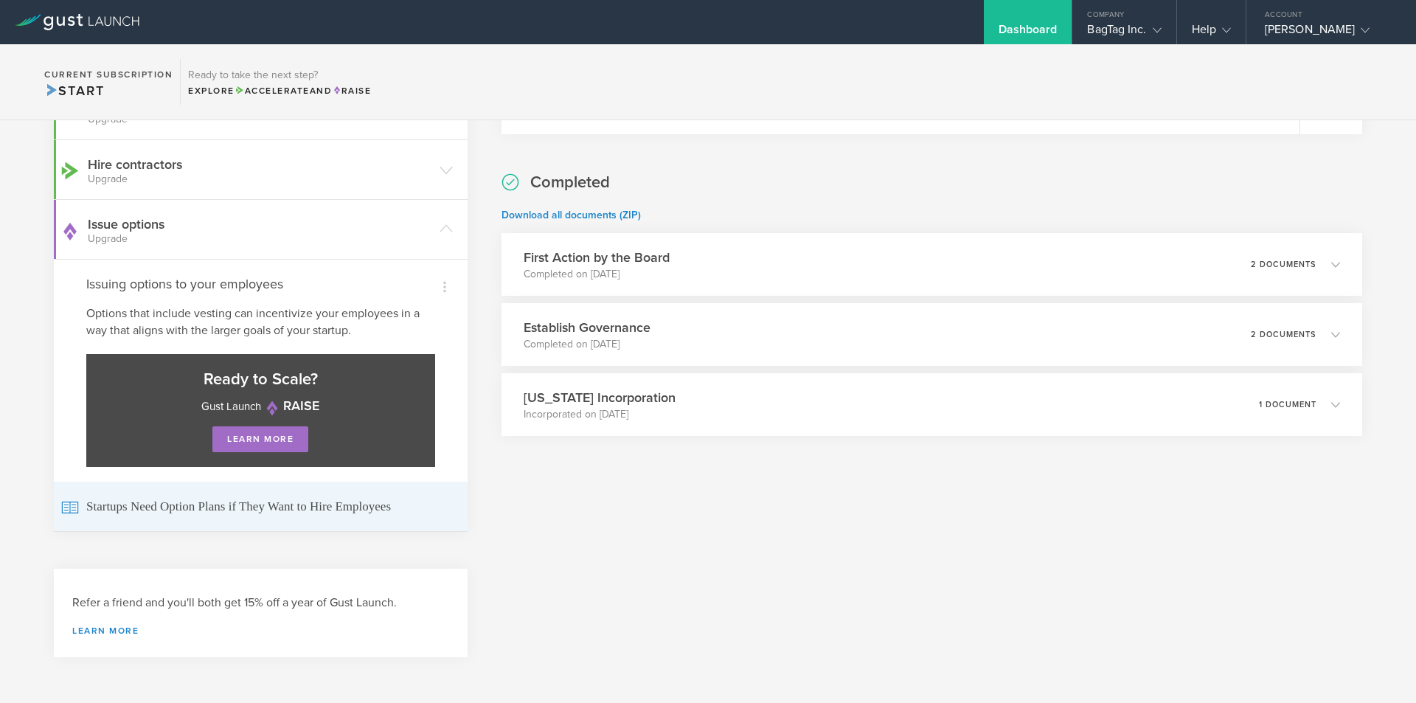
scroll to position [229, 0]
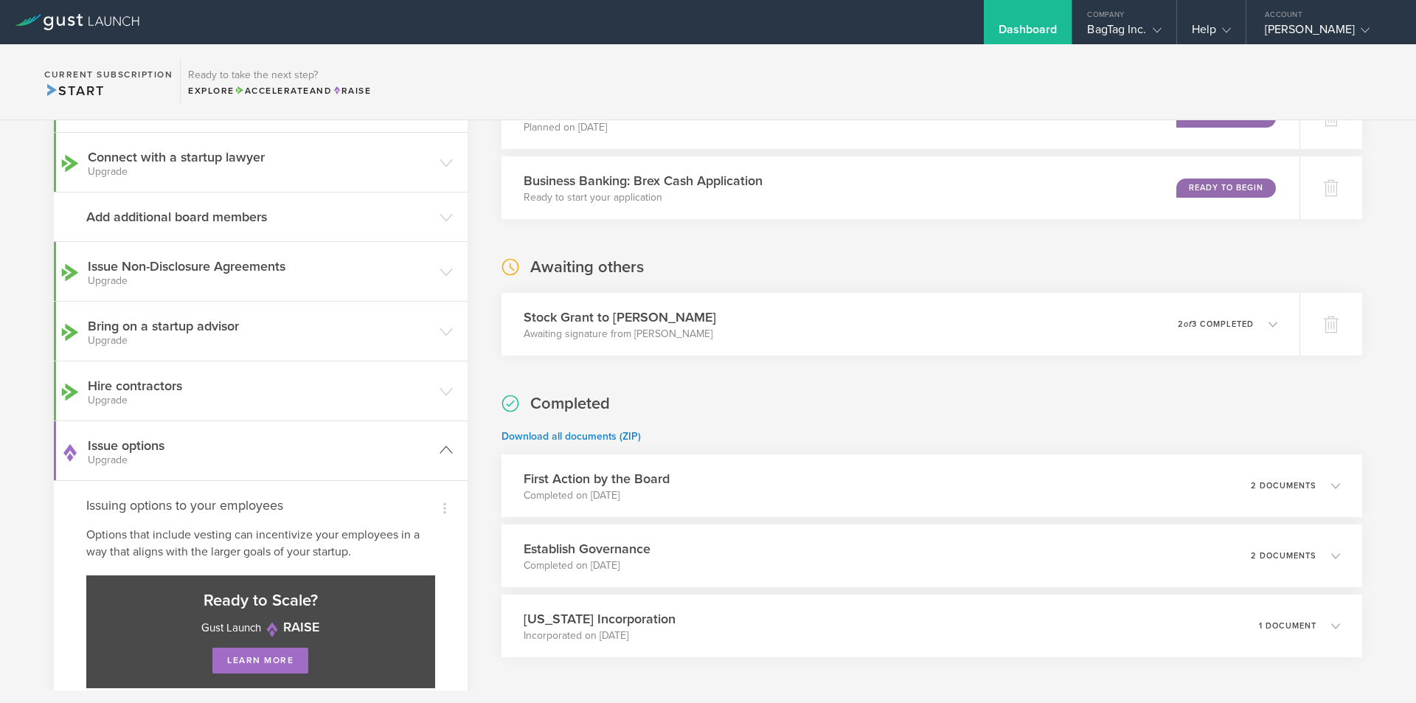
click at [443, 454] on icon at bounding box center [446, 449] width 13 height 13
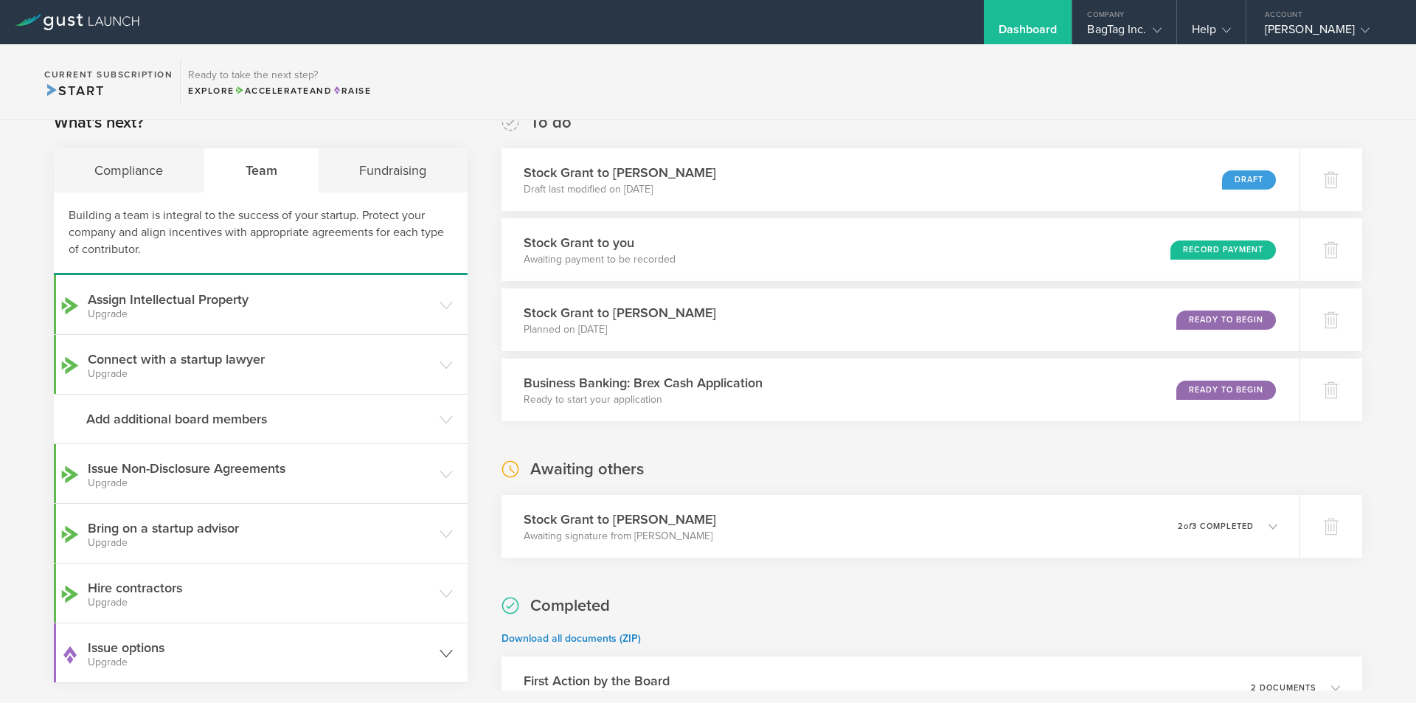
scroll to position [8, 0]
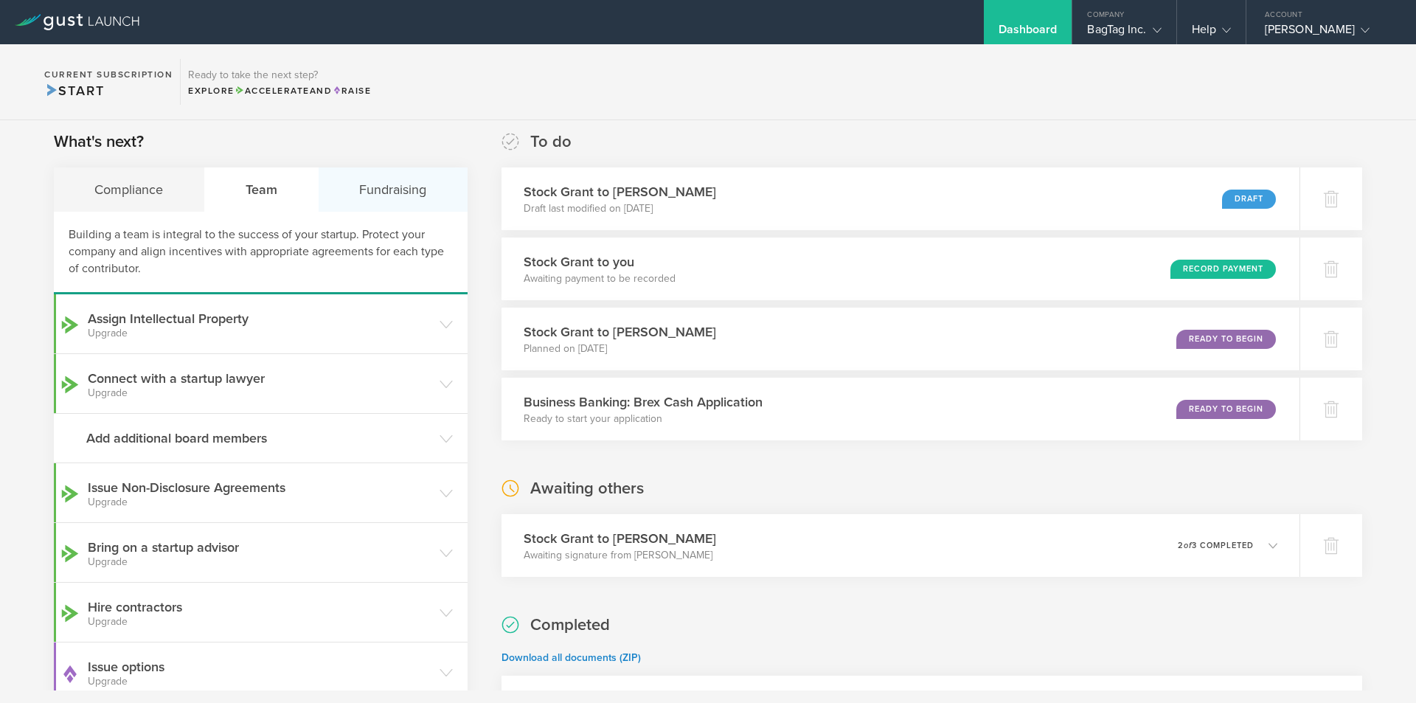
click at [426, 187] on div "Fundraising" at bounding box center [393, 189] width 149 height 44
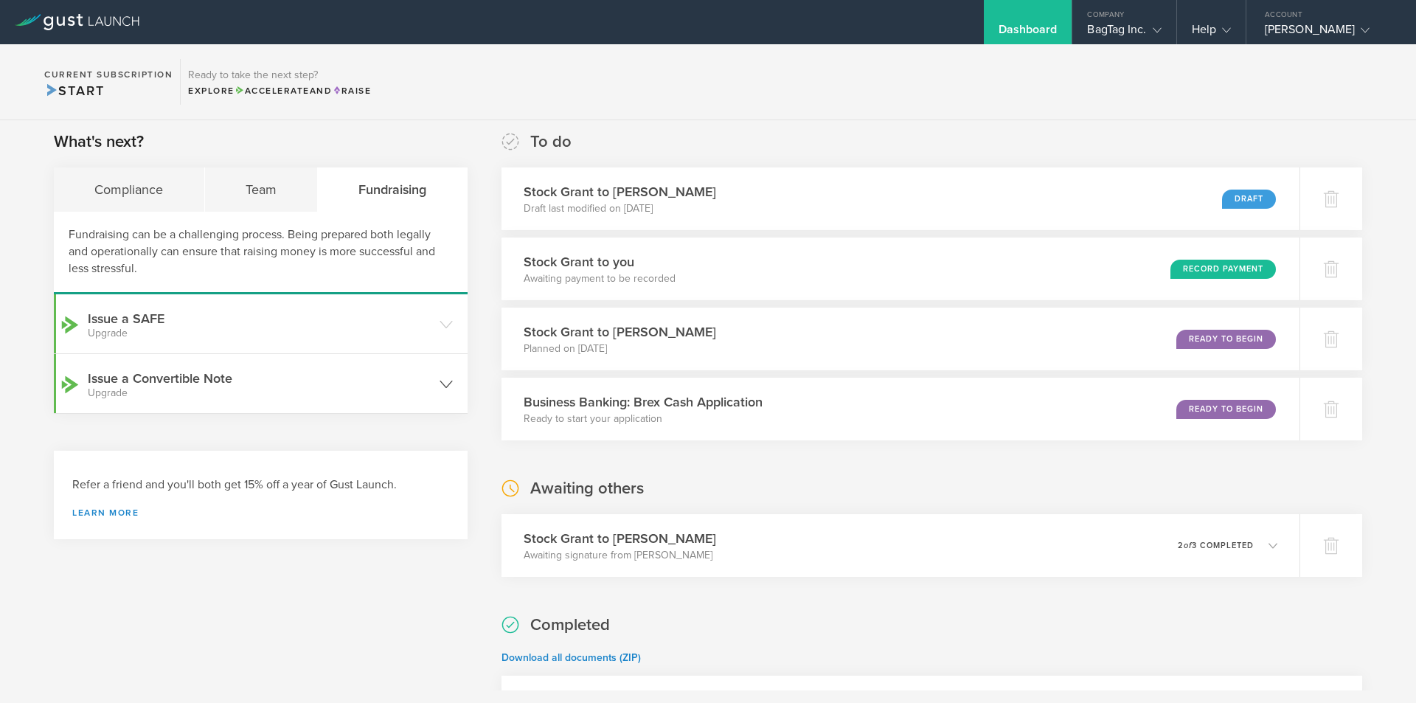
click at [440, 395] on header "Issue a Convertible Note Upgrade" at bounding box center [261, 383] width 414 height 59
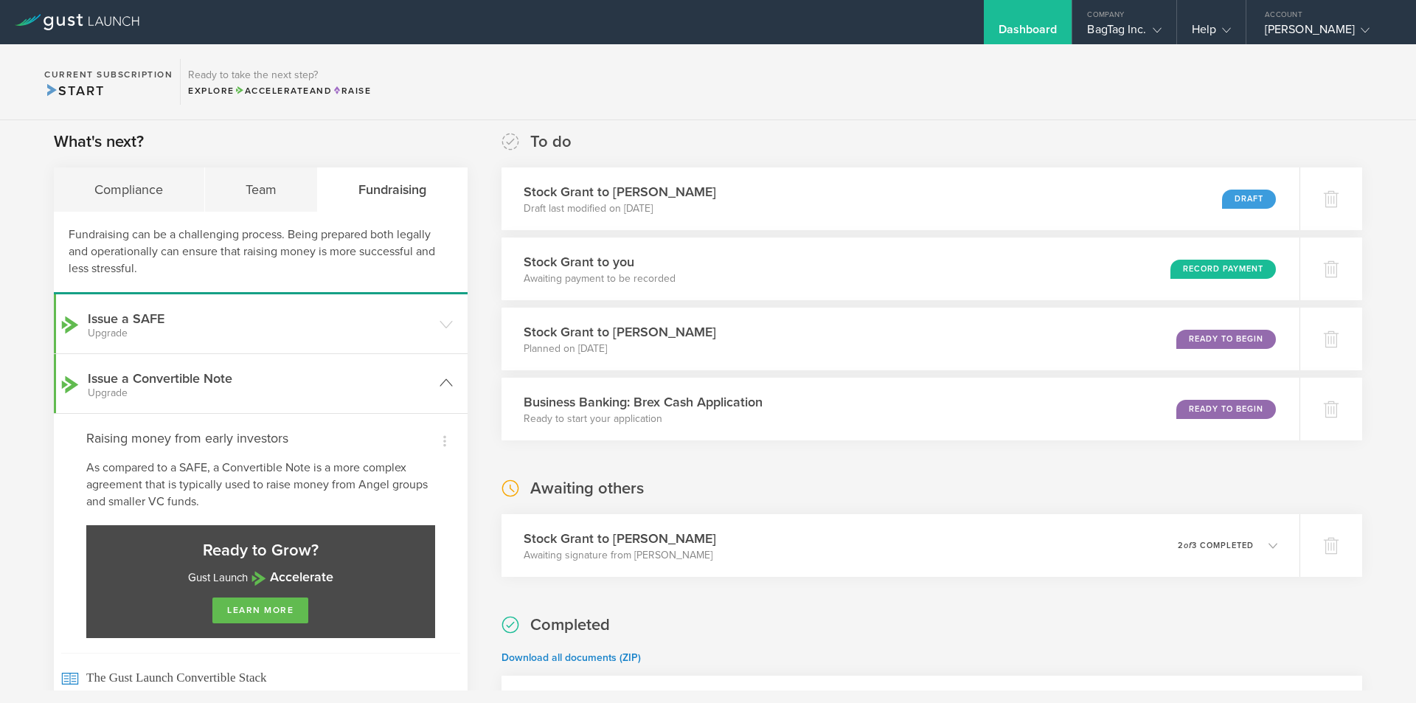
click at [443, 387] on icon at bounding box center [446, 382] width 13 height 13
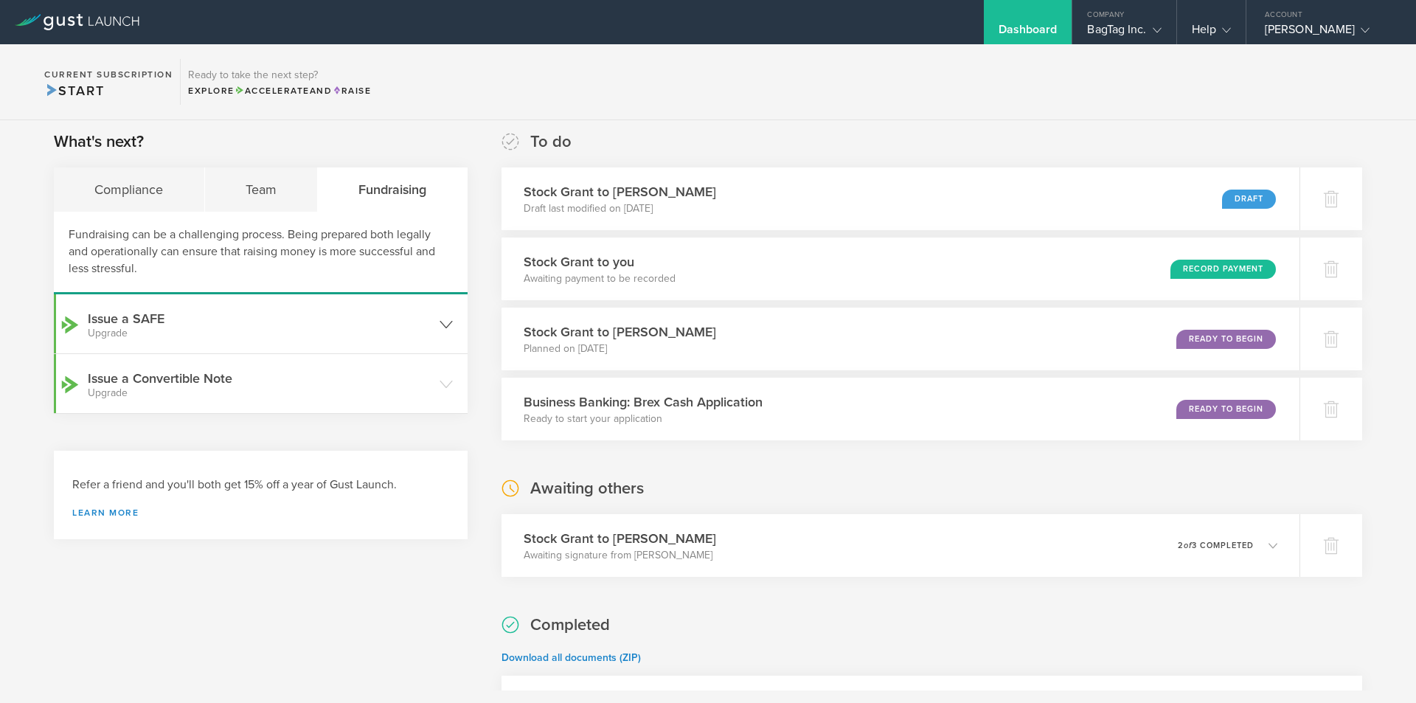
click at [451, 325] on header "Issue a SAFE Upgrade" at bounding box center [261, 323] width 414 height 59
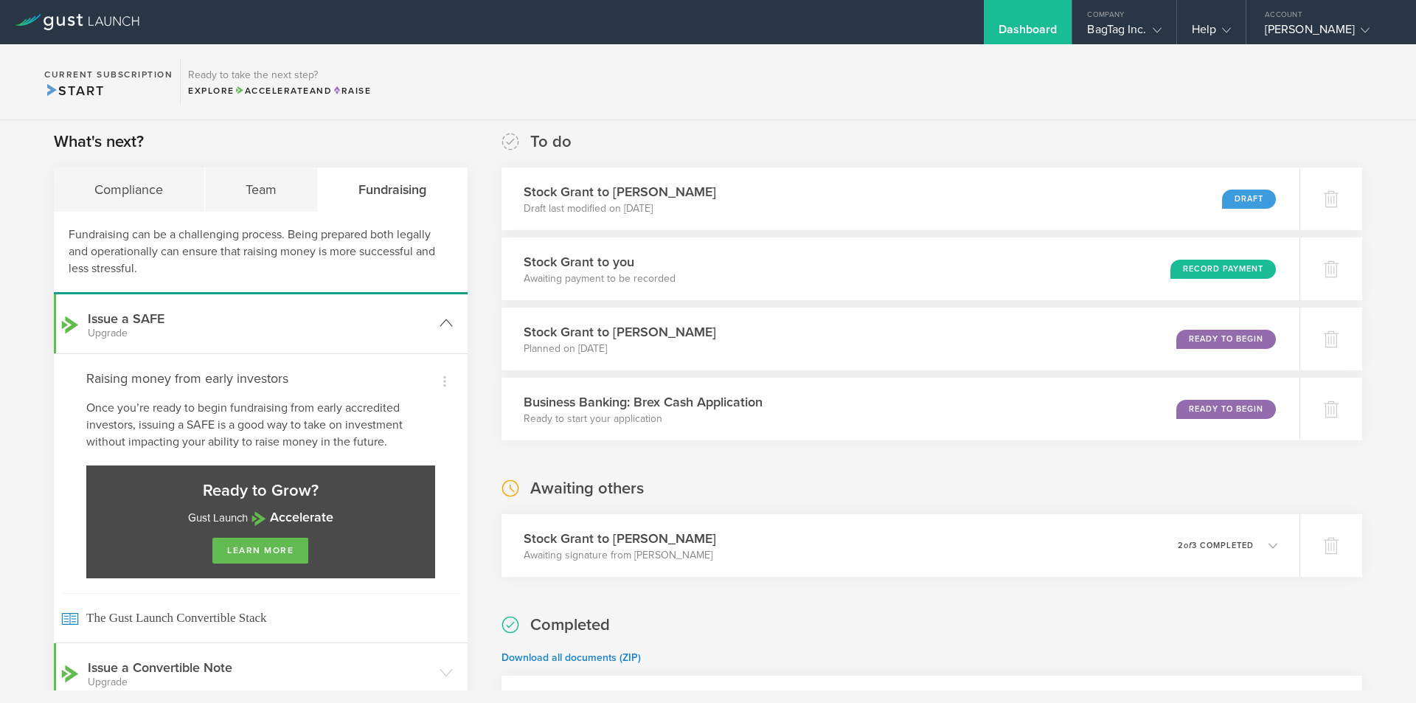
click at [433, 336] on header "Issue a SAFE Upgrade" at bounding box center [261, 323] width 414 height 59
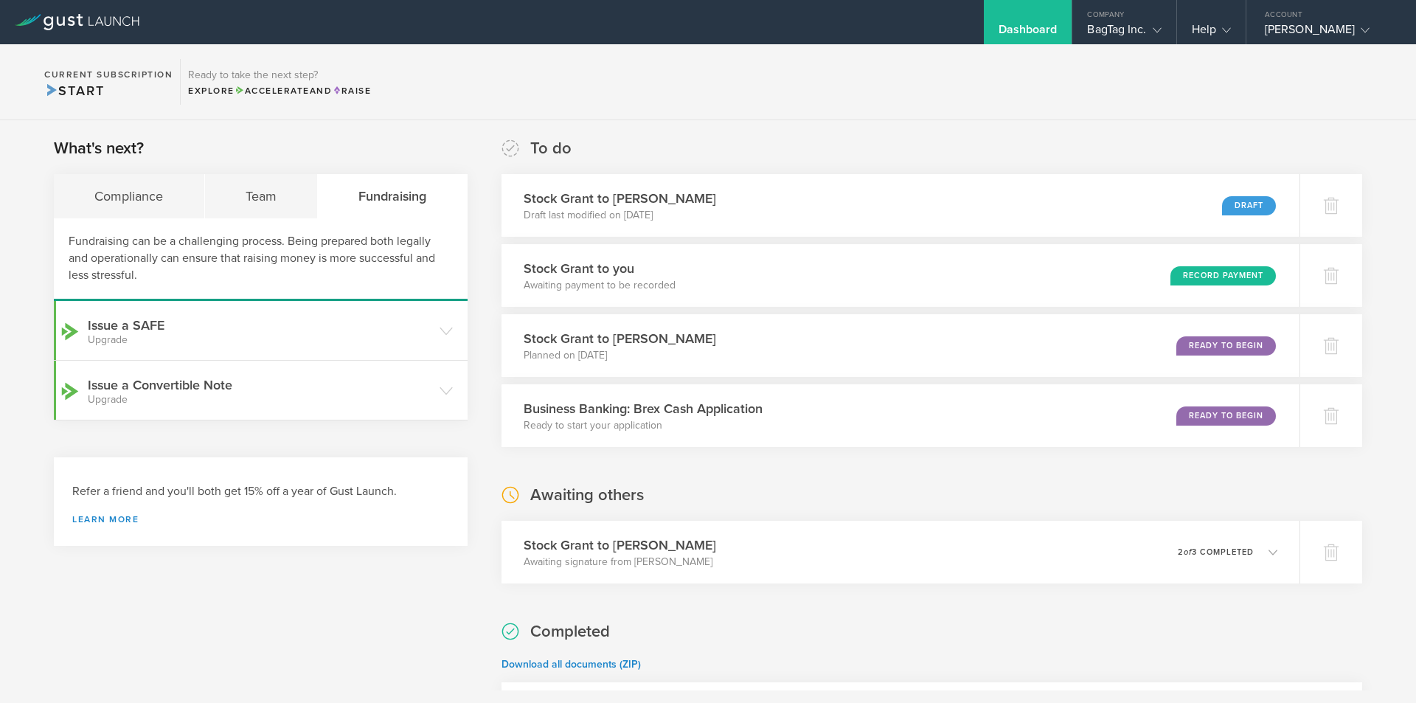
scroll to position [0, 0]
click at [893, 482] on section "To do Stock Grant to Marc Lowenthal Draft last modified on Aug 25, 2025 Draft S…" at bounding box center [932, 531] width 861 height 785
click at [316, 610] on div "What's next? Compliance Team Fundraising Fundraising can be a challenging proce…" at bounding box center [261, 550] width 414 height 822
click at [280, 204] on div "Team" at bounding box center [262, 198] width 114 height 44
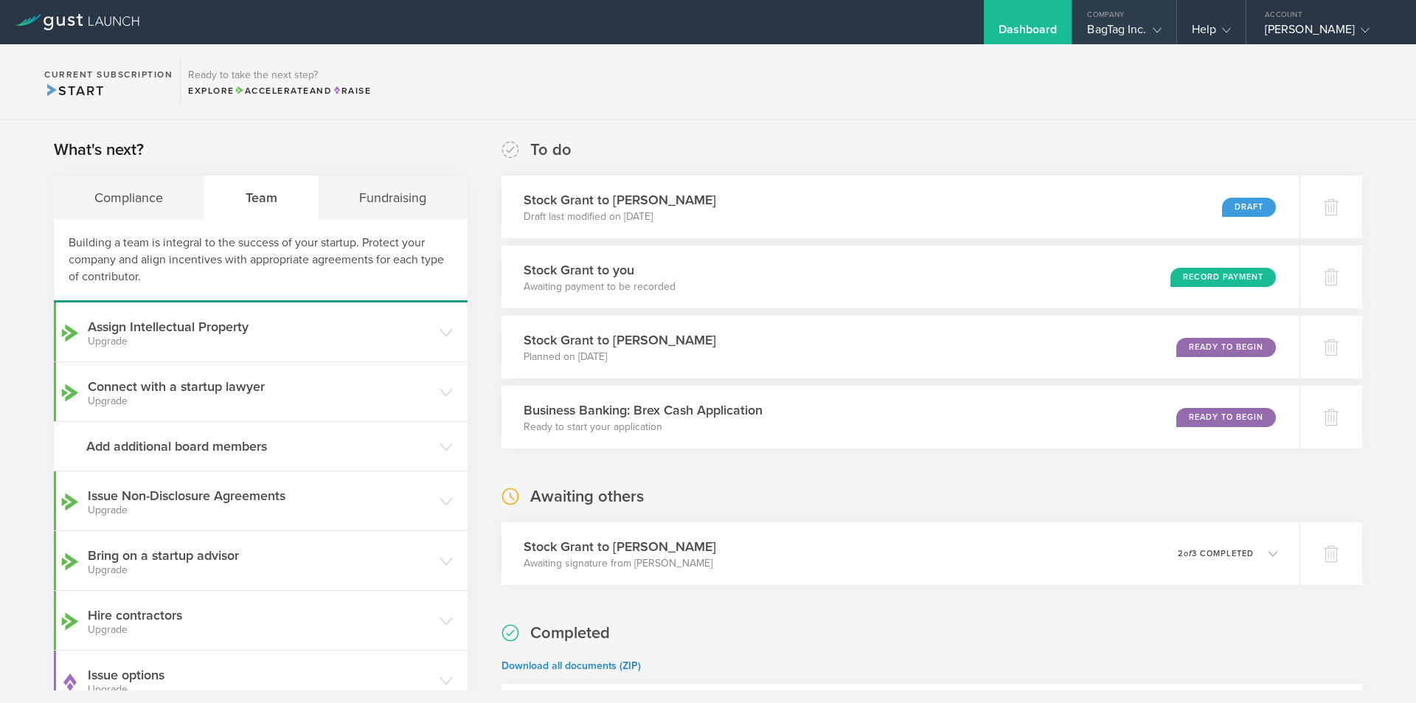
click at [1149, 22] on gust-icon at bounding box center [1154, 29] width 15 height 15
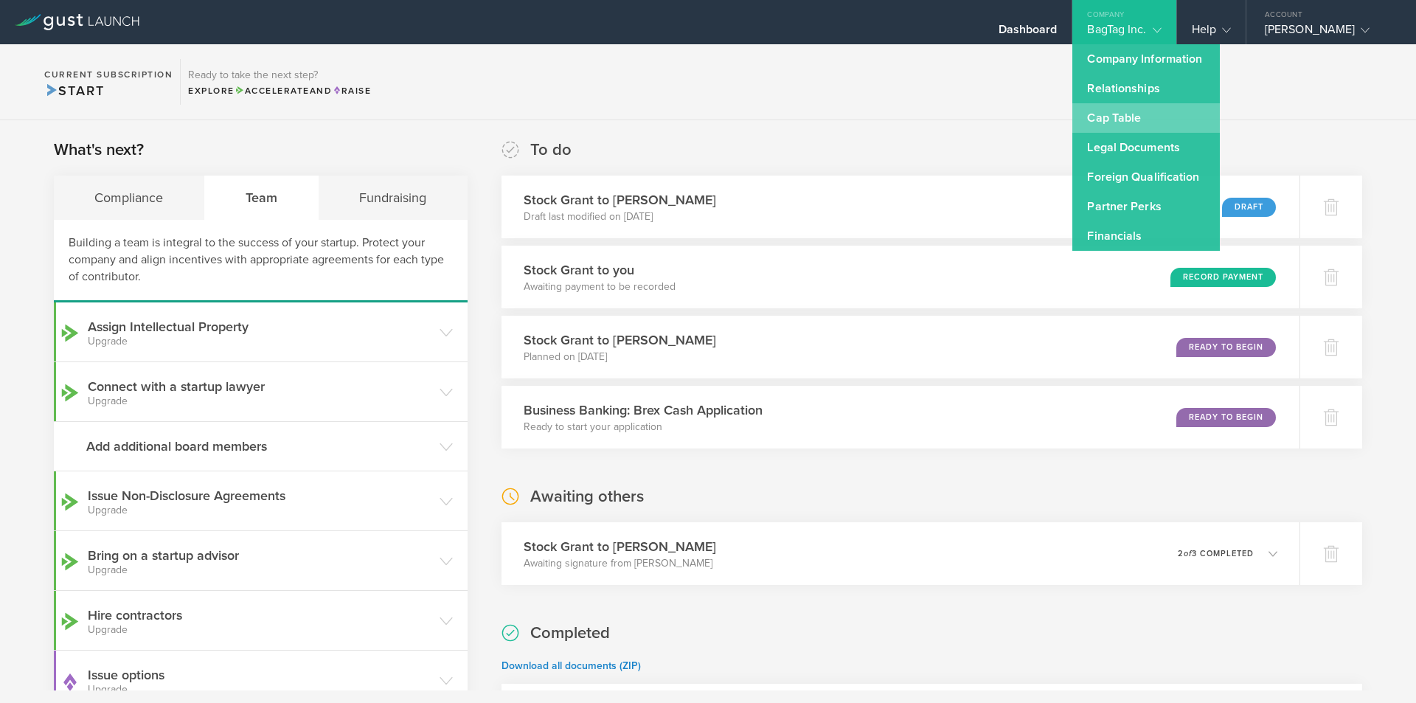
click at [1127, 114] on link "Cap Table" at bounding box center [1147, 118] width 148 height 30
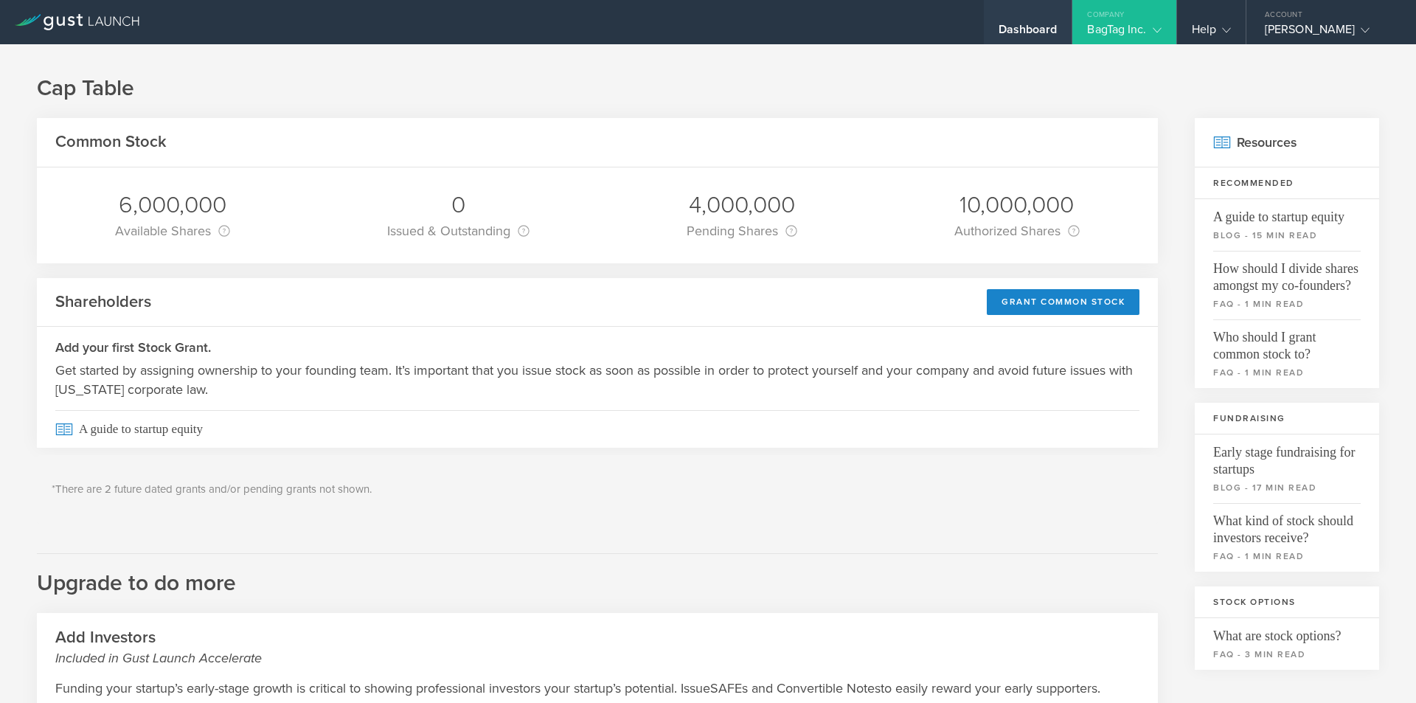
click at [1047, 28] on div "Dashboard" at bounding box center [1028, 33] width 59 height 22
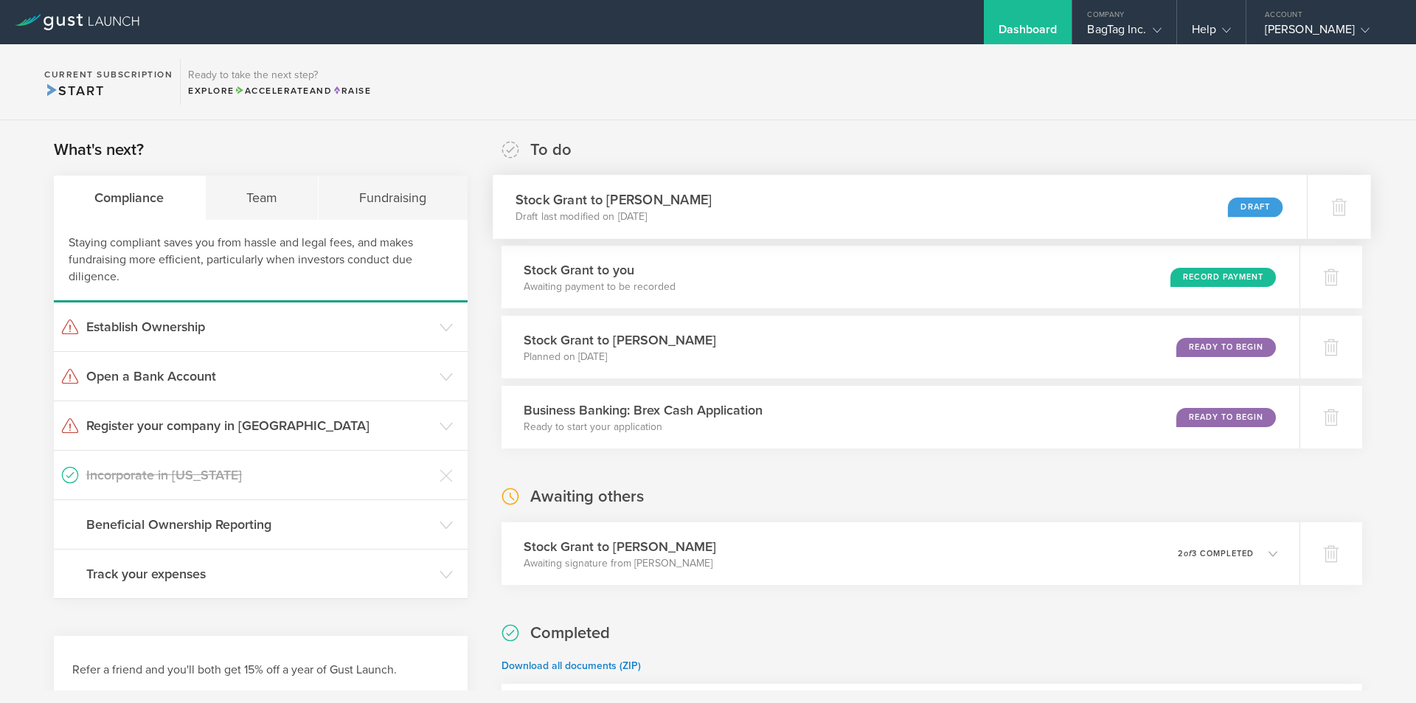
click at [999, 211] on div "Stock Grant to Marc Lowenthal Draft last modified on Aug 25, 2025 Draft" at bounding box center [900, 207] width 814 height 64
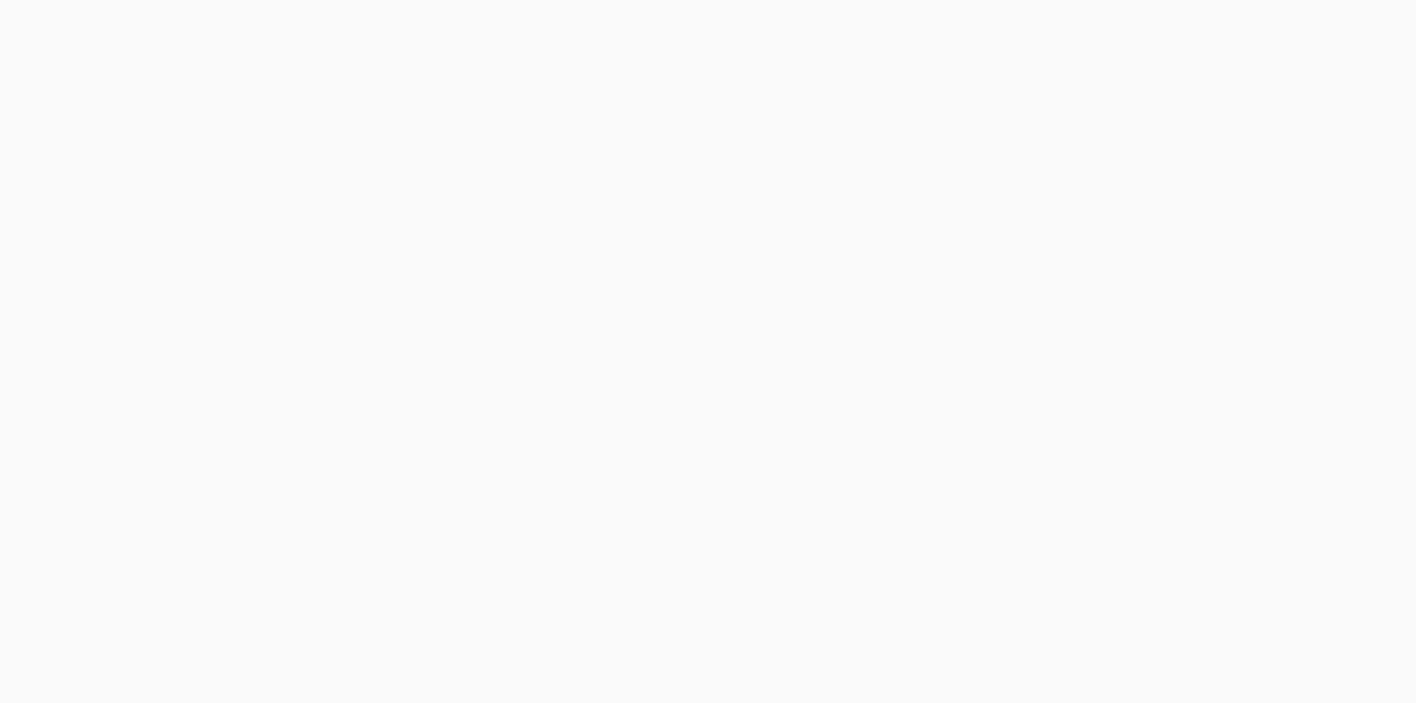
select select "double"
select select "100"
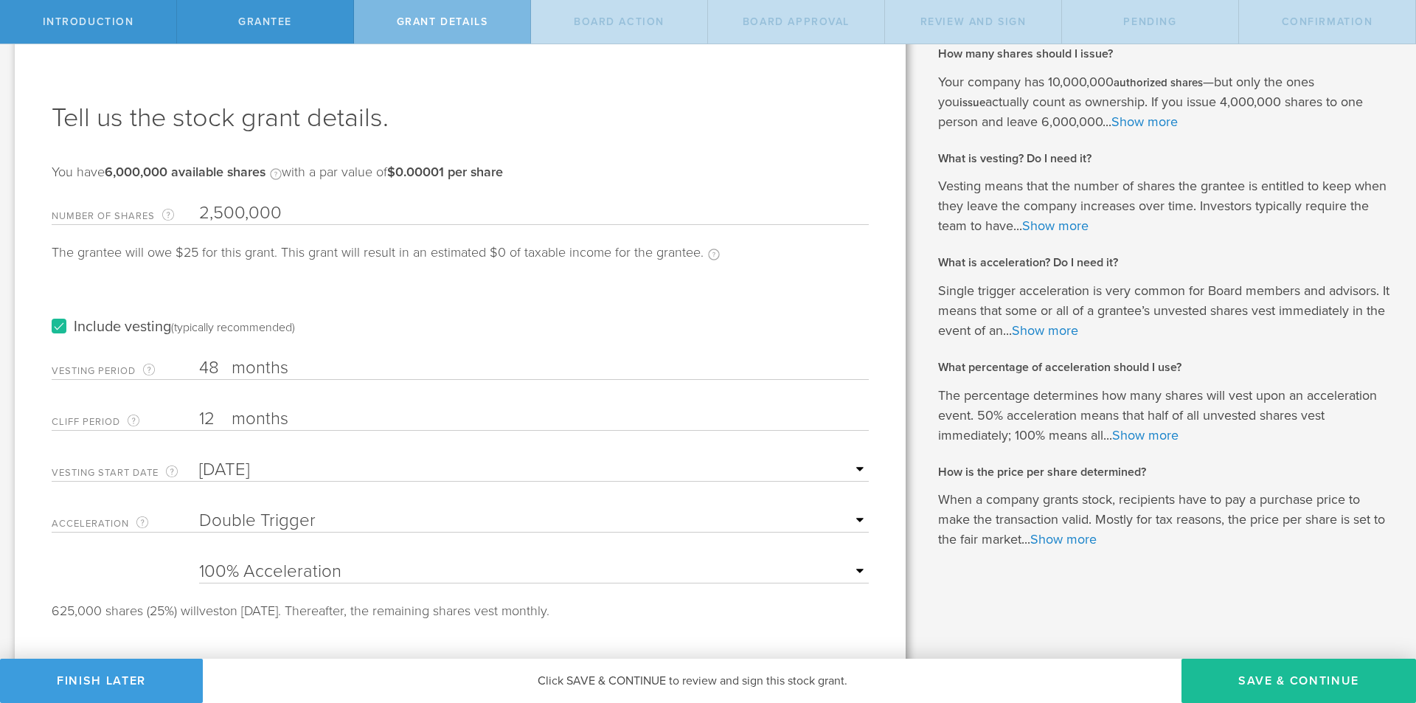
scroll to position [46, 0]
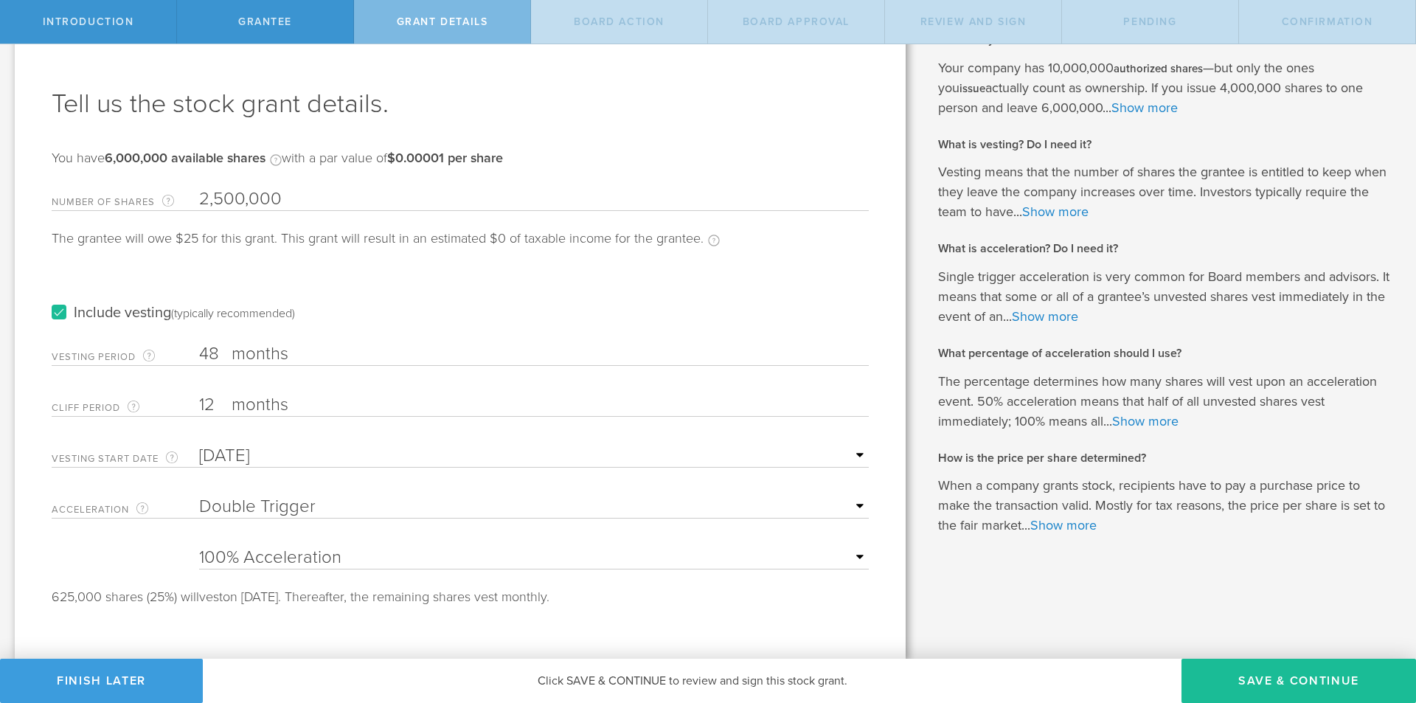
click at [213, 350] on input "48" at bounding box center [534, 354] width 670 height 22
drag, startPoint x: 216, startPoint y: 350, endPoint x: 164, endPoint y: 349, distance: 52.4
click at [164, 349] on div "Vesting Period The total number of months until vesting is complete. 48 months …" at bounding box center [460, 351] width 817 height 30
type input "36"
drag, startPoint x: 219, startPoint y: 409, endPoint x: 116, endPoint y: 404, distance: 103.4
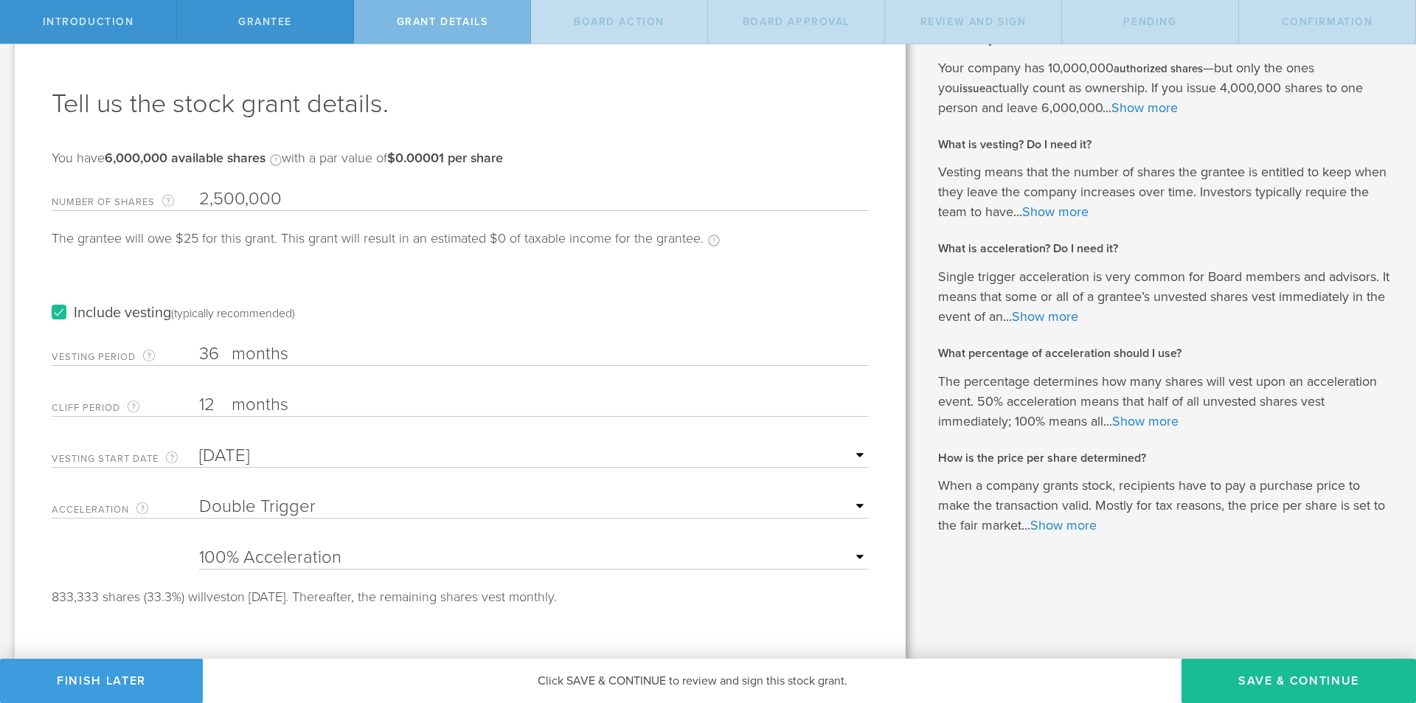
click at [116, 404] on div "Cliff Period The initial waiting period before the first set of shares vests. T…" at bounding box center [460, 402] width 817 height 30
type input "1"
click at [145, 581] on form "Number of Shares The total amount of stock the company is granting to this reci…" at bounding box center [460, 392] width 817 height 423
click at [294, 499] on select "None Single Trigger Double Trigger" at bounding box center [534, 507] width 670 height 22
select select "single"
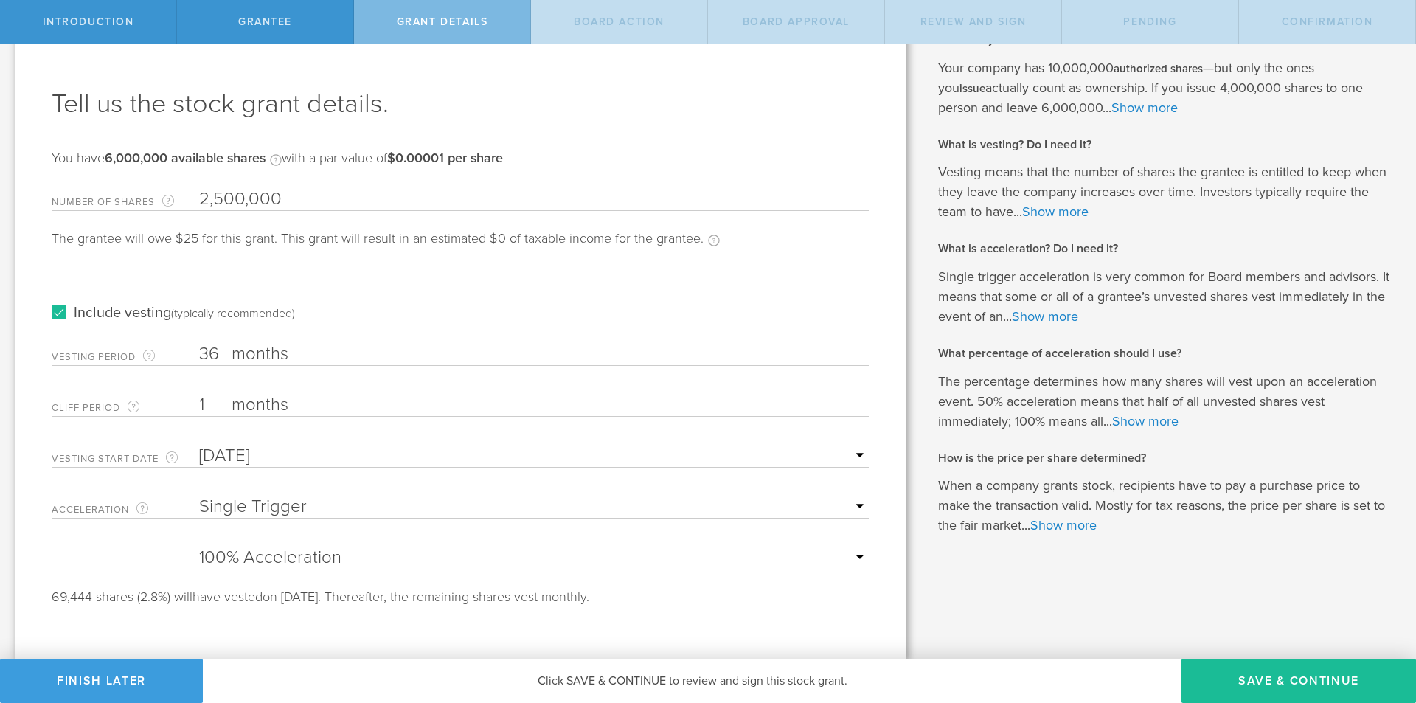
click at [199, 496] on select "None Single Trigger Double Trigger" at bounding box center [534, 507] width 670 height 22
